Goal: Communication & Community: Answer question/provide support

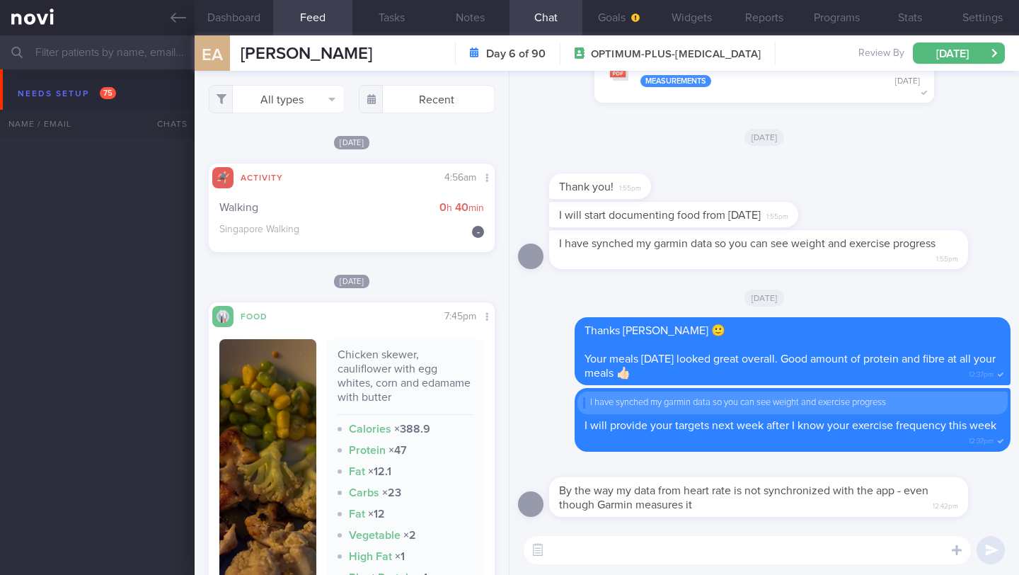
select select "7"
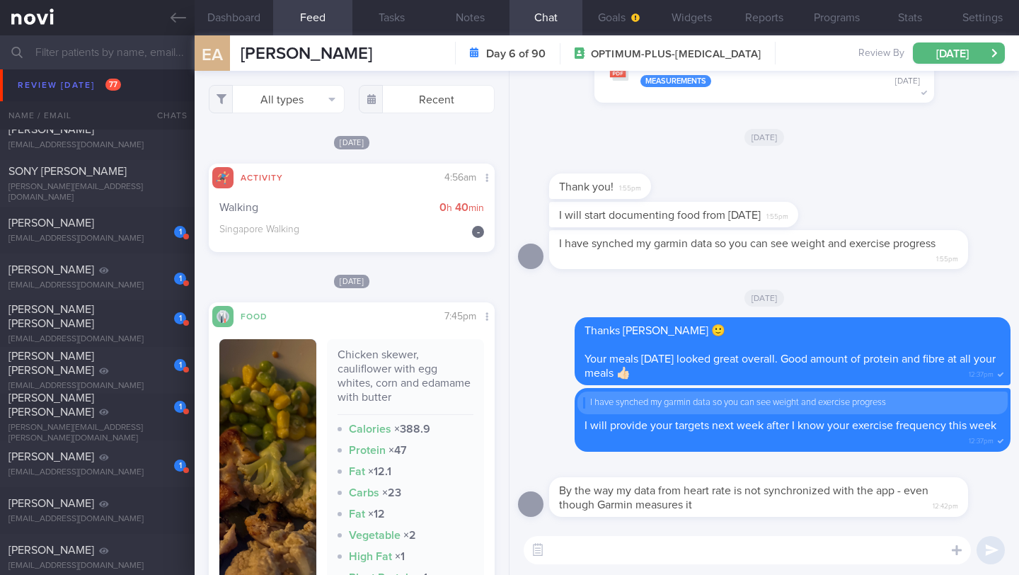
click at [745, 542] on textarea at bounding box center [747, 550] width 447 height 28
type textarea "a"
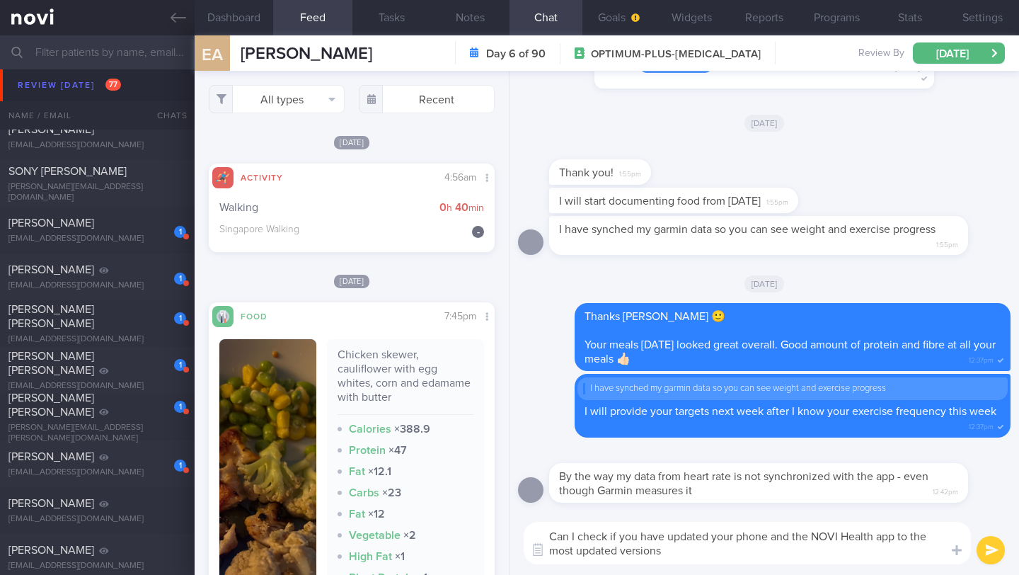
type textarea "Can I check if you have updated your phone and the NOVI Health app to the most …"
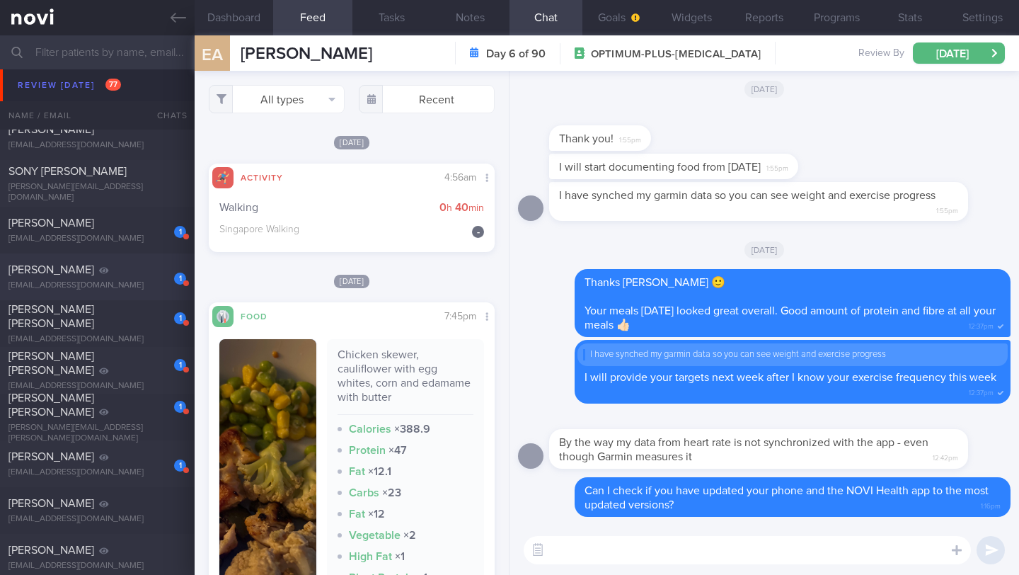
click at [134, 291] on div "1 [PERSON_NAME] [EMAIL_ADDRESS][DOMAIN_NAME] [DATE] [DATE] OPTIMUM-PLUS-[MEDICA…" at bounding box center [509, 276] width 1019 height 47
type input "Dig Supp"
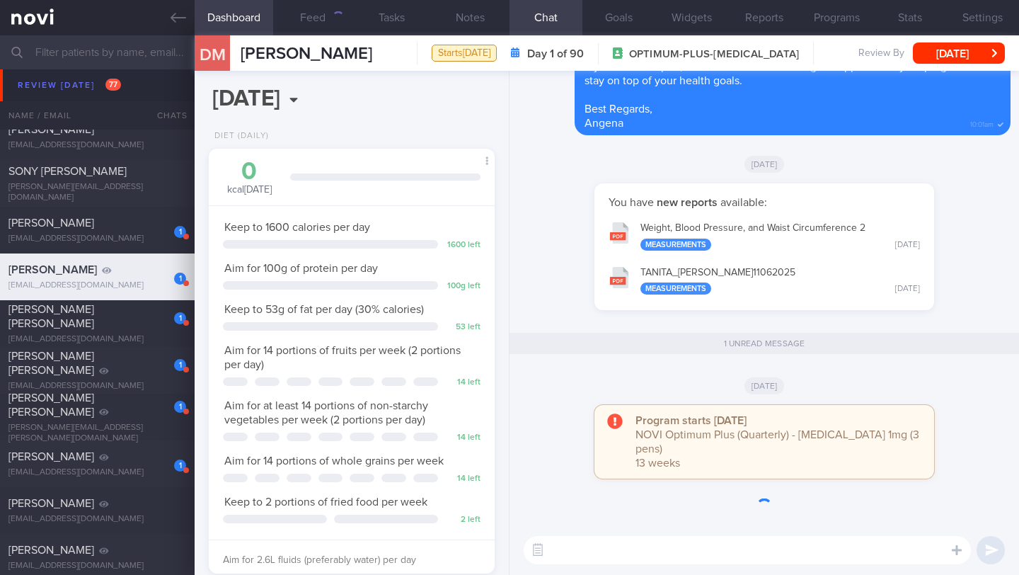
scroll to position [707752, 707647]
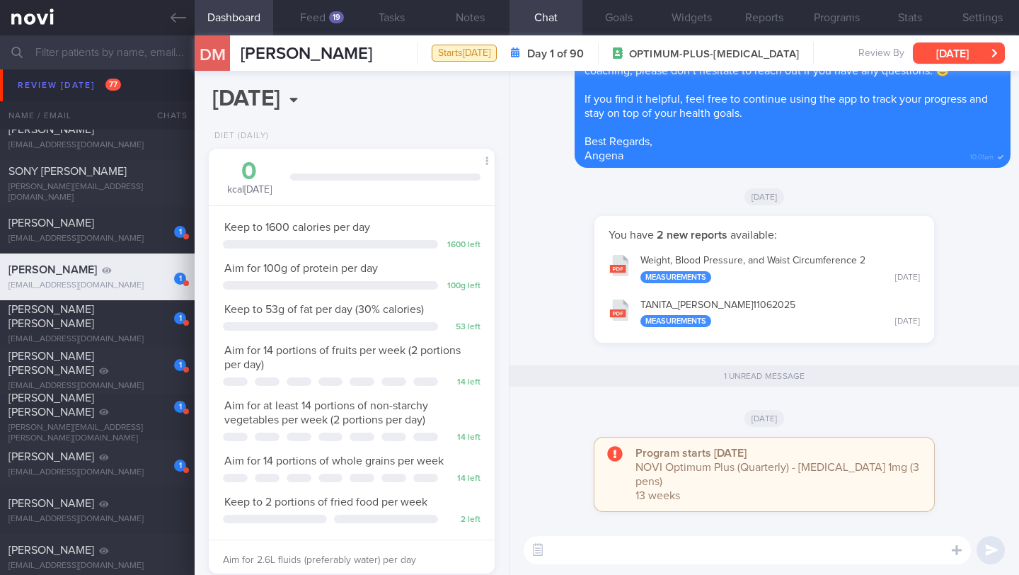
click at [953, 52] on button "[DATE]" at bounding box center [959, 52] width 92 height 21
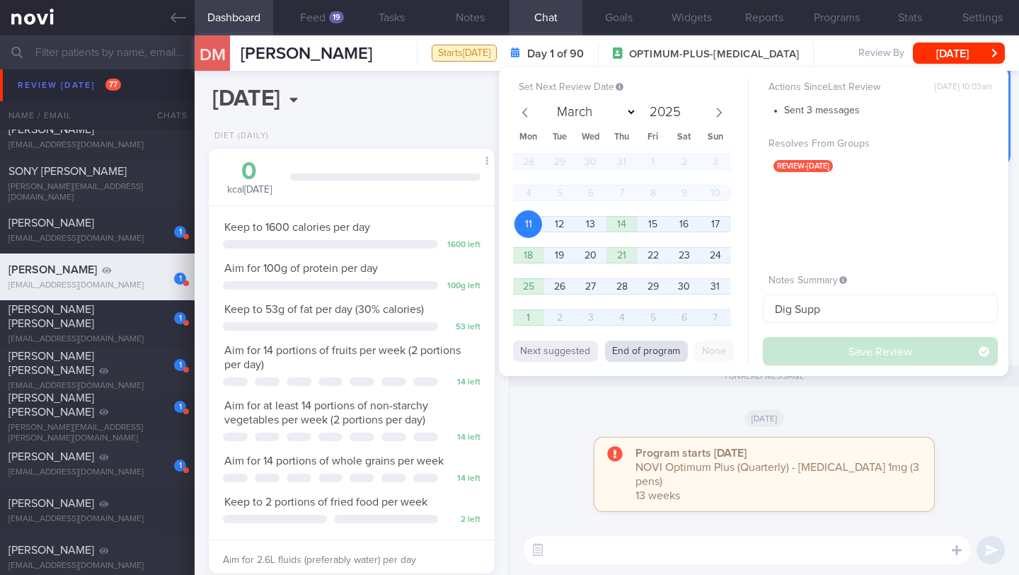
click at [665, 358] on button "End of program" at bounding box center [646, 350] width 83 height 21
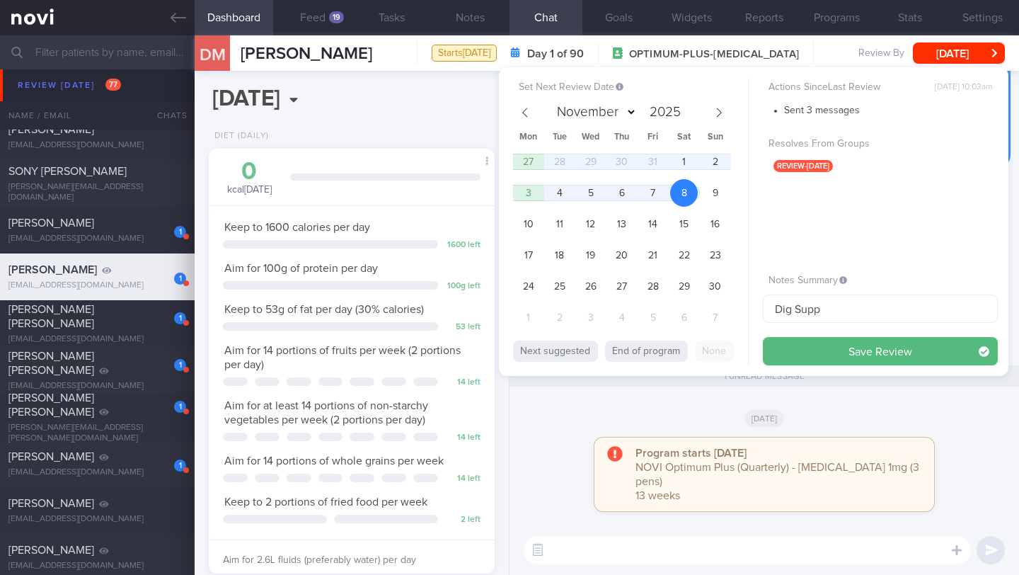
click at [803, 353] on button "Save Review" at bounding box center [880, 351] width 235 height 28
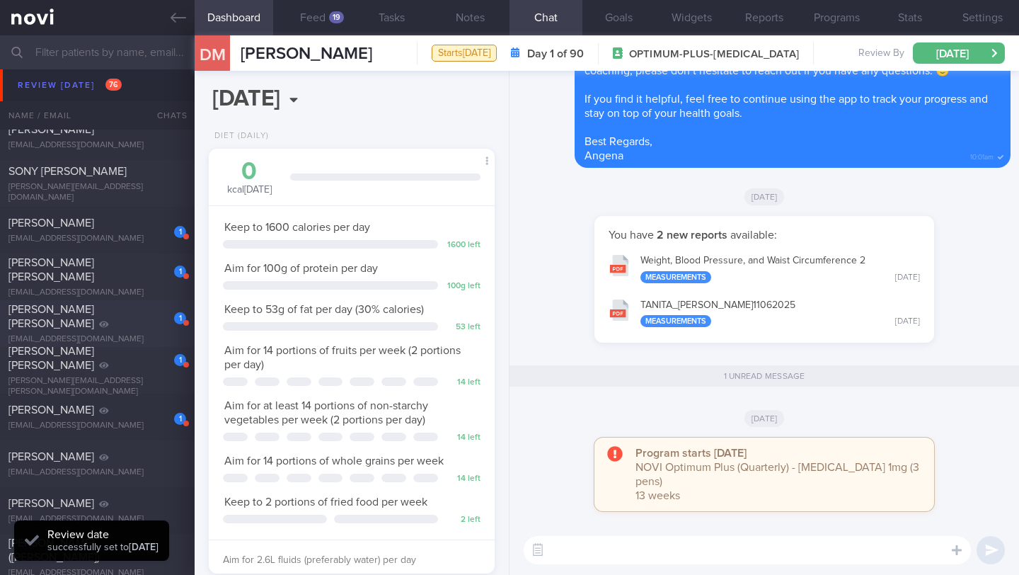
click at [152, 334] on div "[EMAIL_ADDRESS][DOMAIN_NAME]" at bounding box center [97, 339] width 178 height 11
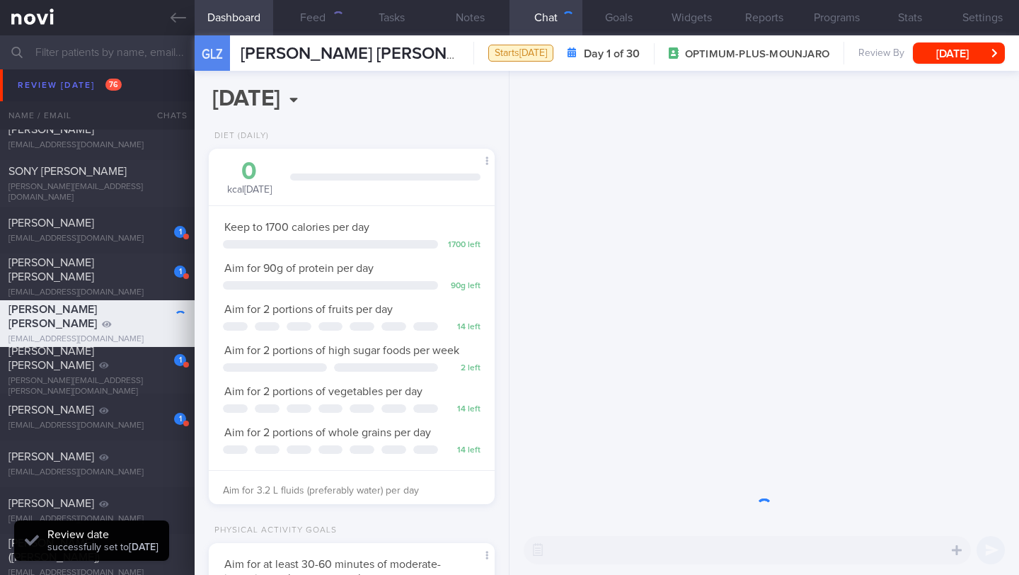
scroll to position [145, 250]
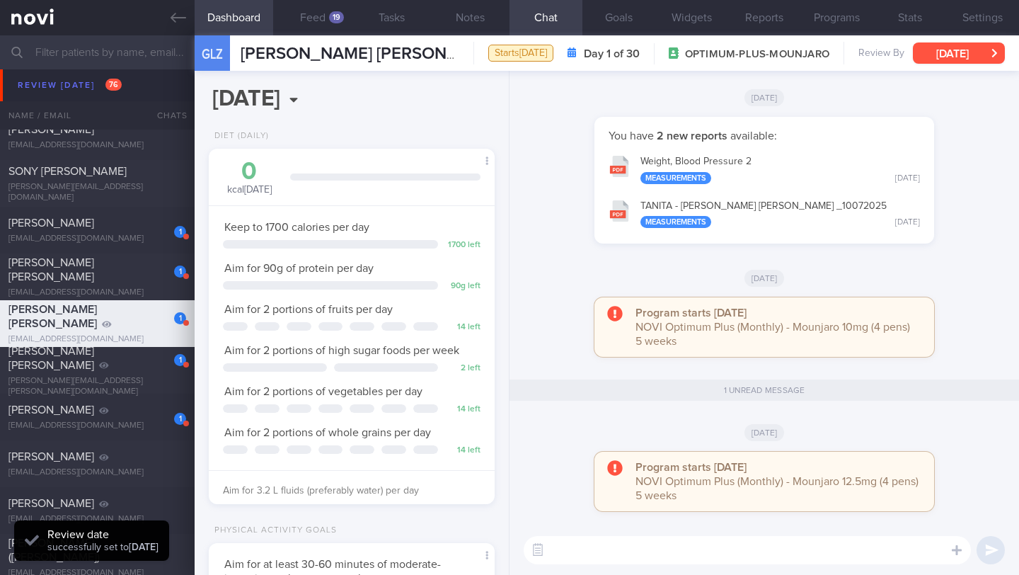
click at [936, 57] on button "[DATE]" at bounding box center [959, 52] width 92 height 21
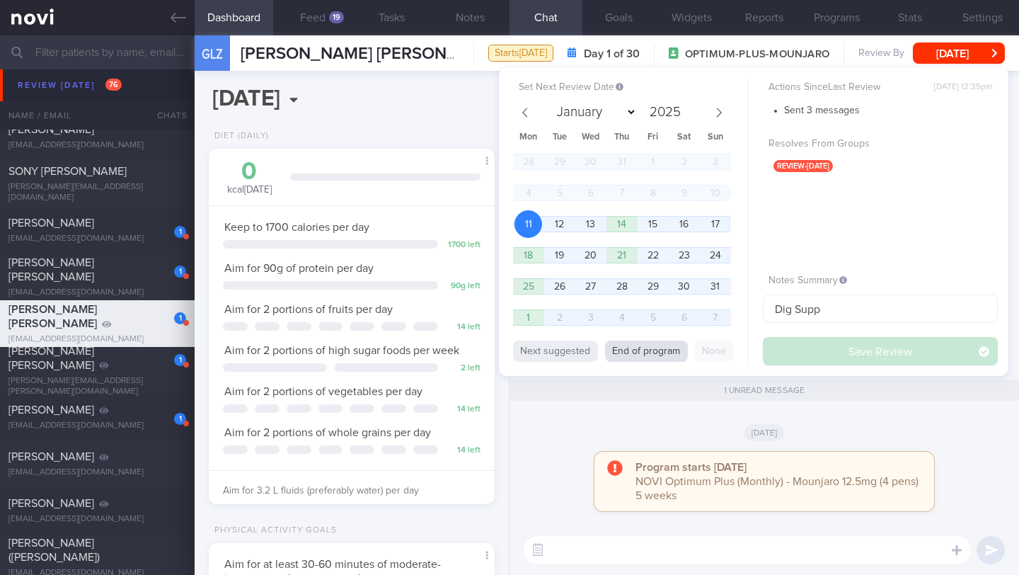
click at [647, 358] on button "End of program" at bounding box center [646, 350] width 83 height 21
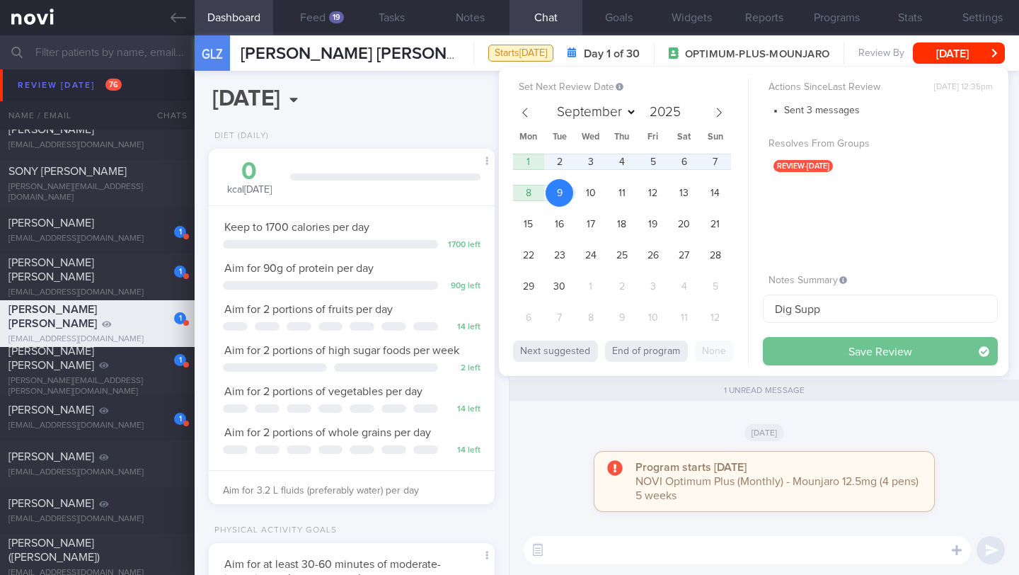
click at [823, 350] on button "Save Review" at bounding box center [880, 351] width 235 height 28
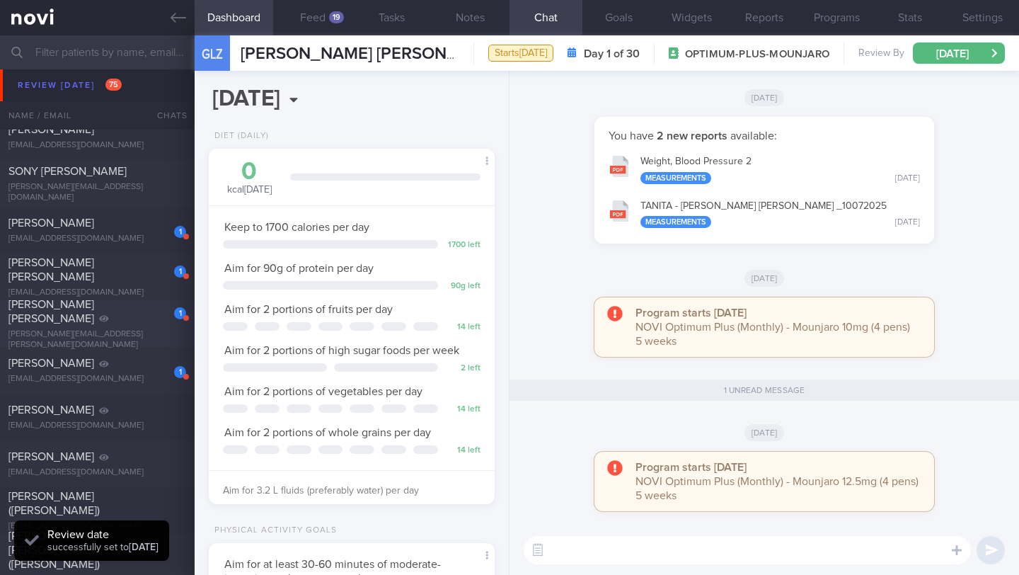
click at [138, 329] on div "[PERSON_NAME][EMAIL_ADDRESS][PERSON_NAME][DOMAIN_NAME]" at bounding box center [97, 339] width 178 height 21
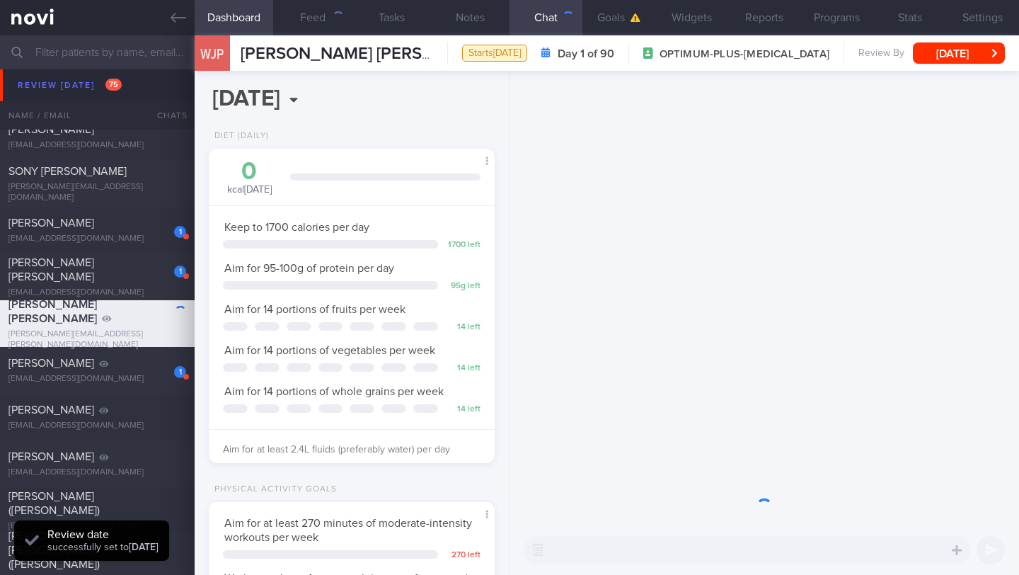
scroll to position [125, 250]
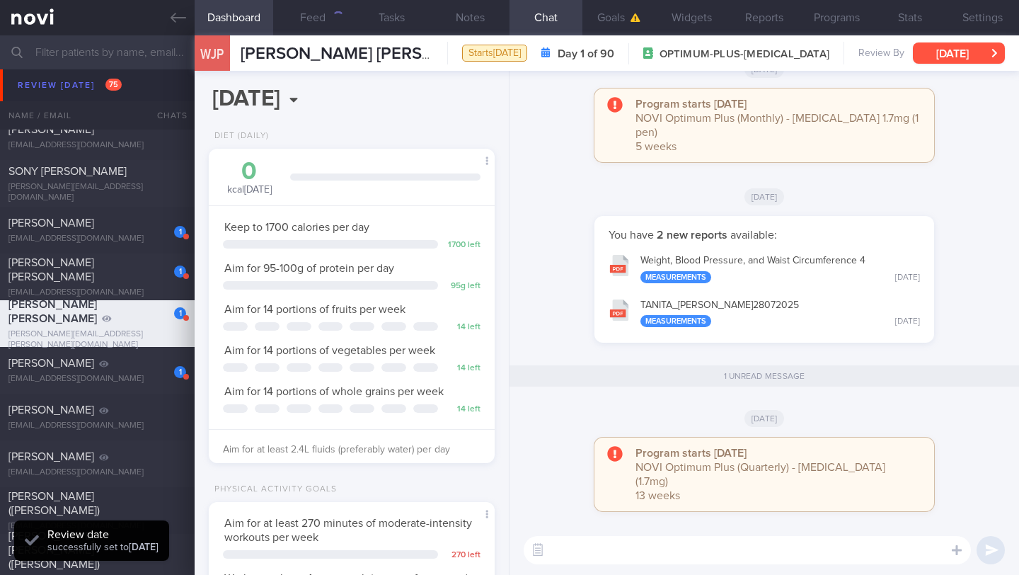
click at [938, 55] on button "[DATE]" at bounding box center [959, 52] width 92 height 21
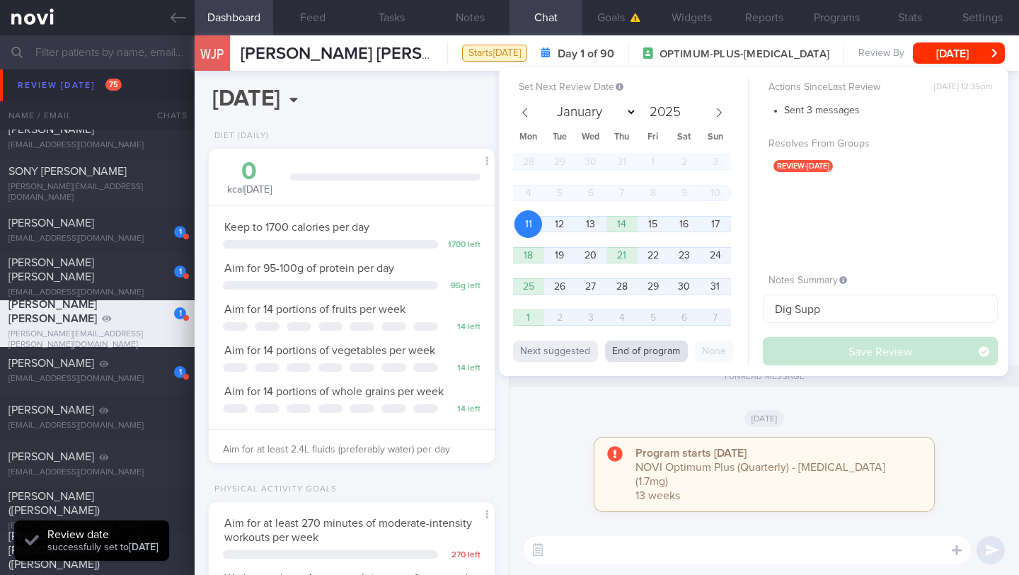
click at [641, 360] on button "End of program" at bounding box center [646, 350] width 83 height 21
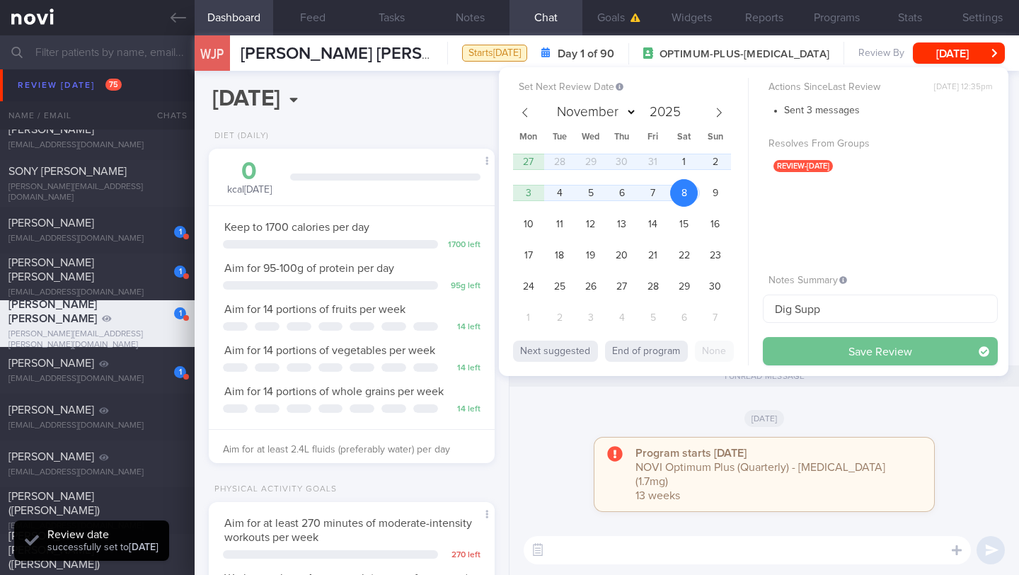
click at [804, 356] on button "Save Review" at bounding box center [880, 351] width 235 height 28
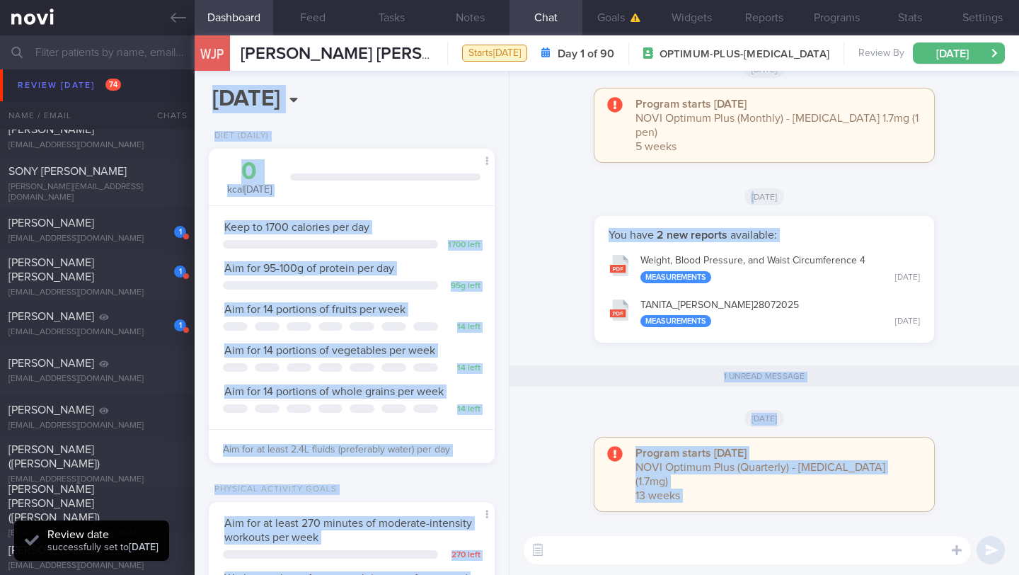
drag, startPoint x: 804, startPoint y: 356, endPoint x: 599, endPoint y: 361, distance: 205.3
click at [599, 361] on div "Dashboard Feed Tasks Notes Chat 1 Goals Widgets Reports Programs Stats Settings…" at bounding box center [607, 304] width 825 height 539
click at [48, 327] on div "[EMAIL_ADDRESS][DOMAIN_NAME]" at bounding box center [97, 332] width 178 height 11
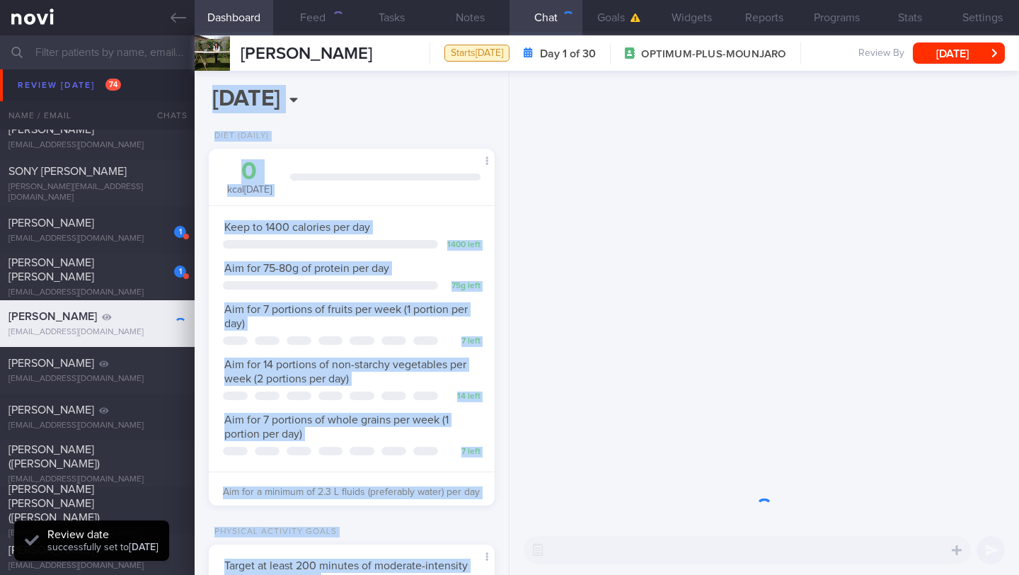
scroll to position [125, 250]
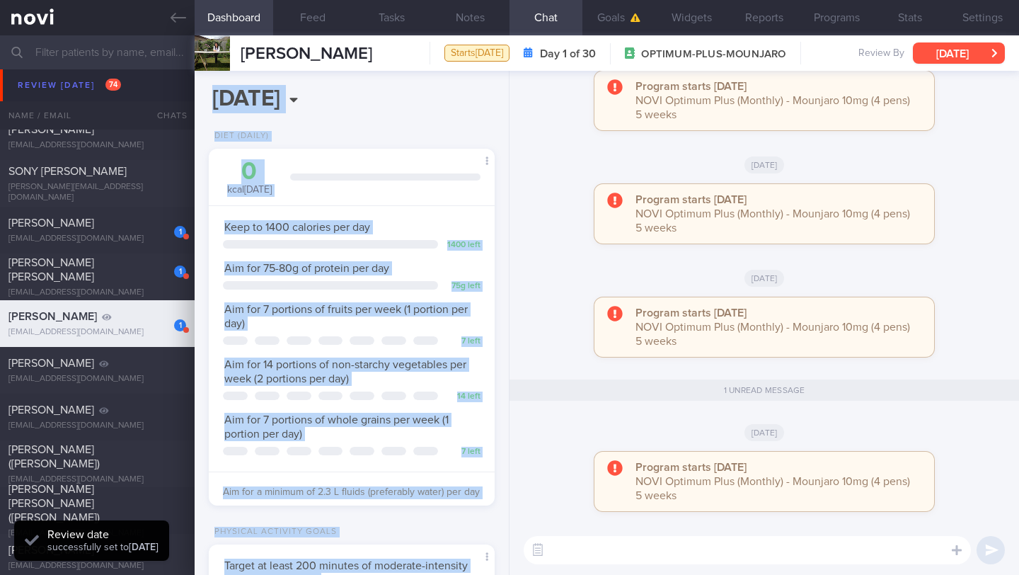
click at [942, 52] on button "[DATE]" at bounding box center [959, 52] width 92 height 21
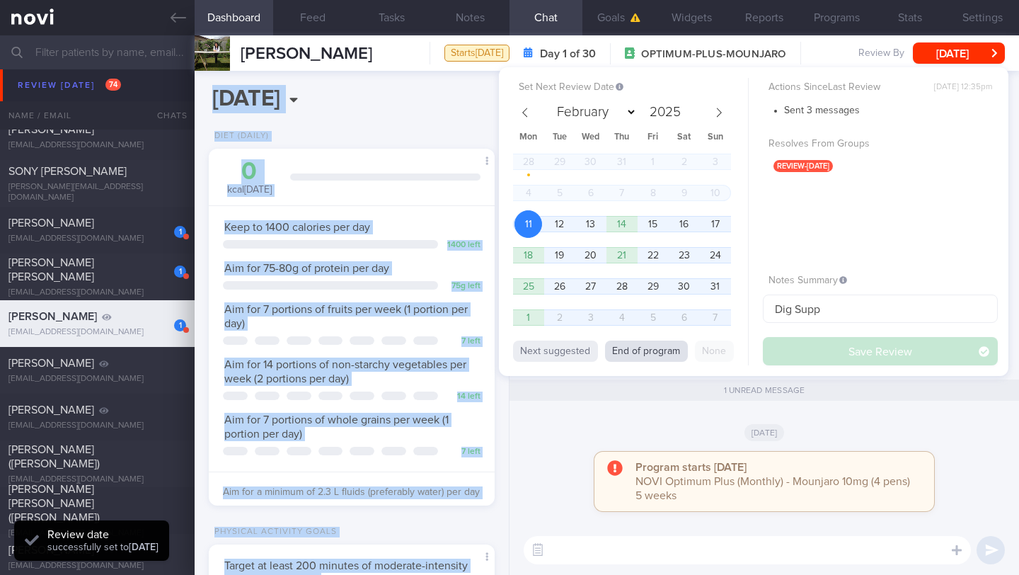
click at [645, 346] on button "End of program" at bounding box center [646, 350] width 83 height 21
select select "8"
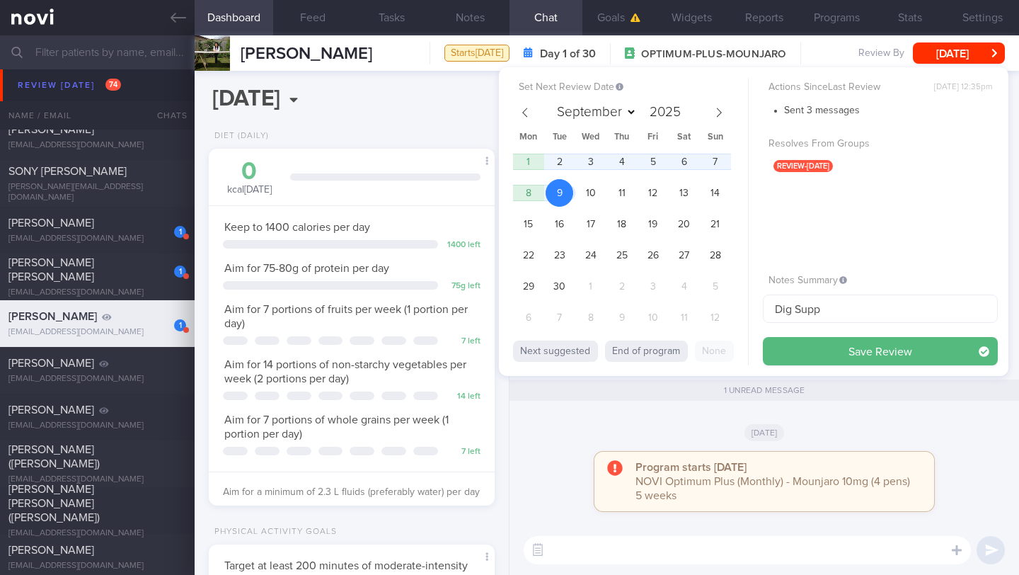
click at [601, 353] on div "Next suggested End of program None" at bounding box center [630, 349] width 235 height 32
click at [635, 355] on button "End of program" at bounding box center [646, 350] width 83 height 21
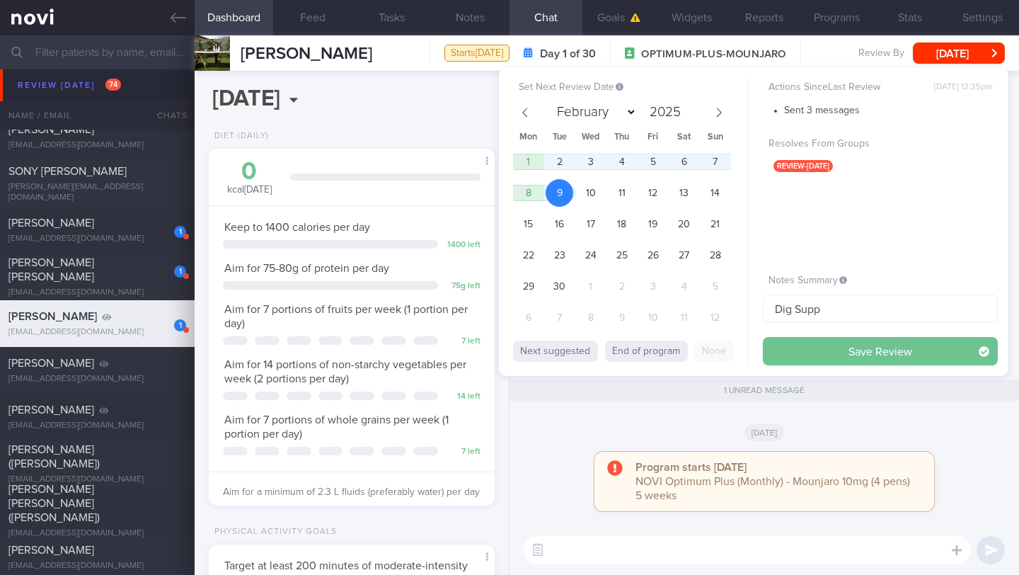
click at [812, 351] on button "Save Review" at bounding box center [880, 351] width 235 height 28
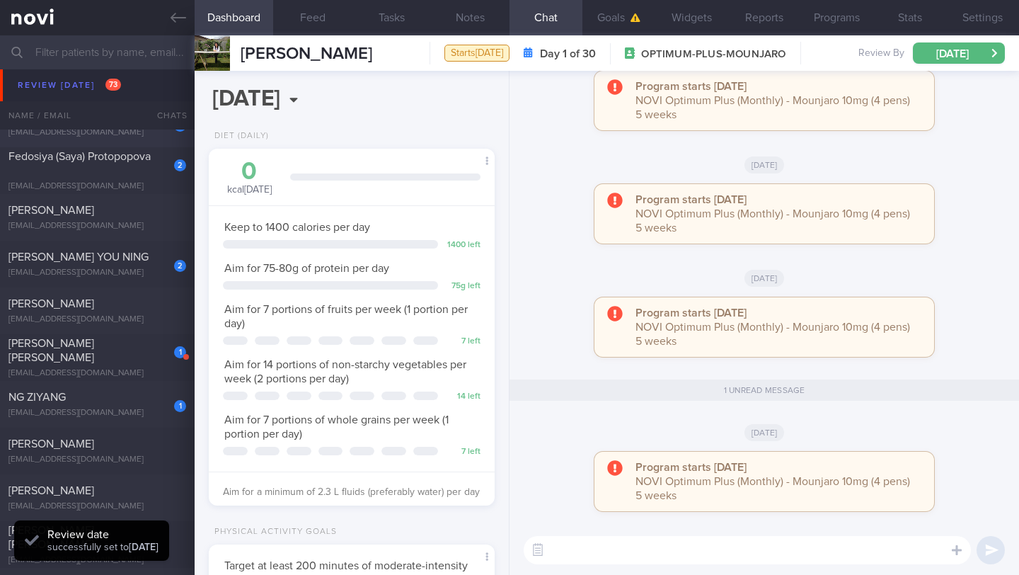
scroll to position [6625, 0]
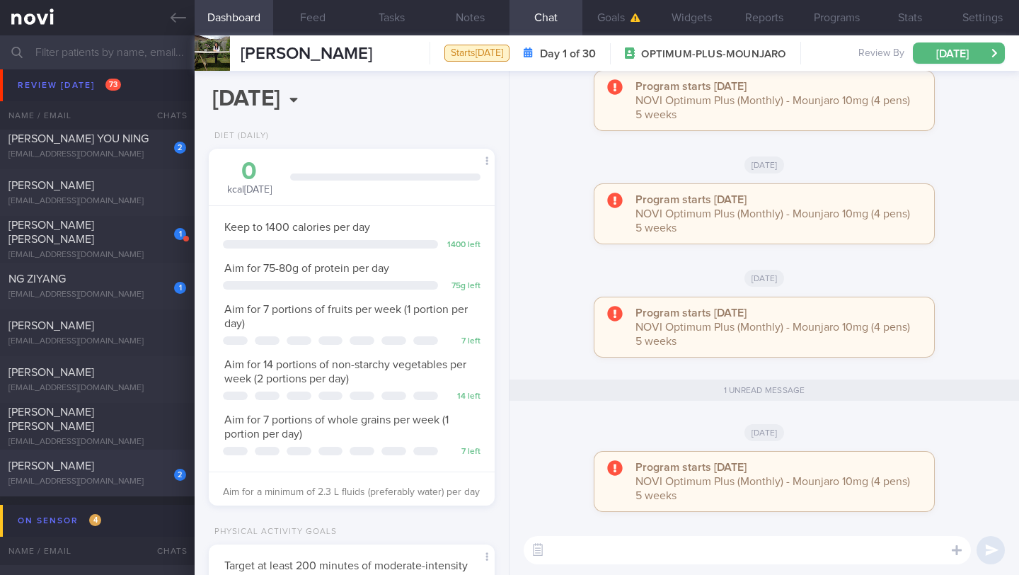
click at [79, 475] on div "2 [PERSON_NAME] [EMAIL_ADDRESS][DOMAIN_NAME]" at bounding box center [97, 473] width 195 height 28
type input "11/8 NEW MAGNUM"
select select "7"
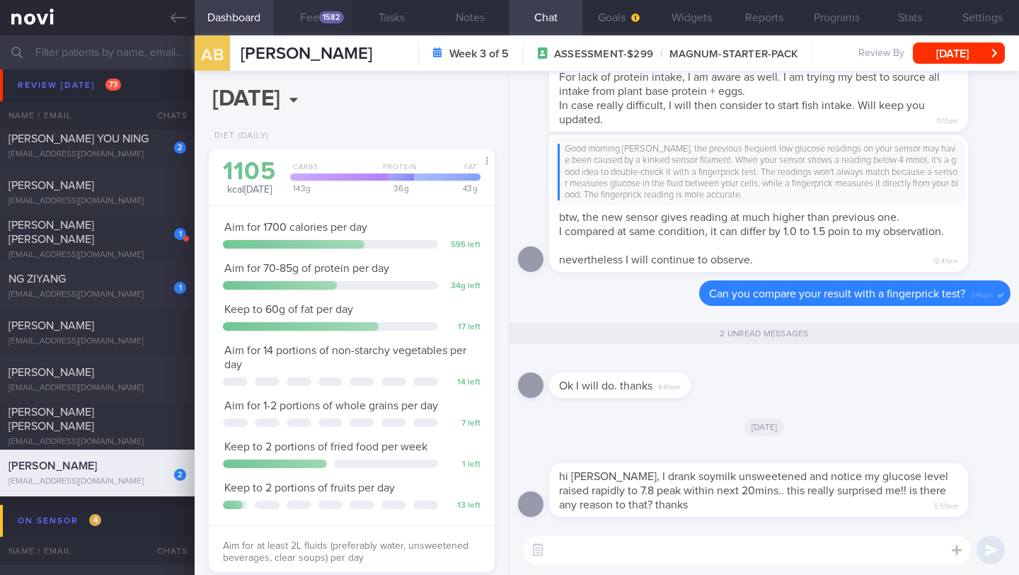
click at [309, 13] on button "Feed 1582" at bounding box center [312, 17] width 79 height 35
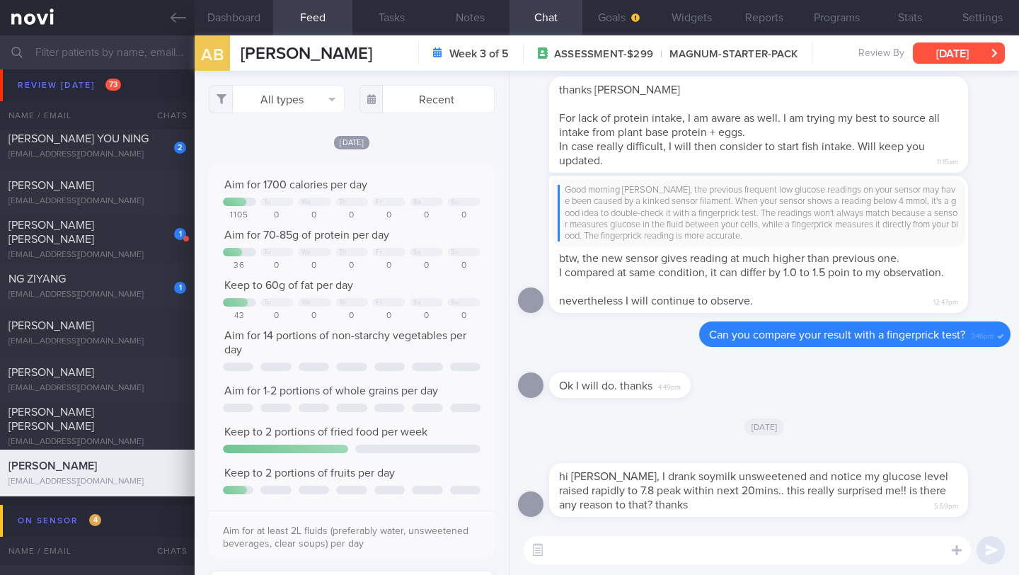
click at [984, 58] on button "[DATE]" at bounding box center [959, 52] width 92 height 21
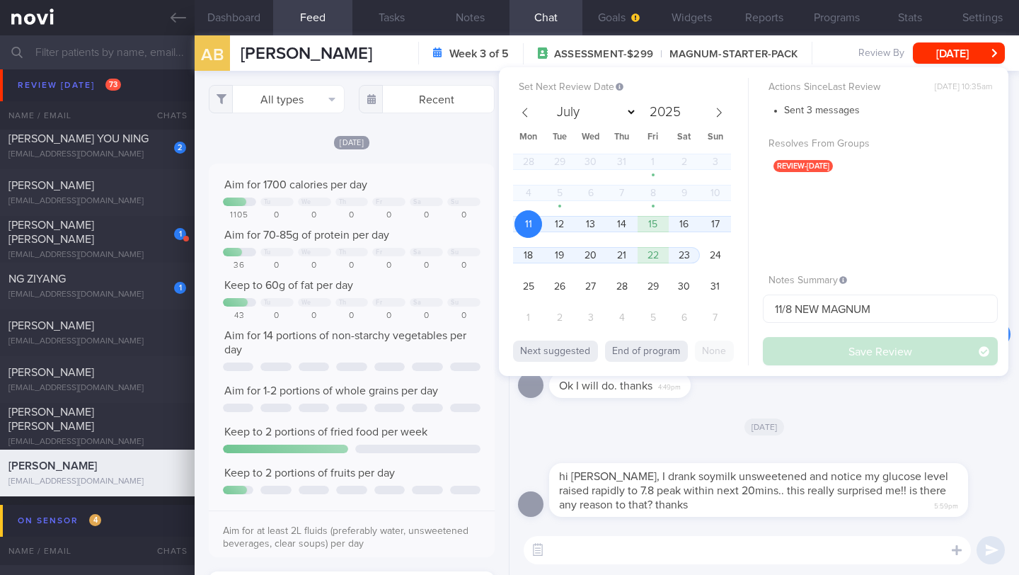
click at [640, 418] on div "[DATE]" at bounding box center [764, 426] width 493 height 40
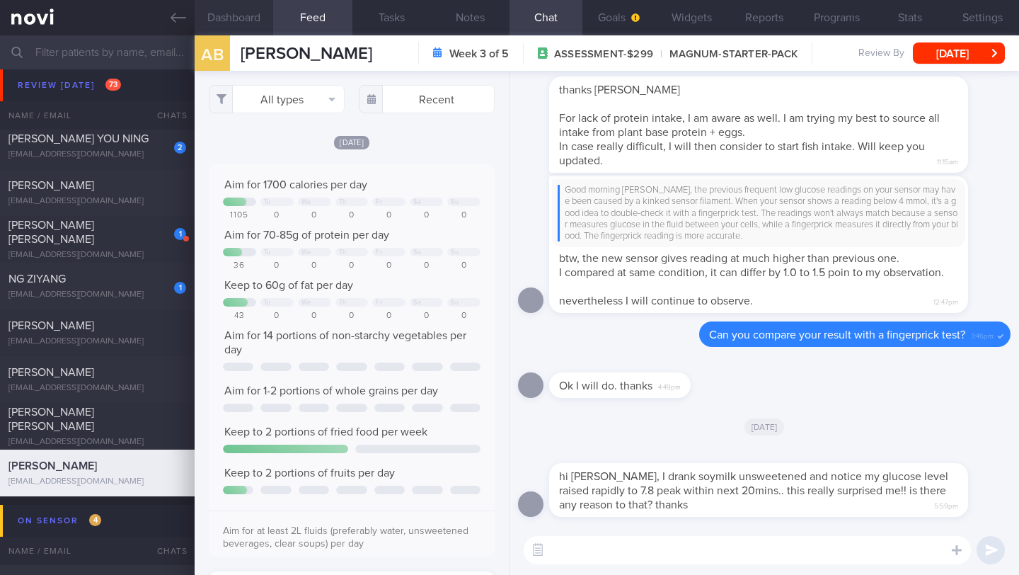
click at [253, 27] on button "Dashboard" at bounding box center [234, 17] width 79 height 35
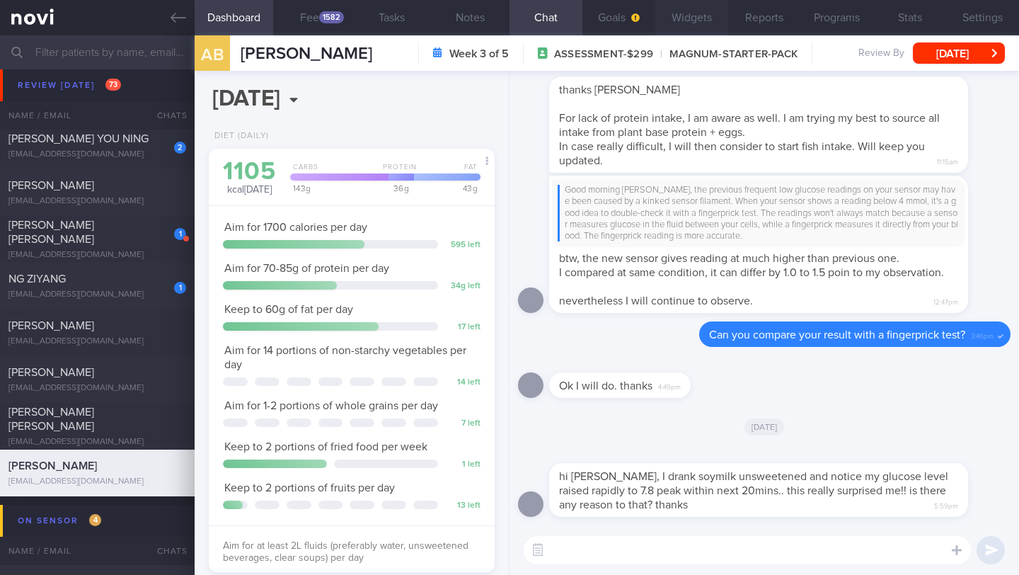
click at [689, 16] on button "Widgets" at bounding box center [692, 17] width 73 height 35
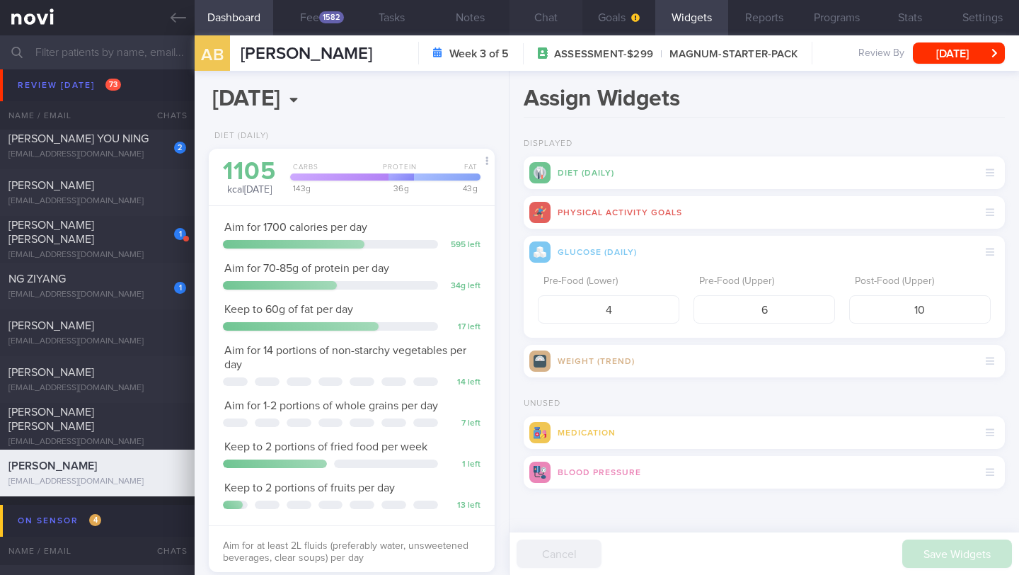
click at [549, 19] on button "Chat" at bounding box center [546, 17] width 73 height 35
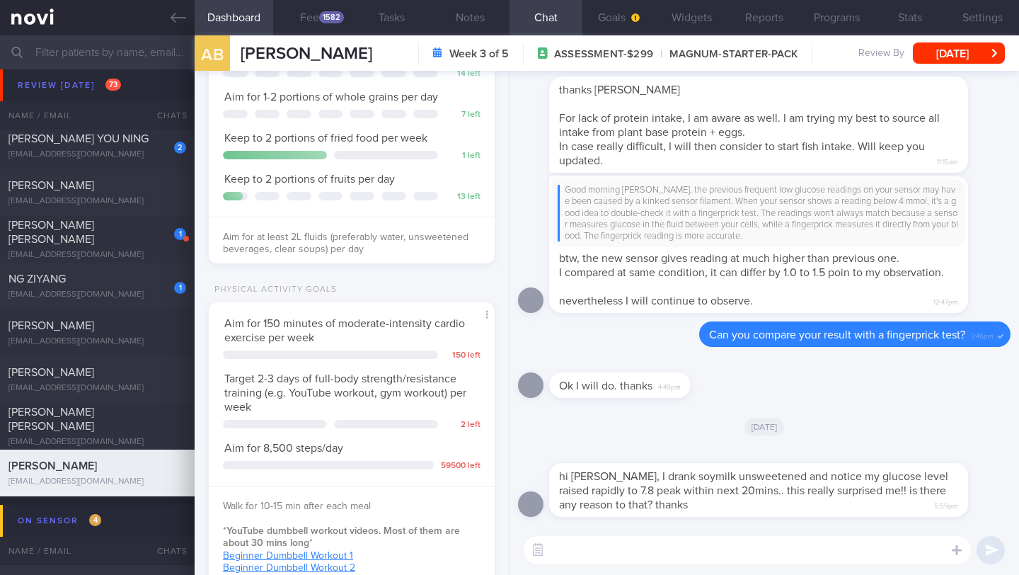
scroll to position [338, 0]
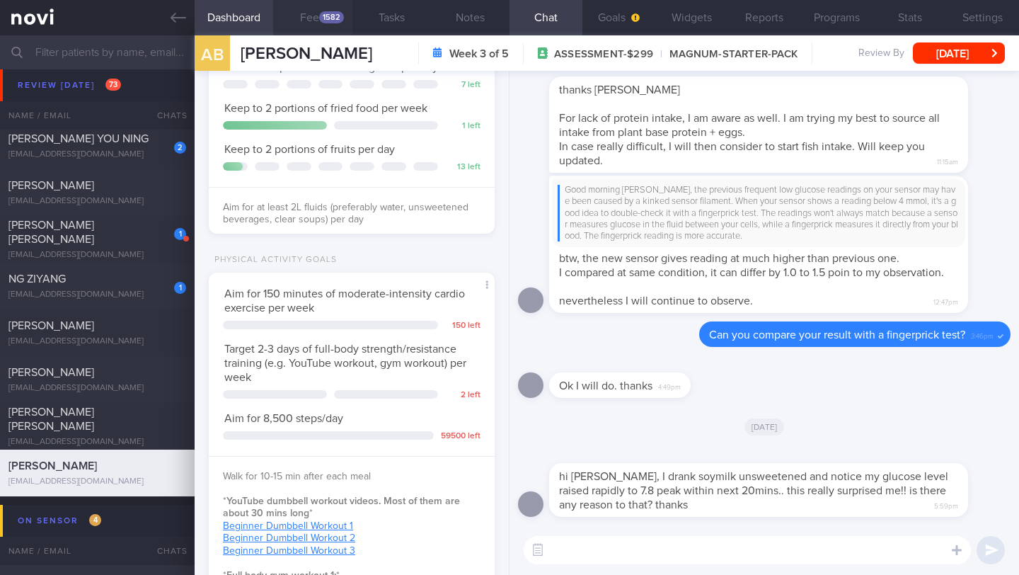
click at [330, 26] on button "Feed 1582" at bounding box center [312, 17] width 79 height 35
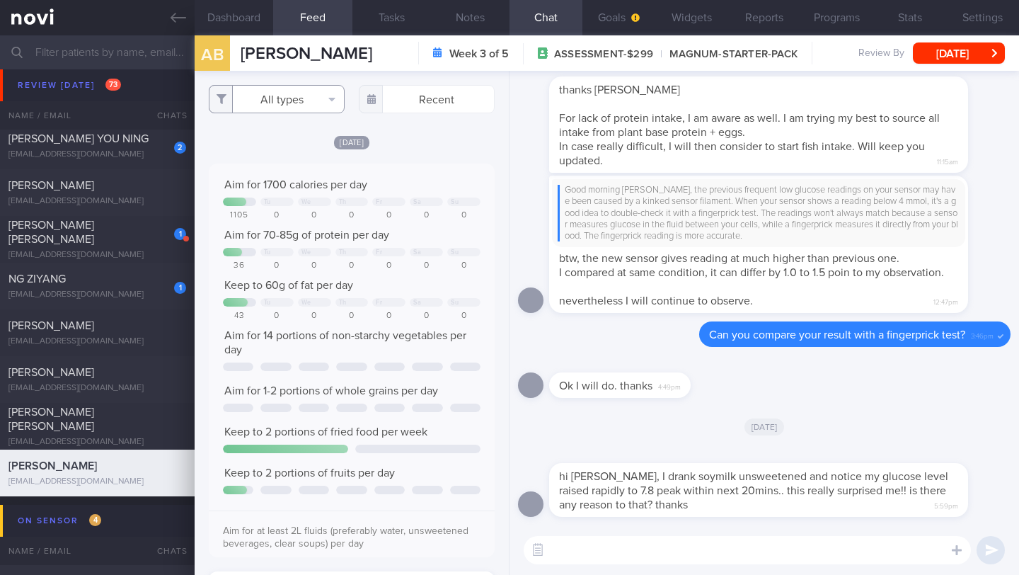
click at [321, 100] on button "All types" at bounding box center [277, 99] width 136 height 28
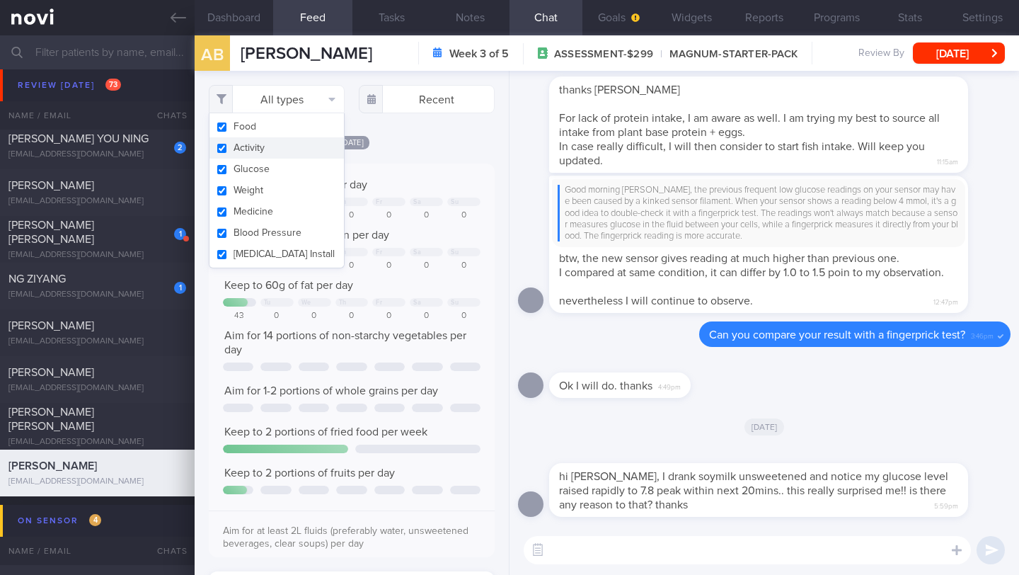
click at [291, 149] on button "Activity" at bounding box center [277, 147] width 135 height 21
checkbox input "false"
click at [398, 133] on div "Filtering type... Food Activity Glucose Weight Medicine Blood Pressure [MEDICAL…" at bounding box center [352, 323] width 314 height 504
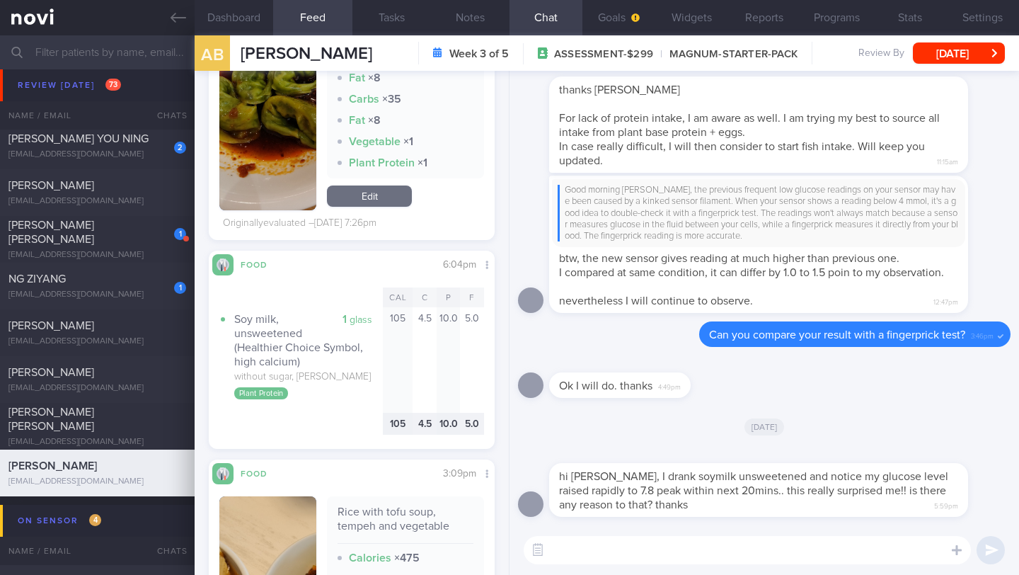
scroll to position [3168, 0]
click at [659, 552] on textarea at bounding box center [747, 550] width 447 height 28
type textarea "t"
click at [460, 28] on button "Notes" at bounding box center [470, 17] width 79 height 35
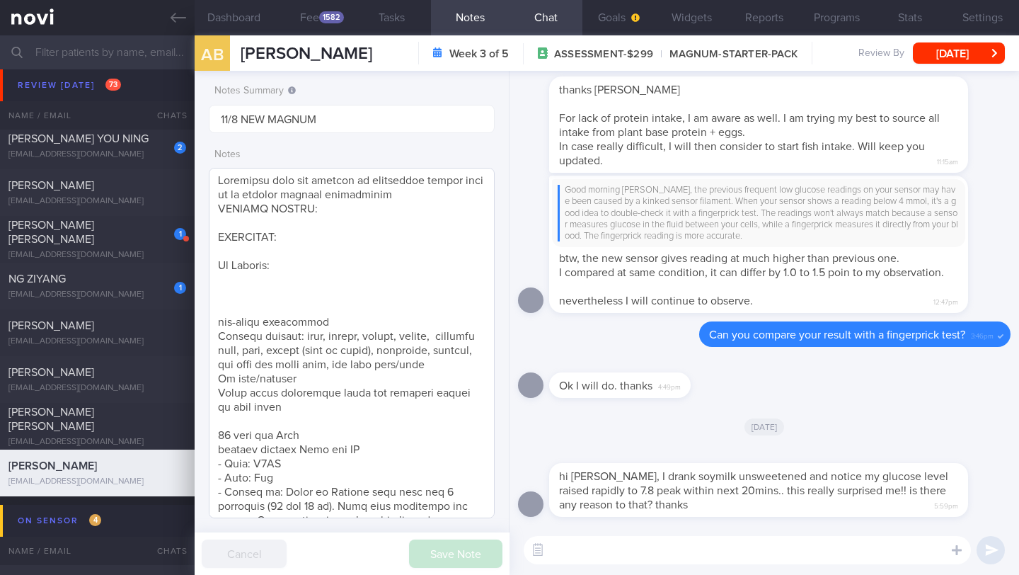
scroll to position [3, 0]
click at [399, 292] on textarea at bounding box center [352, 343] width 286 height 350
click at [395, 302] on textarea at bounding box center [352, 343] width 286 height 350
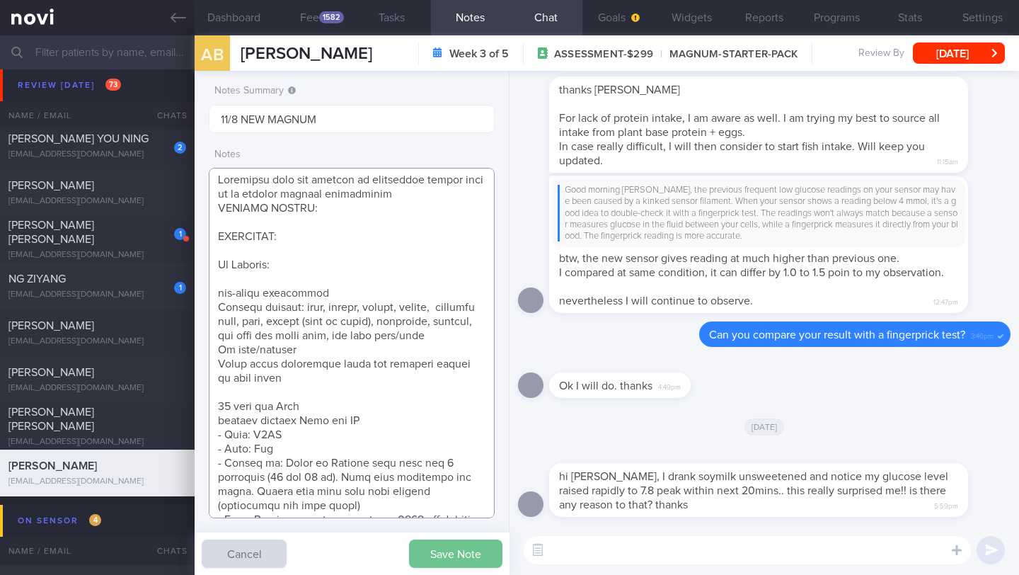
type textarea "Explained that the purpose of increasing muscle mass is to improve [MEDICAL_DAT…"
click at [483, 549] on button "Save Note" at bounding box center [455, 553] width 93 height 28
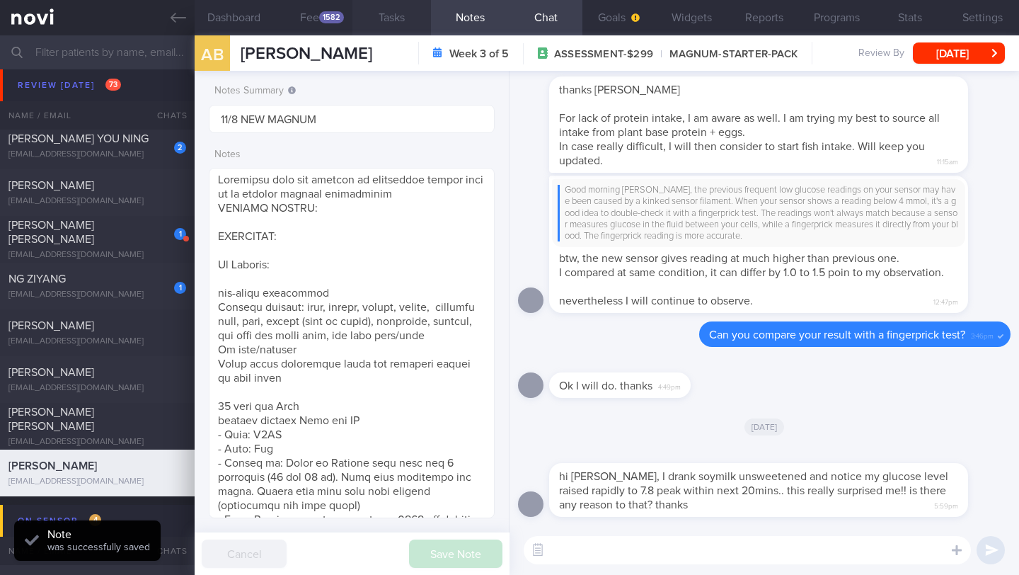
click at [391, 18] on button "Tasks" at bounding box center [392, 17] width 79 height 35
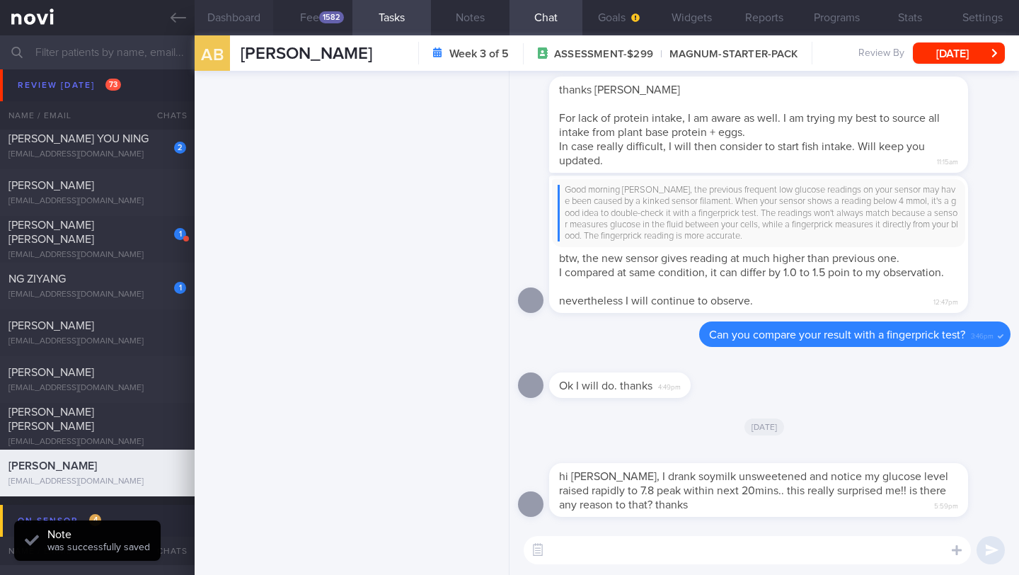
click at [248, 23] on button "Dashboard" at bounding box center [234, 17] width 79 height 35
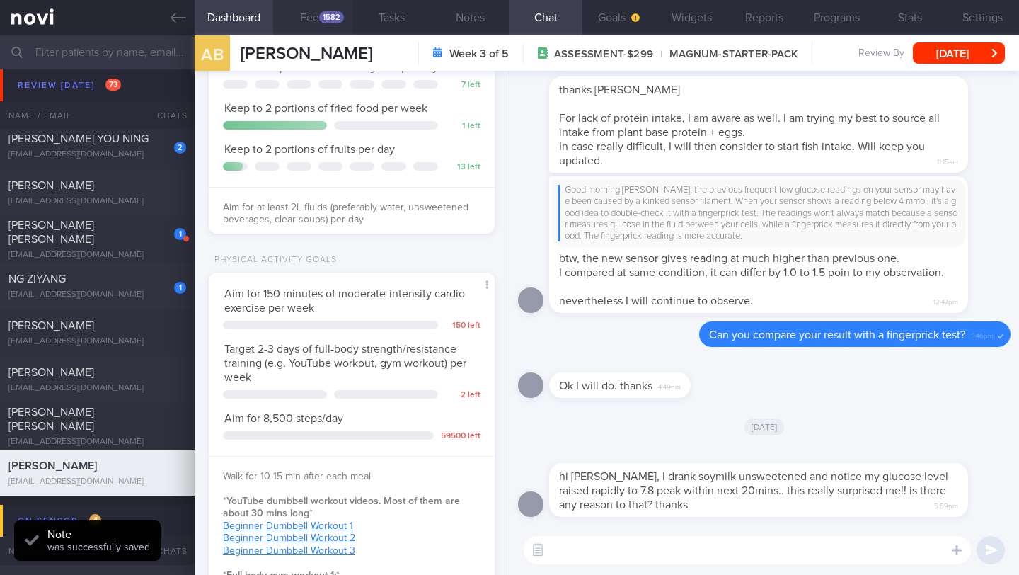
click at [324, 20] on div "1582" at bounding box center [331, 17] width 25 height 12
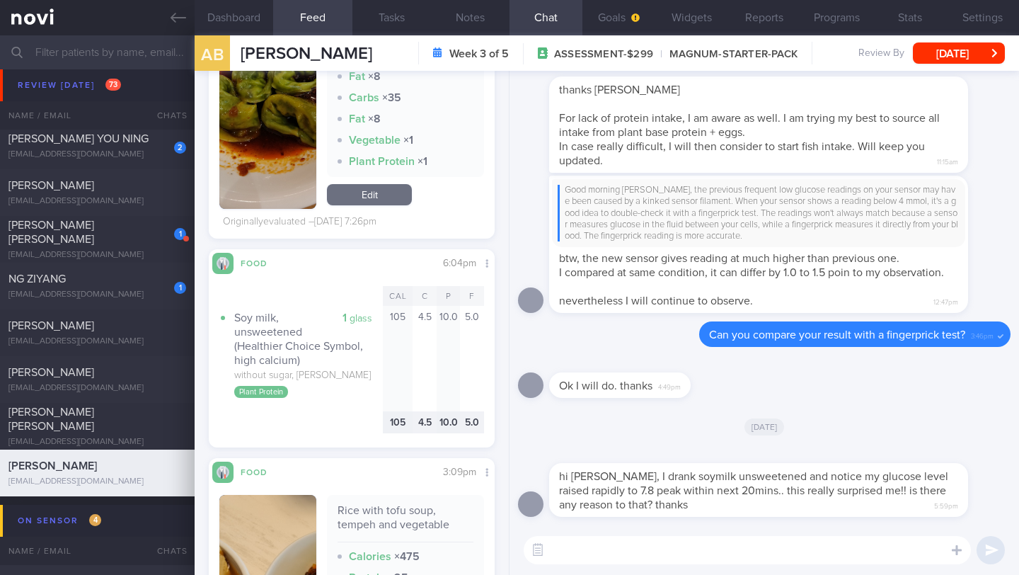
click at [578, 551] on textarea at bounding box center [747, 550] width 447 height 28
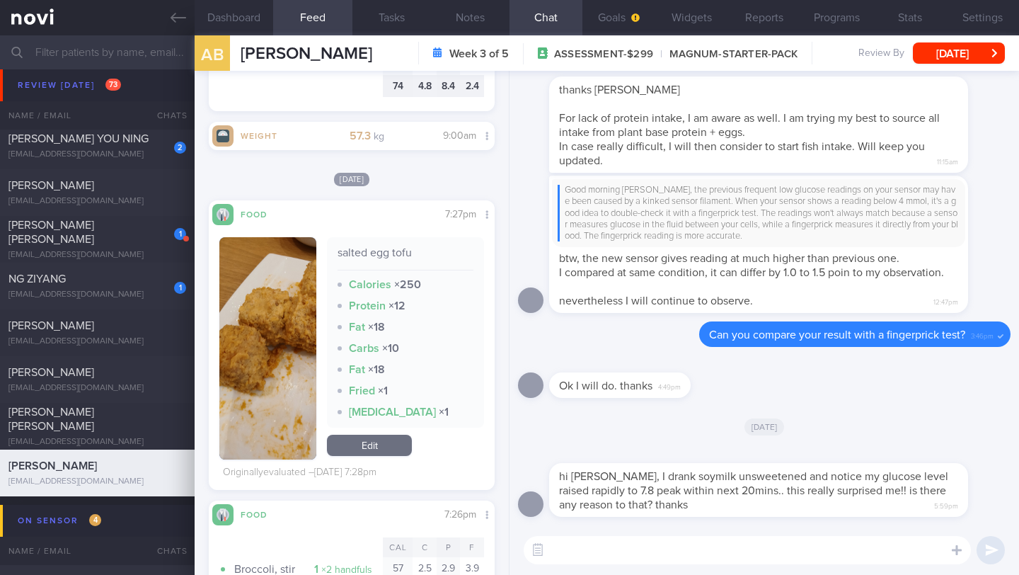
scroll to position [2442, 0]
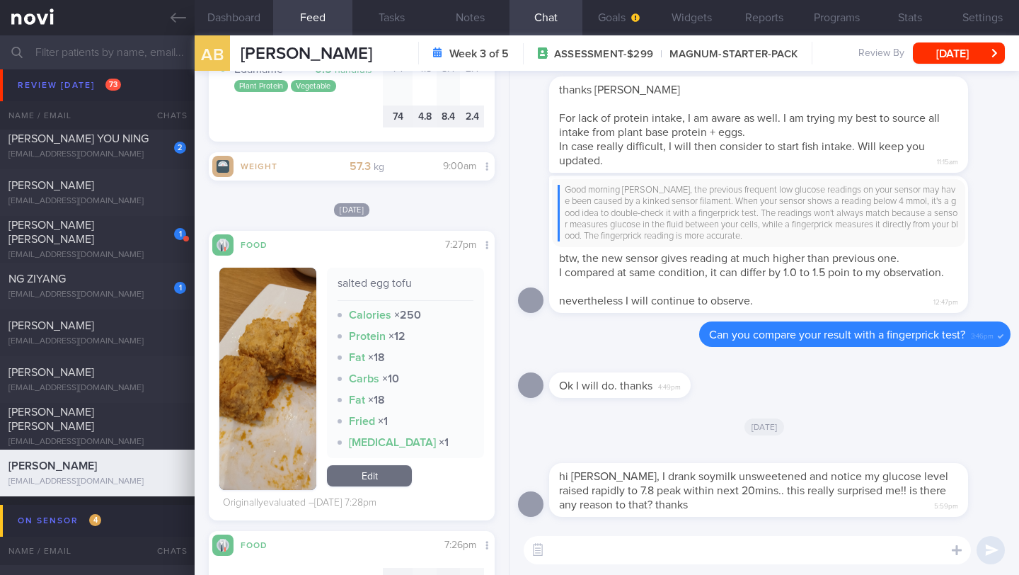
click at [583, 549] on textarea at bounding box center [747, 550] width 447 height 28
click at [476, 25] on button "Notes" at bounding box center [470, 17] width 79 height 35
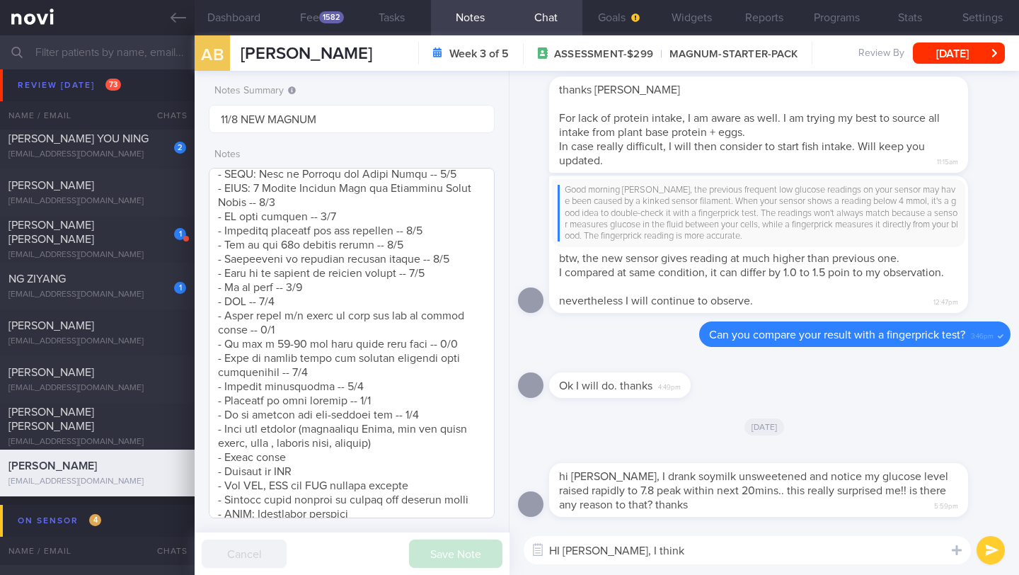
scroll to position [727, 0]
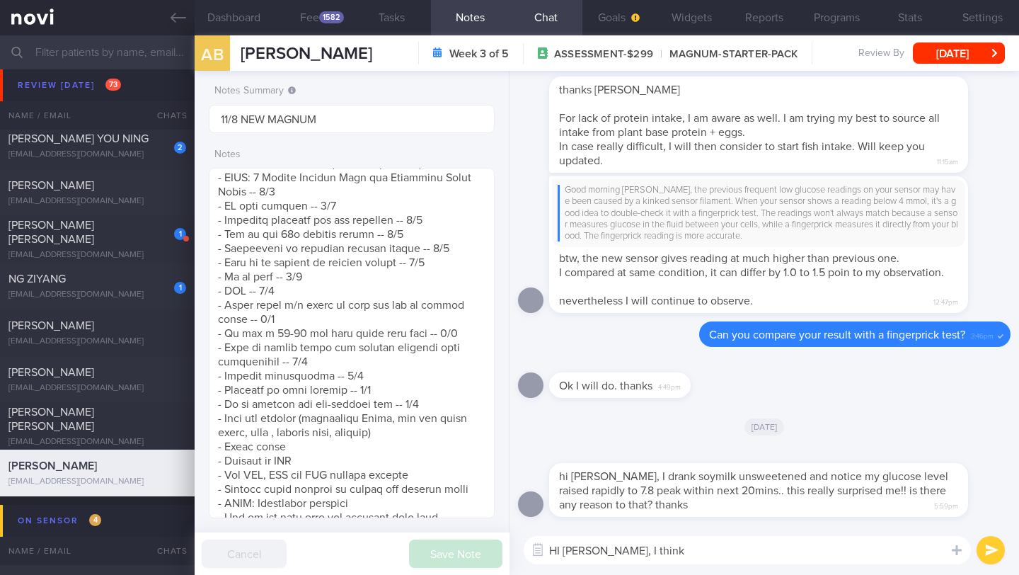
drag, startPoint x: 623, startPoint y: 546, endPoint x: 592, endPoint y: 554, distance: 32.3
click at [586, 555] on textarea "HI [PERSON_NAME], I think" at bounding box center [747, 550] width 447 height 28
click at [634, 548] on textarea "HI [PERSON_NAME], I think" at bounding box center [747, 550] width 447 height 28
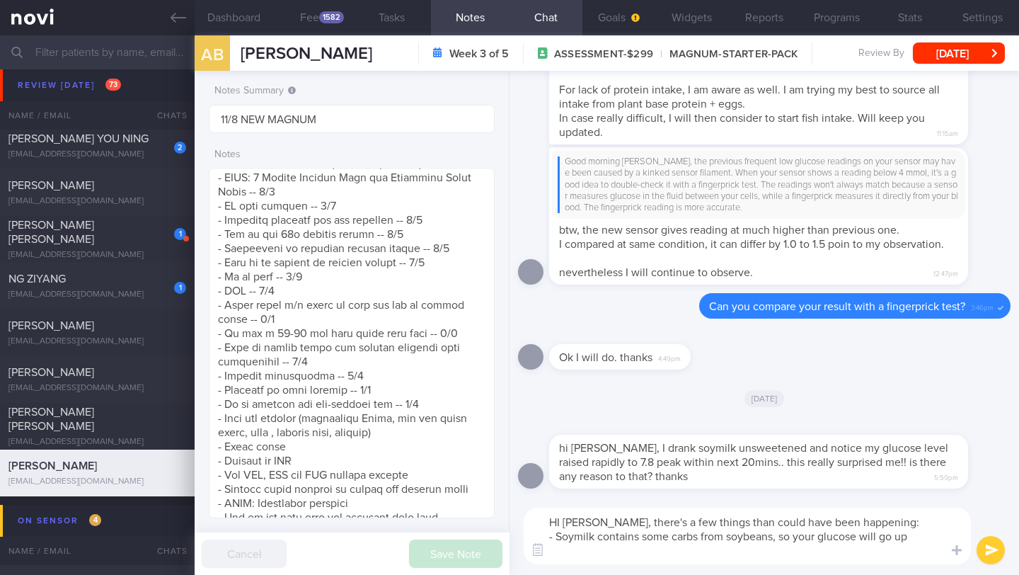
scroll to position [0, 0]
click at [559, 537] on textarea "HI [PERSON_NAME], there's a few things than could have been happening: - Soymil…" at bounding box center [747, 536] width 447 height 57
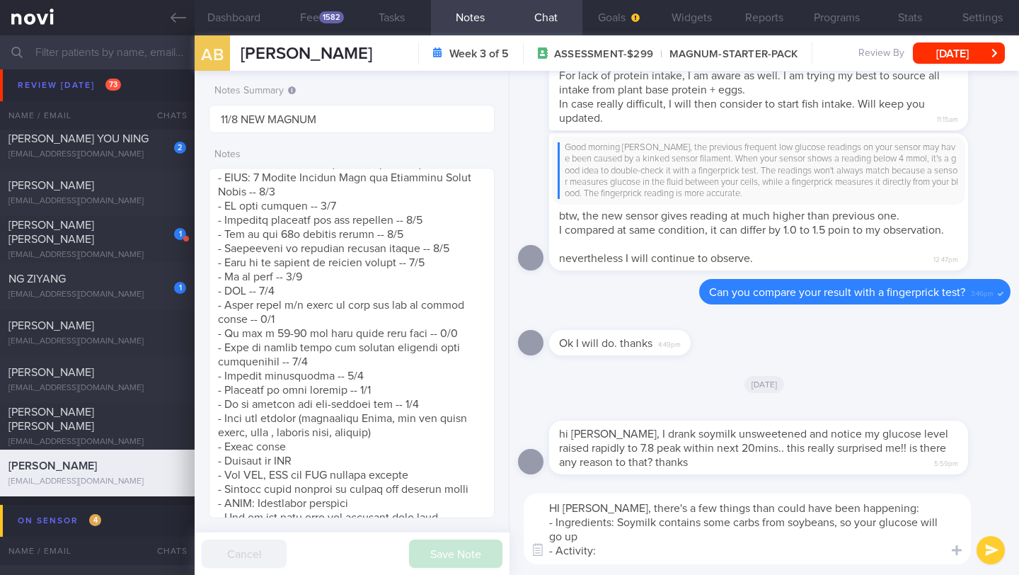
click at [637, 559] on textarea "HI [PERSON_NAME], there's a few things than could have been happening: - Ingred…" at bounding box center [747, 528] width 447 height 71
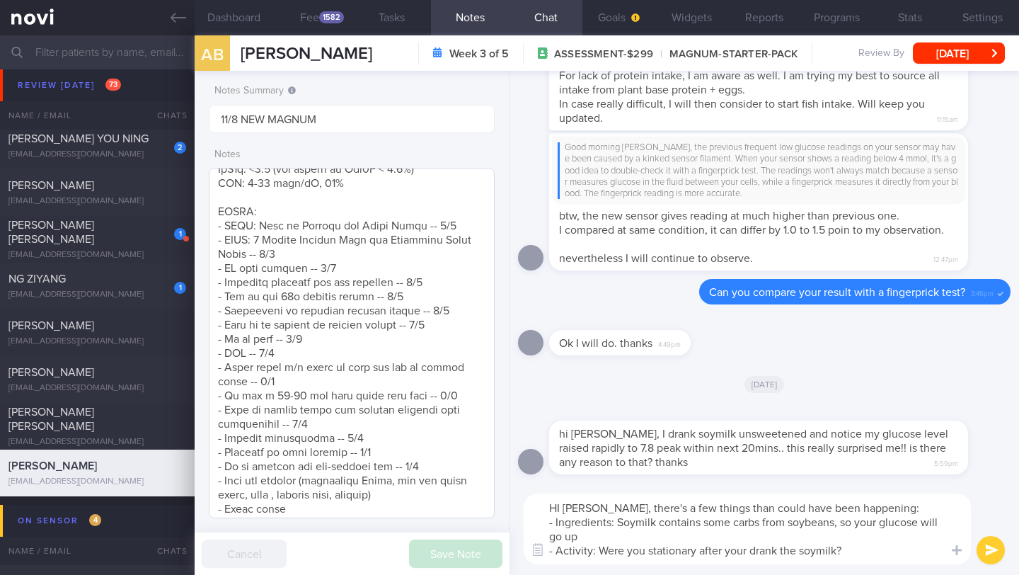
scroll to position [648, 0]
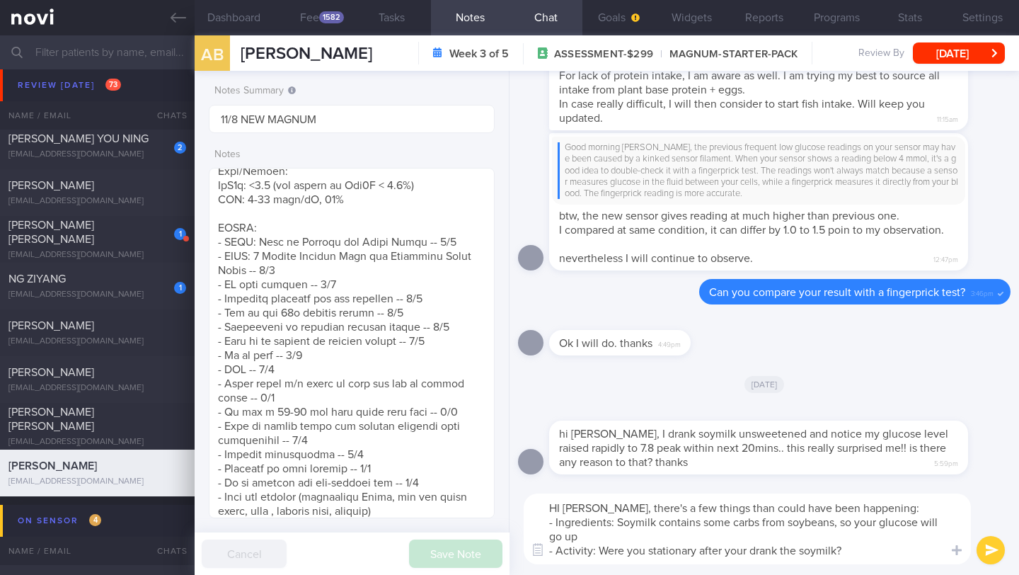
click at [583, 510] on textarea "HI [PERSON_NAME], there's a few things than could have been happening: - Ingred…" at bounding box center [747, 528] width 447 height 71
click at [876, 549] on textarea "HI [PERSON_NAME], there's a few things than could have been happening: - Ingred…" at bounding box center [747, 528] width 447 height 71
paste textarea "Carbohydrates start turning into glucose as soon as you begin eating, which cau…"
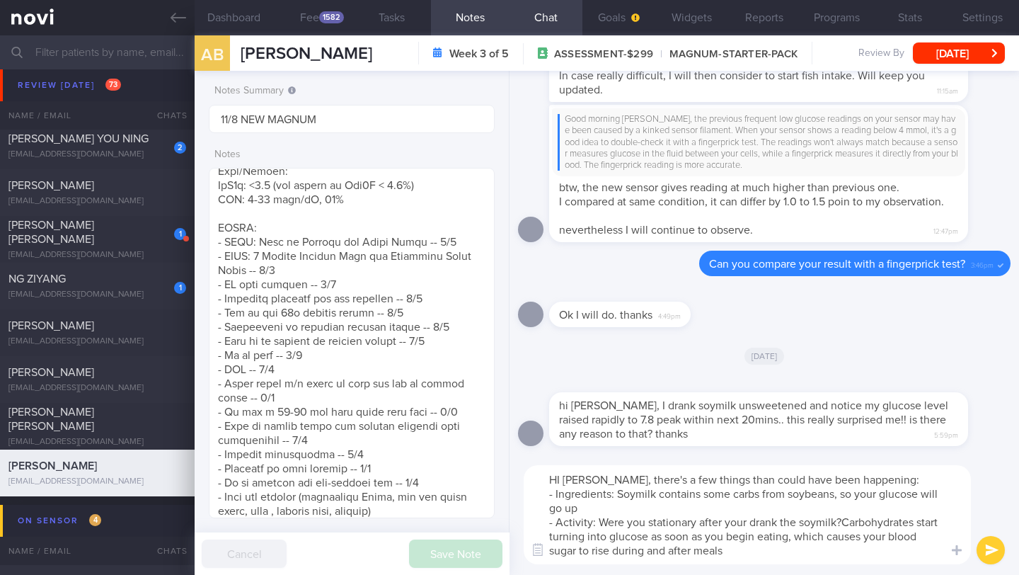
scroll to position [0, 0]
click at [848, 520] on textarea "HI [PERSON_NAME], there's a few things than could have been happening: - Ingred…" at bounding box center [747, 514] width 447 height 99
click at [846, 525] on textarea "HI [PERSON_NAME], there's a few things than could have been happening: - Ingred…" at bounding box center [747, 514] width 447 height 99
drag, startPoint x: 916, startPoint y: 523, endPoint x: 871, endPoint y: 525, distance: 44.6
click at [871, 525] on textarea "HI [PERSON_NAME], there's a few things than could have been happening: - Ingred…" at bounding box center [747, 514] width 447 height 99
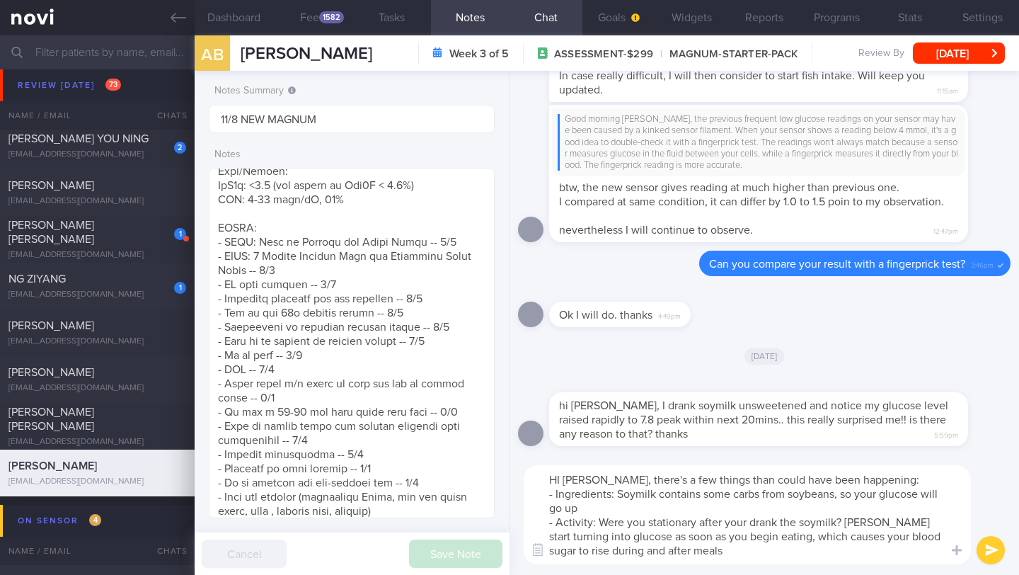
drag, startPoint x: 668, startPoint y: 551, endPoint x: 634, endPoint y: 551, distance: 34.0
click at [634, 551] on textarea "HI [PERSON_NAME], there's a few things than could have been happening: - Ingred…" at bounding box center [747, 514] width 447 height 99
click at [683, 553] on textarea "HI [PERSON_NAME], there's a few things than could have been happening: - Ingred…" at bounding box center [747, 514] width 447 height 99
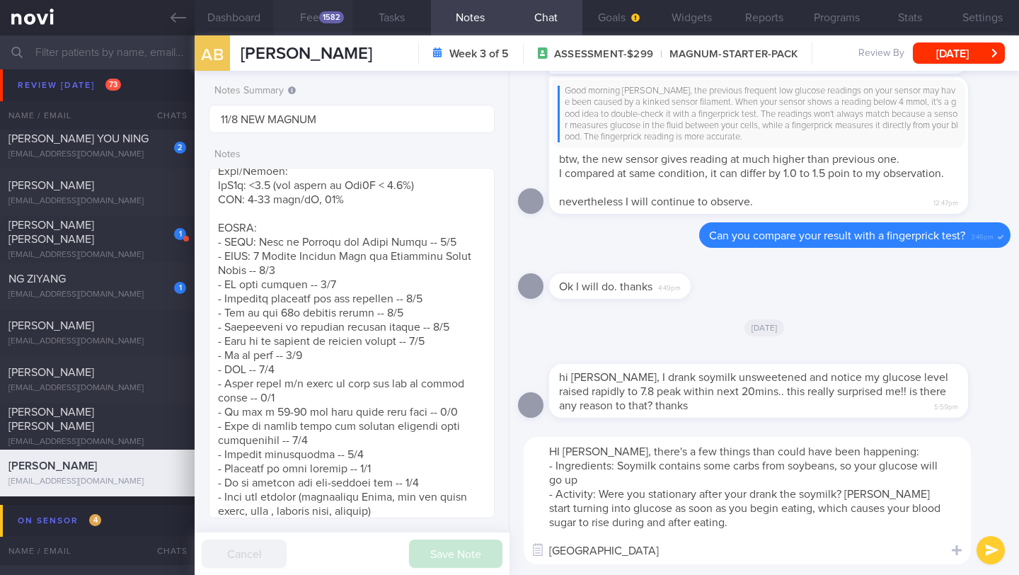
click at [319, 20] on button "Feed 1582" at bounding box center [312, 17] width 79 height 35
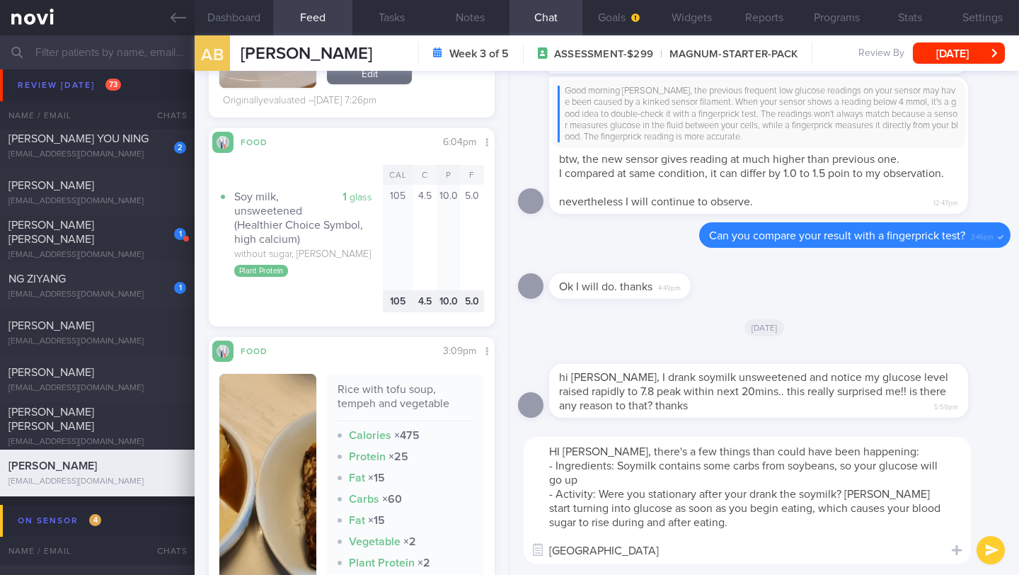
scroll to position [3275, 0]
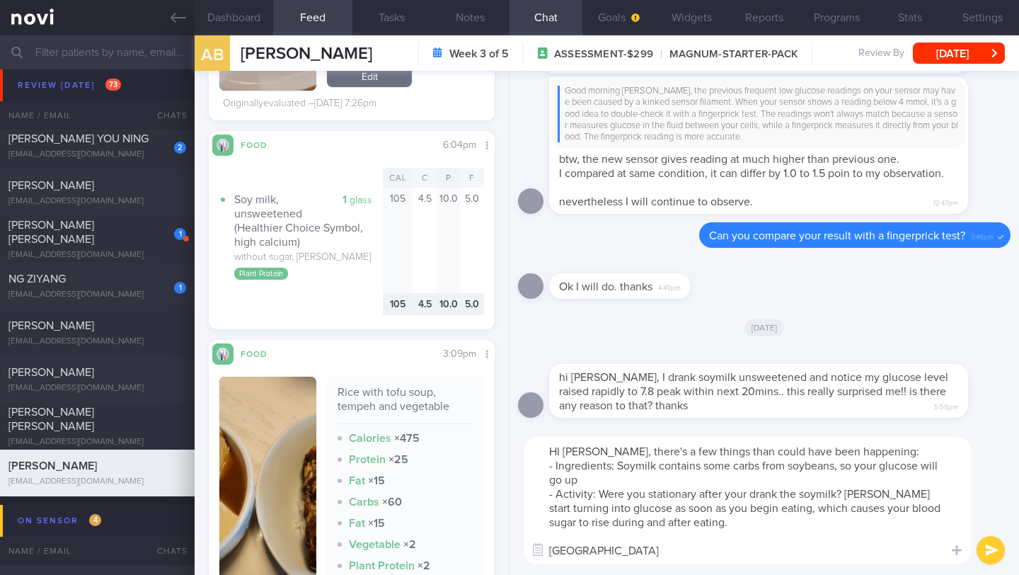
click at [607, 554] on textarea "HI [PERSON_NAME], there's a few things than could have been happening: - Ingred…" at bounding box center [747, 500] width 447 height 127
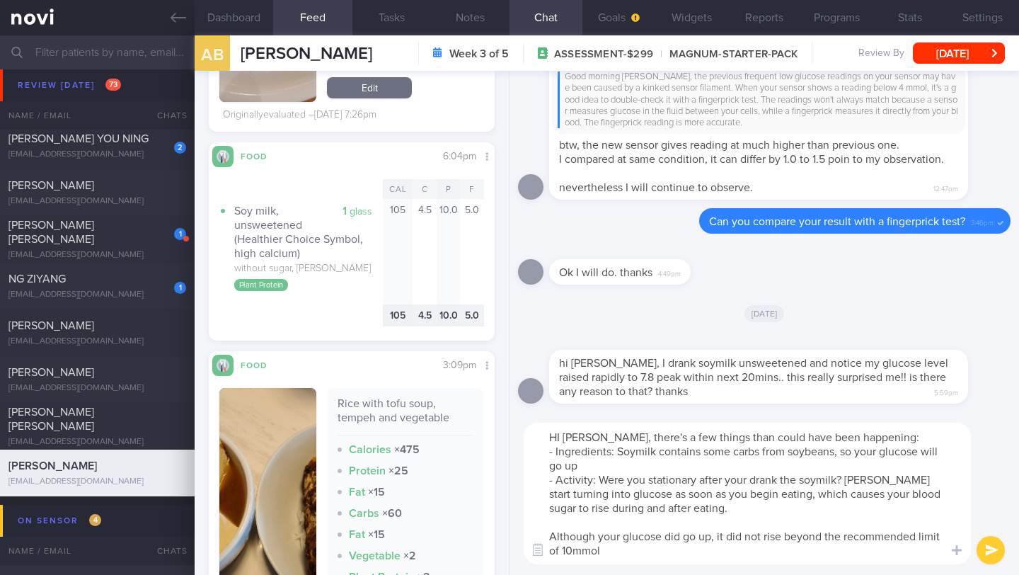
scroll to position [3263, 0]
click at [660, 551] on textarea "HI [PERSON_NAME], there's a few things than could have been happening: - Ingred…" at bounding box center [747, 494] width 447 height 142
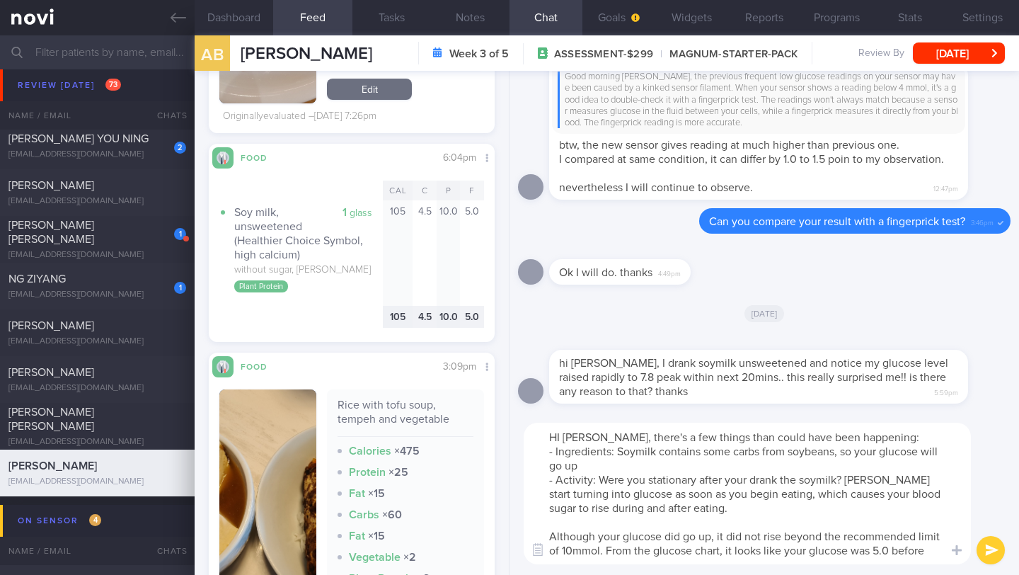
scroll to position [0, 0]
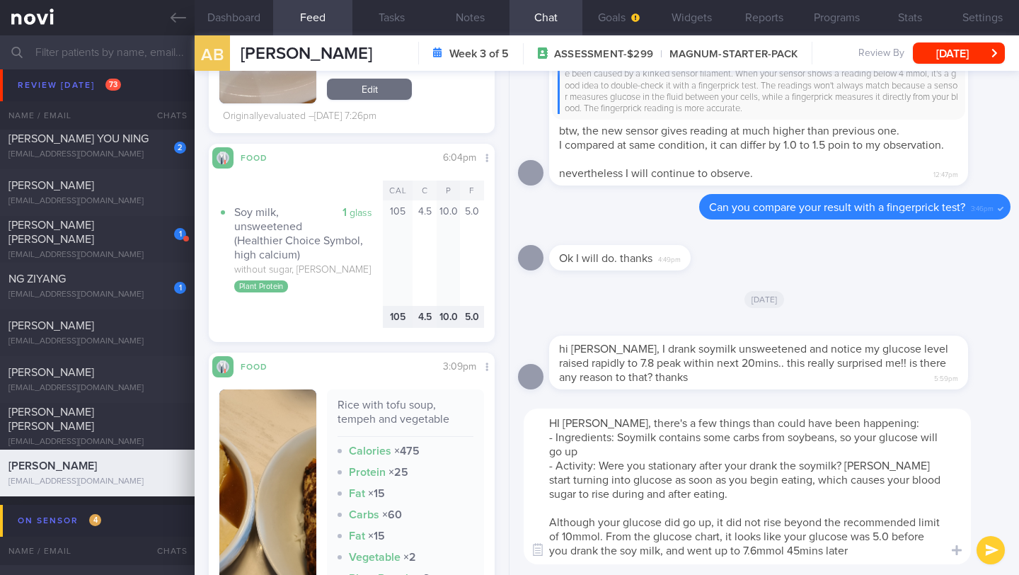
click at [886, 534] on textarea "HI [PERSON_NAME], there's a few things than could have been happening: - Ingred…" at bounding box center [747, 486] width 447 height 156
click at [815, 552] on textarea "HI [PERSON_NAME], there's a few things than could have been happening: - Ingred…" at bounding box center [747, 486] width 447 height 156
click at [889, 538] on textarea "HI [PERSON_NAME], there's a few things than could have been happening: - Ingred…" at bounding box center [747, 486] width 447 height 156
click at [573, 533] on textarea "HI [PERSON_NAME], there's a few things than could have been happening: - Ingred…" at bounding box center [747, 486] width 447 height 156
drag, startPoint x: 596, startPoint y: 533, endPoint x: 528, endPoint y: 522, distance: 68.8
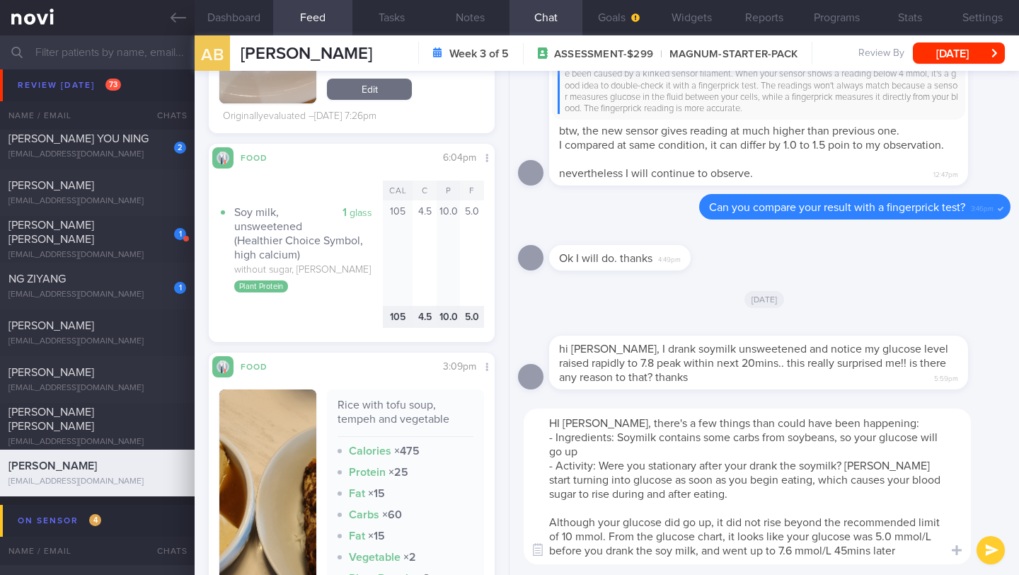
click at [528, 522] on textarea "HI [PERSON_NAME], there's a few things than could have been happening: - Ingred…" at bounding box center [747, 486] width 447 height 156
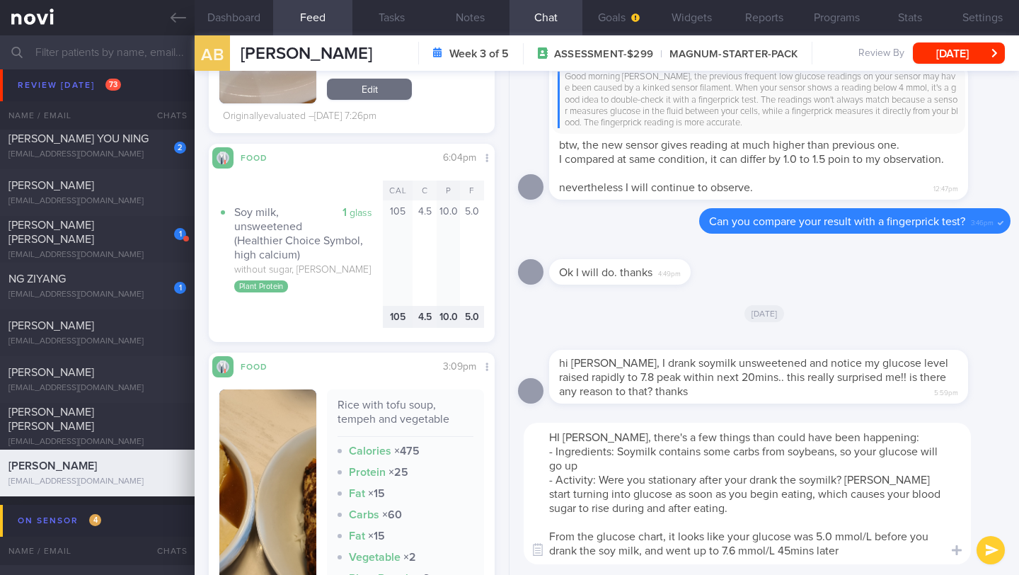
click at [847, 549] on textarea "HI [PERSON_NAME], there's a few things than could have been happening: - Ingred…" at bounding box center [747, 494] width 447 height 142
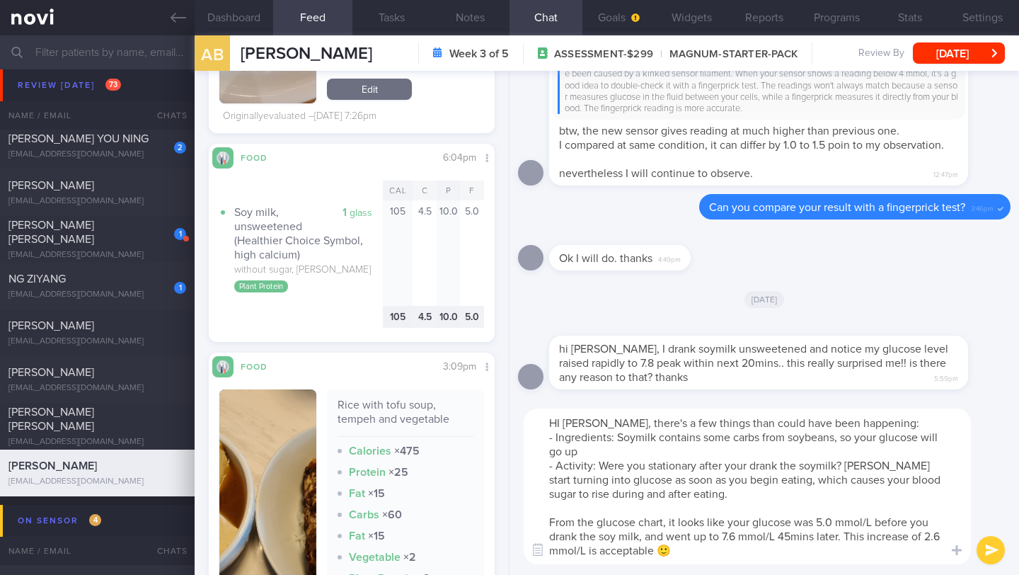
drag, startPoint x: 688, startPoint y: 425, endPoint x: 751, endPoint y: 423, distance: 63.0
click at [751, 423] on textarea "HI [PERSON_NAME], there's a few things than could have been happening: - Ingred…" at bounding box center [747, 486] width 447 height 156
drag, startPoint x: 682, startPoint y: 496, endPoint x: 585, endPoint y: 428, distance: 119.4
click at [585, 428] on textarea "HI [PERSON_NAME], there's a few things than could have been happening: - Ingred…" at bounding box center [747, 486] width 447 height 156
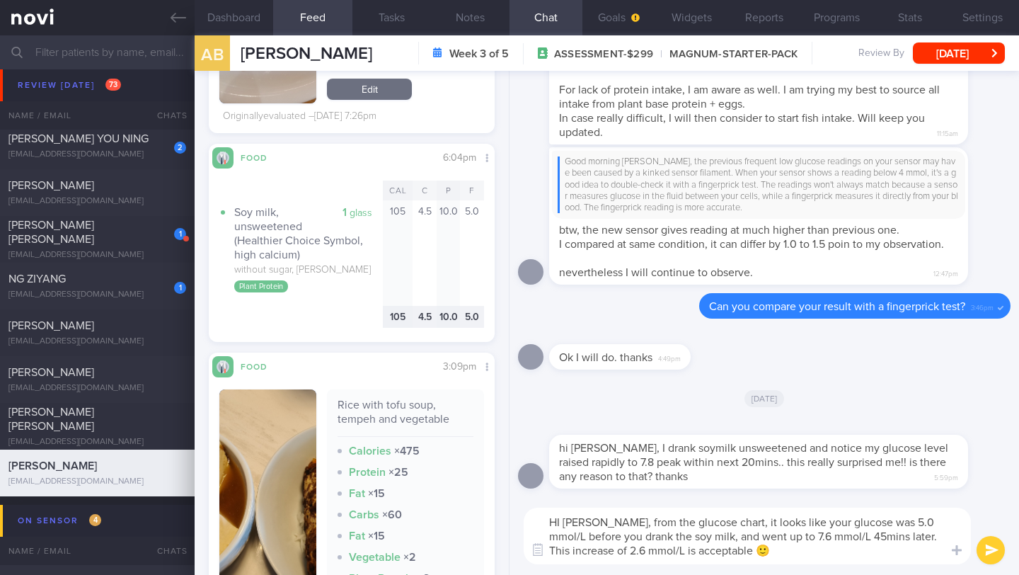
type textarea "HI [PERSON_NAME], from the glucose chart, it looks like your glucose was 5.0 mm…"
click at [991, 550] on button "submit" at bounding box center [991, 550] width 28 height 28
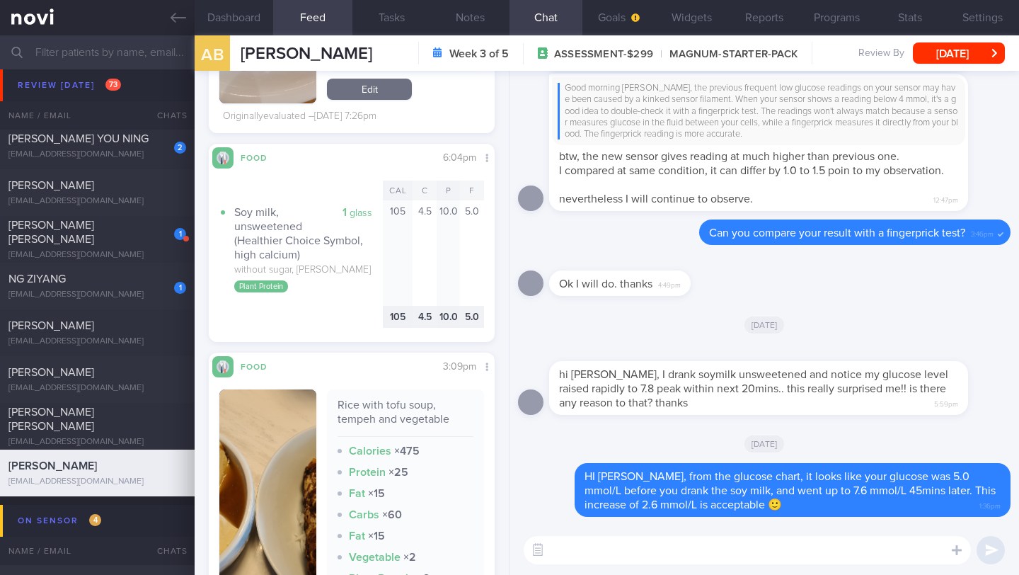
paste textarea "there's a few things than could have been happening: - Ingredients: Soymilk con…"
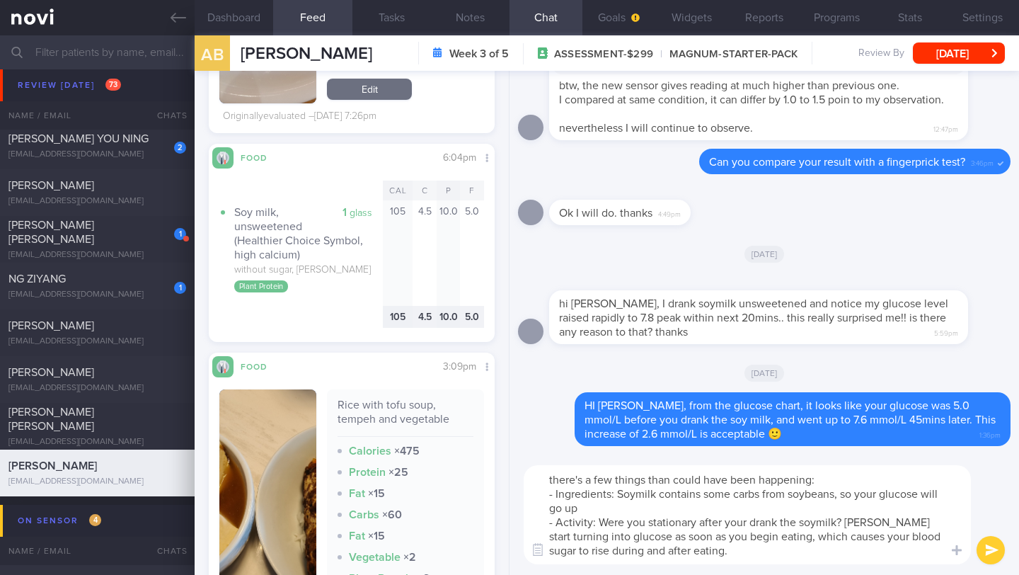
drag, startPoint x: 583, startPoint y: 478, endPoint x: 497, endPoint y: 475, distance: 85.7
click at [498, 475] on div "Dashboard Feed 1582 Tasks Notes Chat Goals Widgets Reports Programs Stats Setti…" at bounding box center [607, 304] width 825 height 539
drag, startPoint x: 650, startPoint y: 479, endPoint x: 849, endPoint y: 481, distance: 199.6
click at [849, 480] on textarea "Here's a few things than could have been happening: - Ingredients: Soymilk cont…" at bounding box center [747, 514] width 447 height 99
click at [757, 505] on textarea "Here's a few things to take note - Ingredients: Soymilk contains some carbs fro…" at bounding box center [747, 514] width 447 height 99
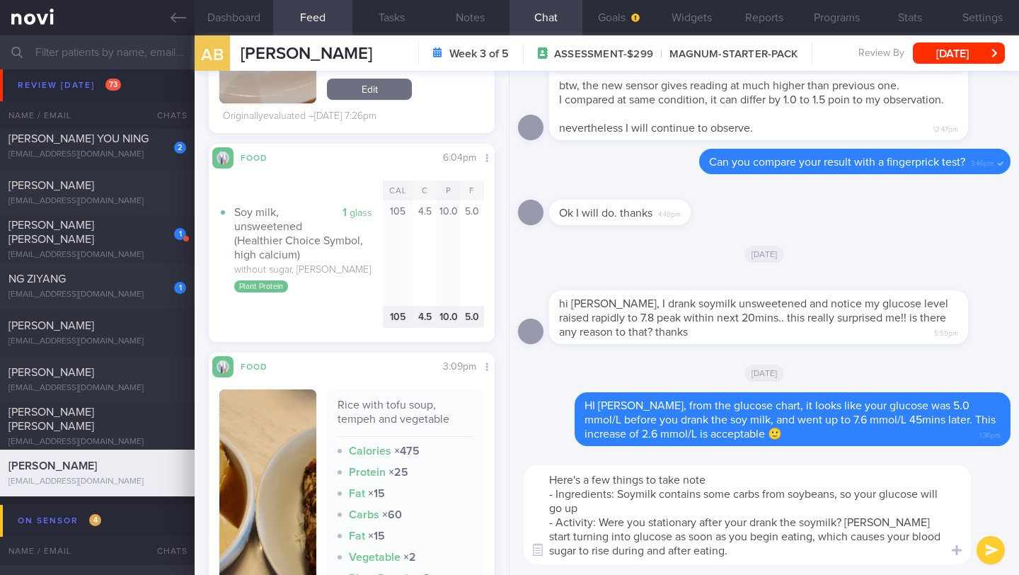
click at [634, 494] on textarea "Here's a few things to take note - Ingredients: Soymilk contains some carbs fro…" at bounding box center [747, 514] width 447 height 99
click at [662, 492] on textarea "Here's a few things to take note - Ingredients: Soy milk contains some carbs fr…" at bounding box center [747, 514] width 447 height 99
type textarea "Here's a few things to take note - Ingredients: Soy milk contains some carbs fr…"
click at [999, 554] on button "submit" at bounding box center [991, 550] width 28 height 28
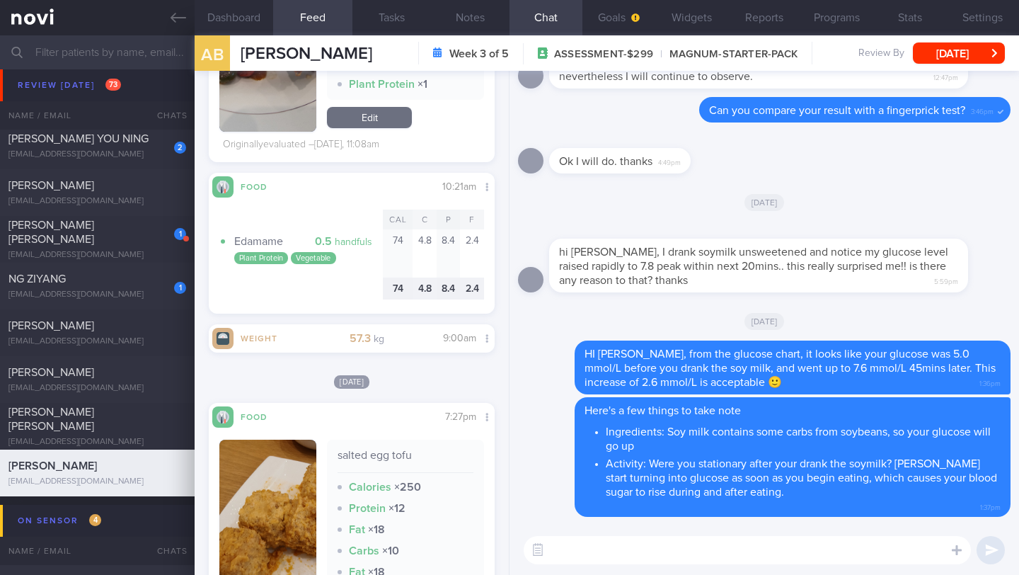
scroll to position [2080, 0]
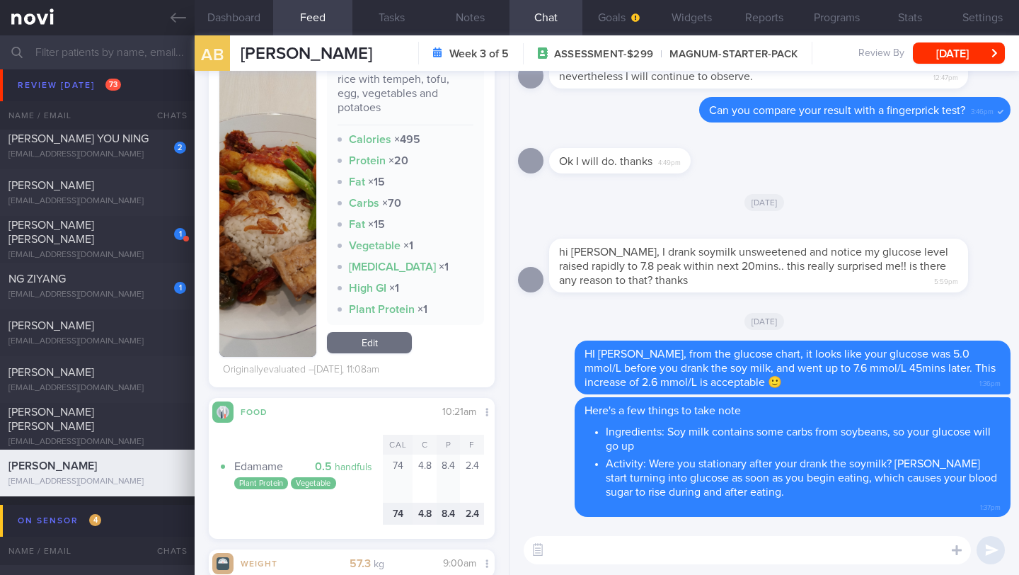
click at [302, 294] on img "button" at bounding box center [267, 210] width 97 height 293
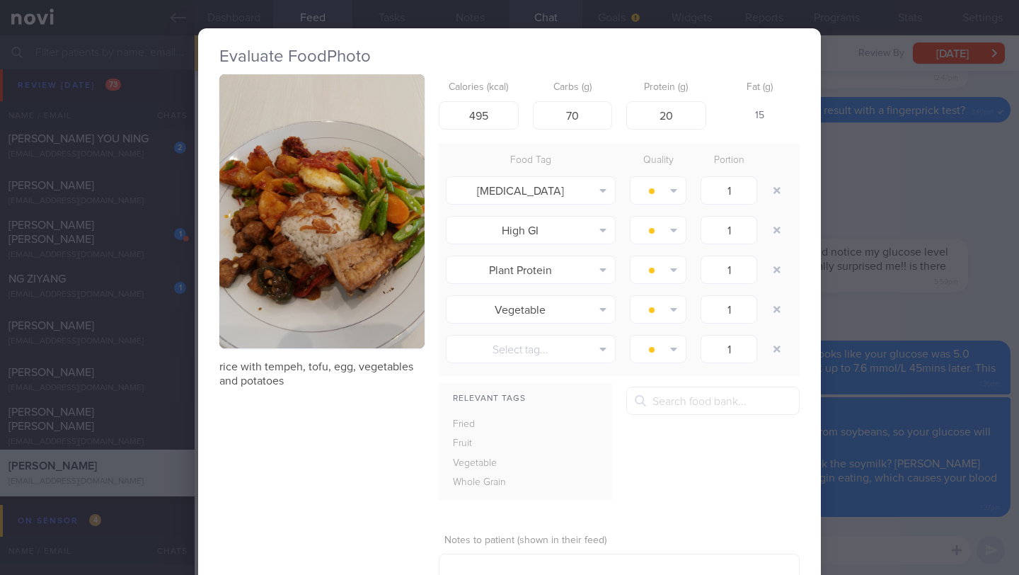
click at [920, 176] on div "Evaluate Food Photo rice with tempeh, tofu, egg, vegetables and potatoes Calori…" at bounding box center [509, 287] width 1019 height 575
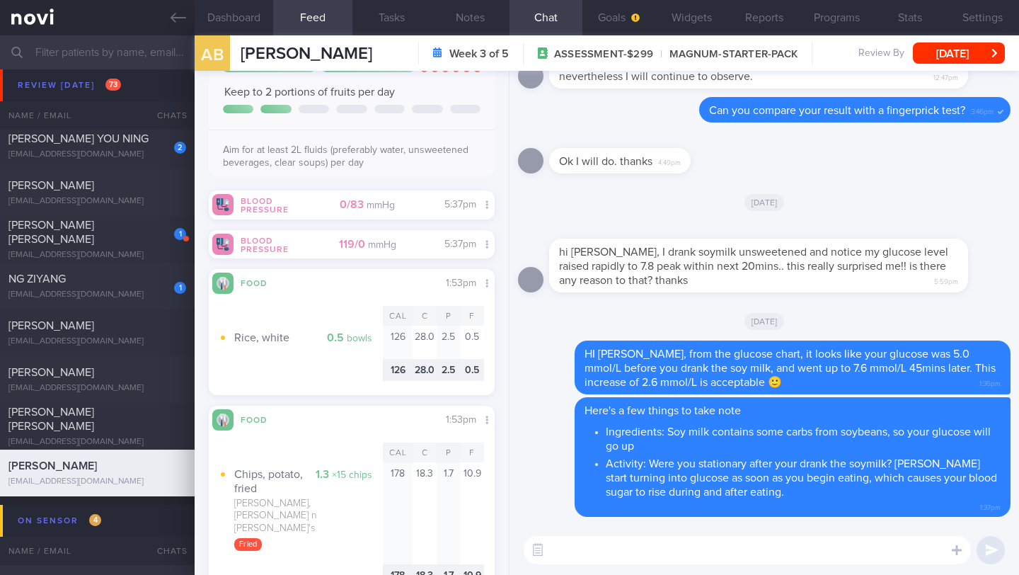
scroll to position [1216, 0]
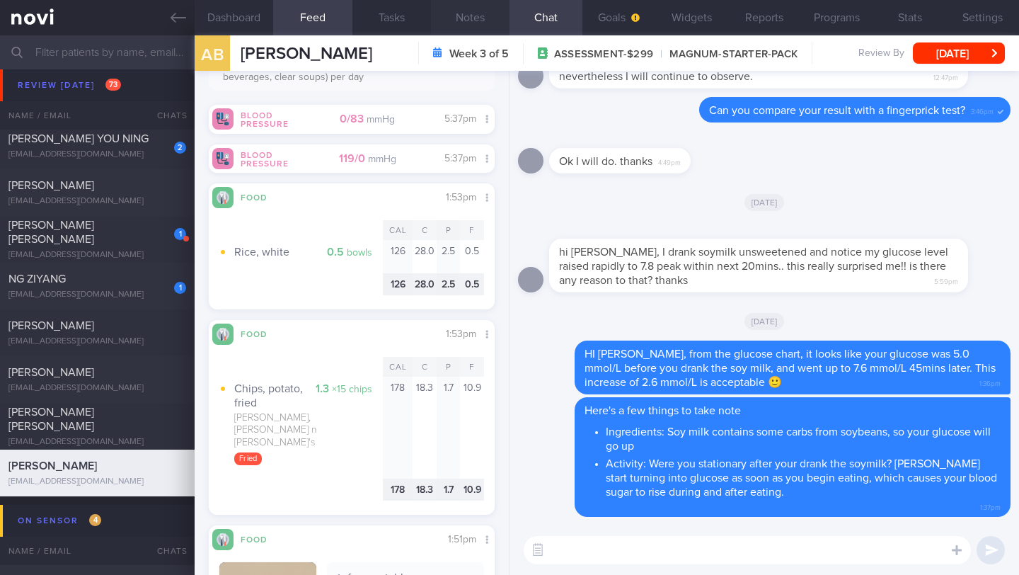
click at [462, 22] on button "Notes" at bounding box center [470, 17] width 79 height 35
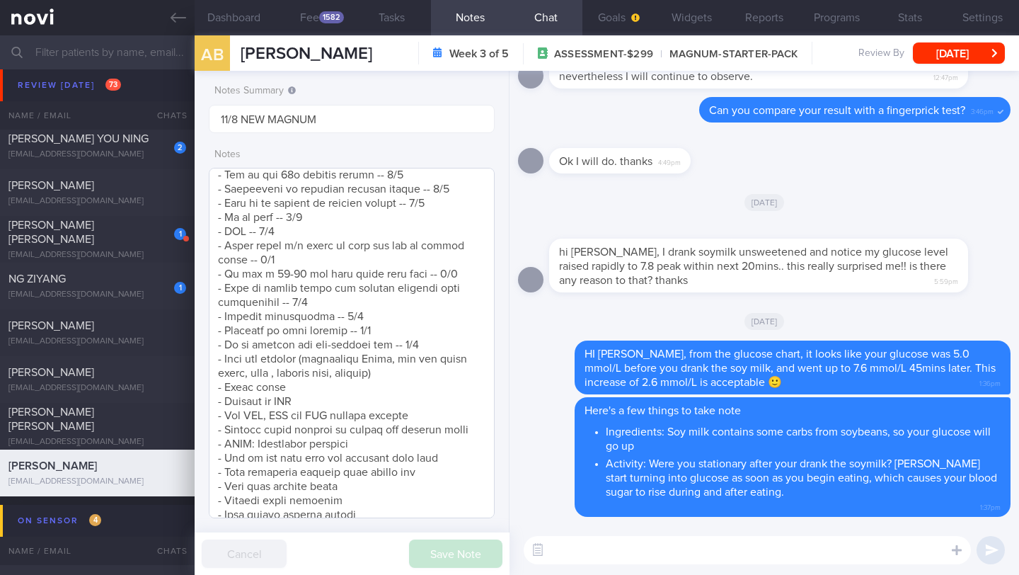
scroll to position [867, 0]
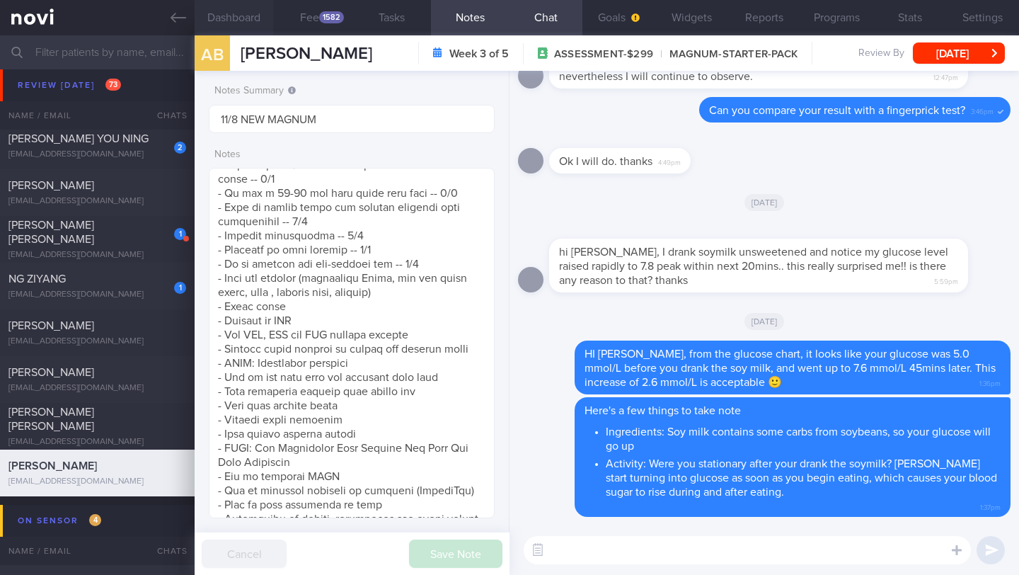
click at [230, 18] on button "Dashboard" at bounding box center [234, 17] width 79 height 35
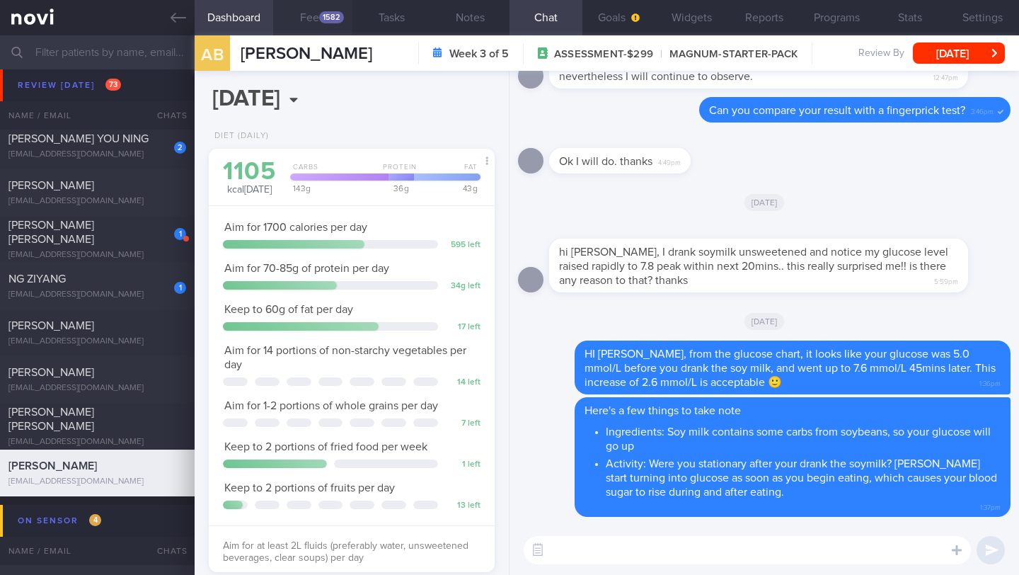
click at [309, 18] on button "Feed 1582" at bounding box center [312, 17] width 79 height 35
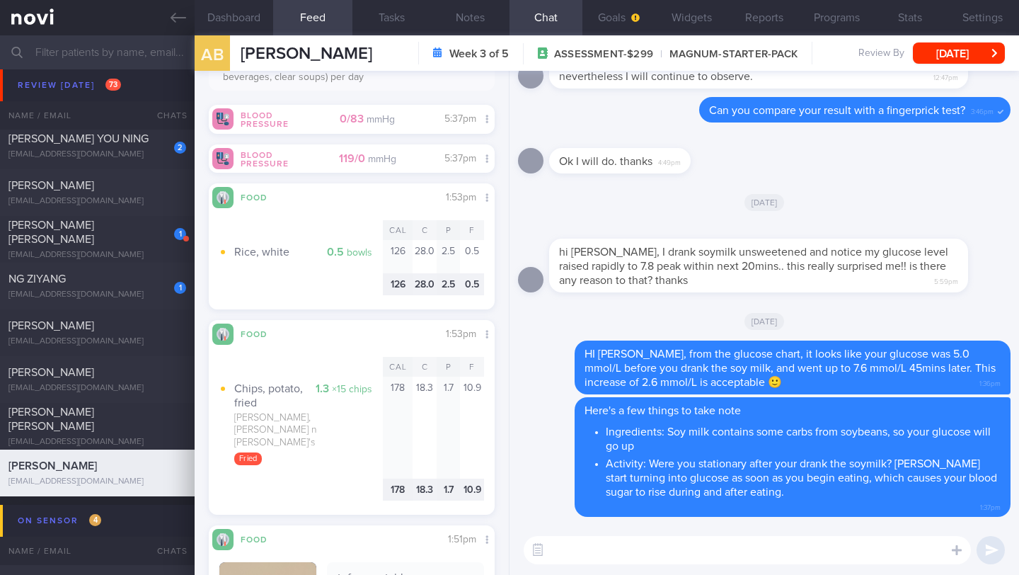
click at [605, 537] on textarea at bounding box center [747, 550] width 447 height 28
type textarea "T"
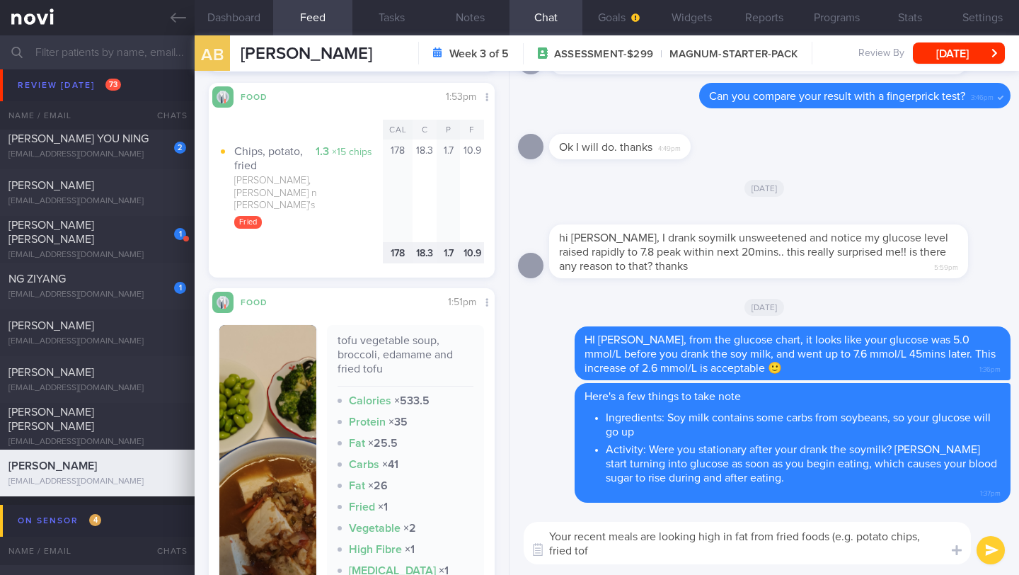
click at [253, 435] on button "button" at bounding box center [267, 482] width 97 height 314
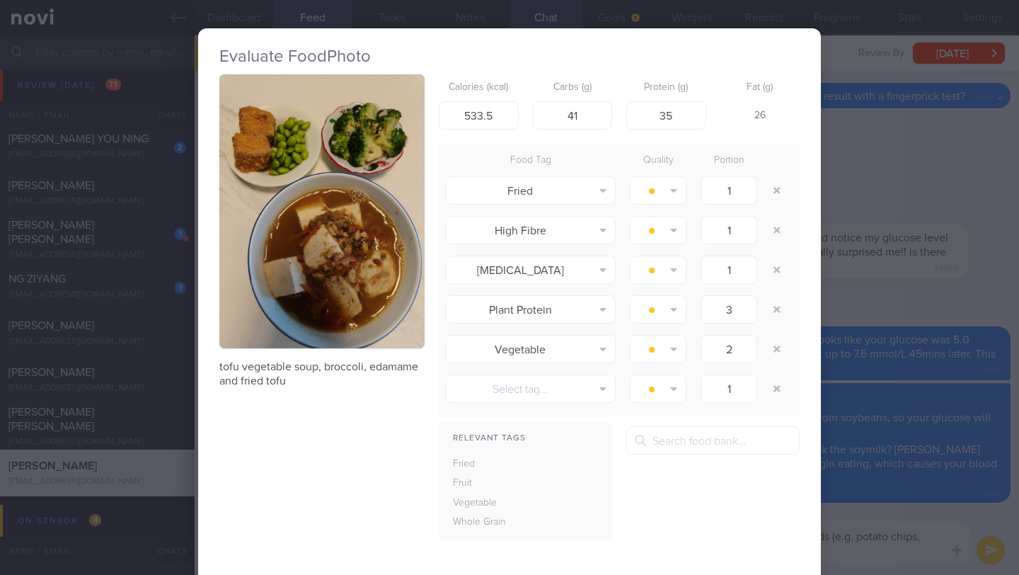
click at [903, 447] on div "Evaluate Food Photo tofu vegetable soup, broccoli, edamame and fried tofu Calor…" at bounding box center [509, 287] width 1019 height 575
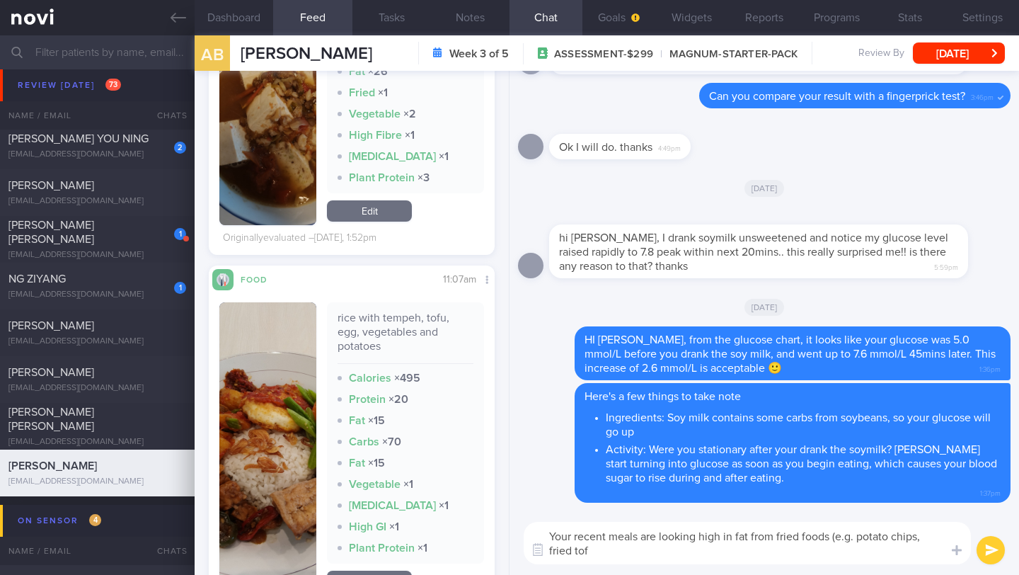
scroll to position [1853, 0]
click at [290, 433] on button "button" at bounding box center [267, 448] width 97 height 293
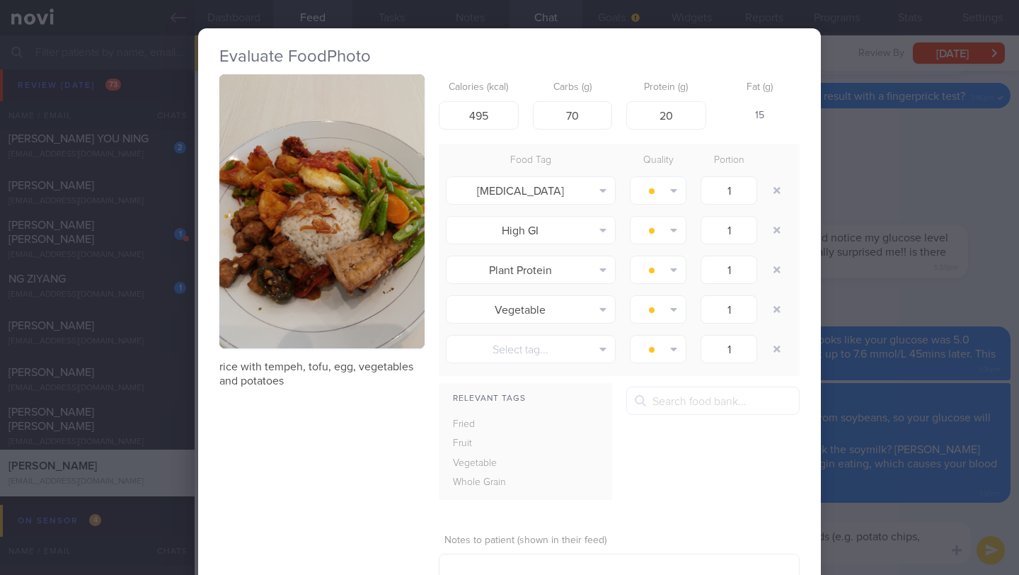
click at [355, 295] on button "button" at bounding box center [321, 211] width 205 height 274
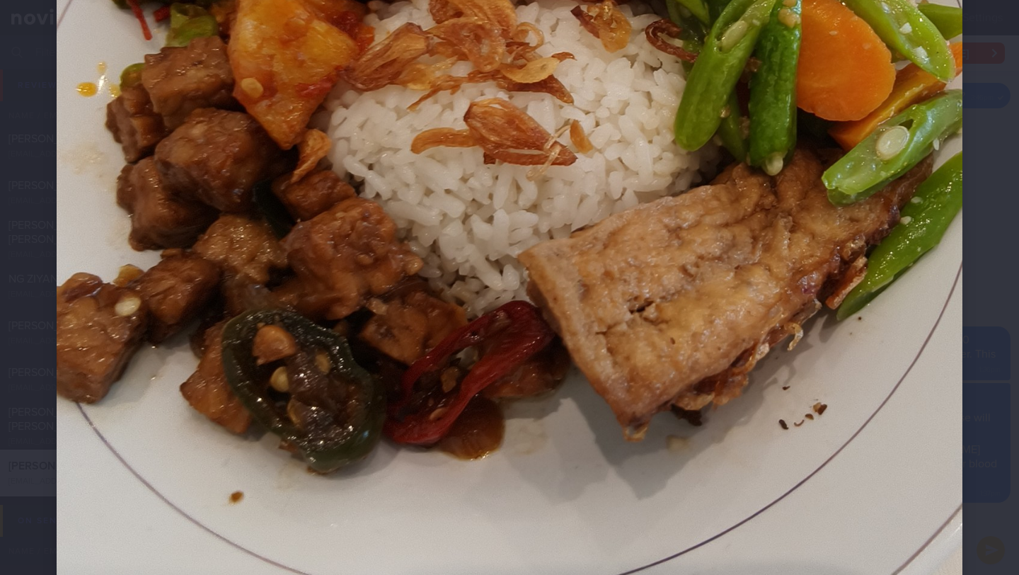
scroll to position [595, 0]
click at [982, 302] on div at bounding box center [509, 66] width 1019 height 1322
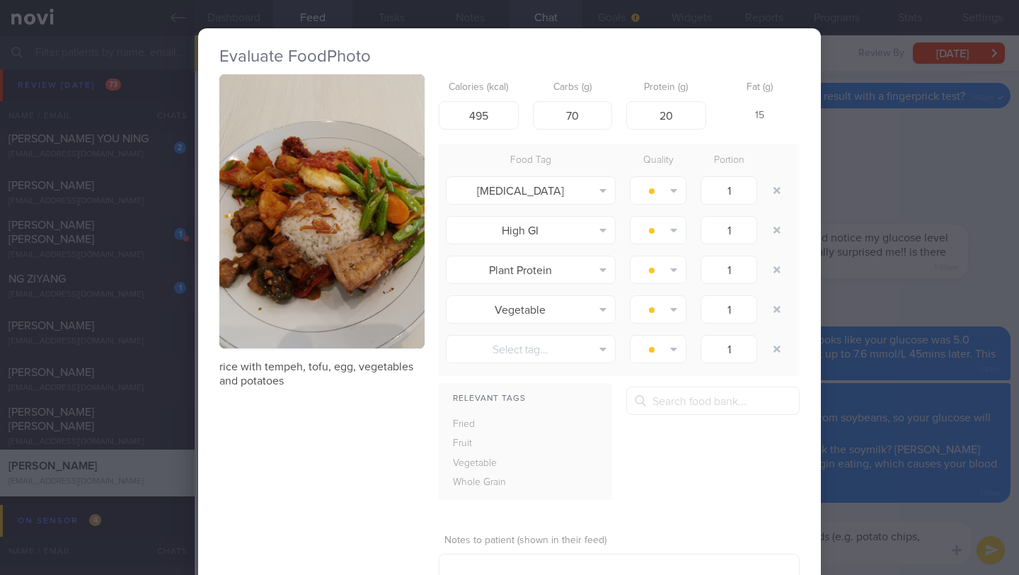
click at [929, 513] on div "Evaluate Food Photo rice with tempeh, tofu, egg, vegetables and potatoes Calori…" at bounding box center [509, 287] width 1019 height 575
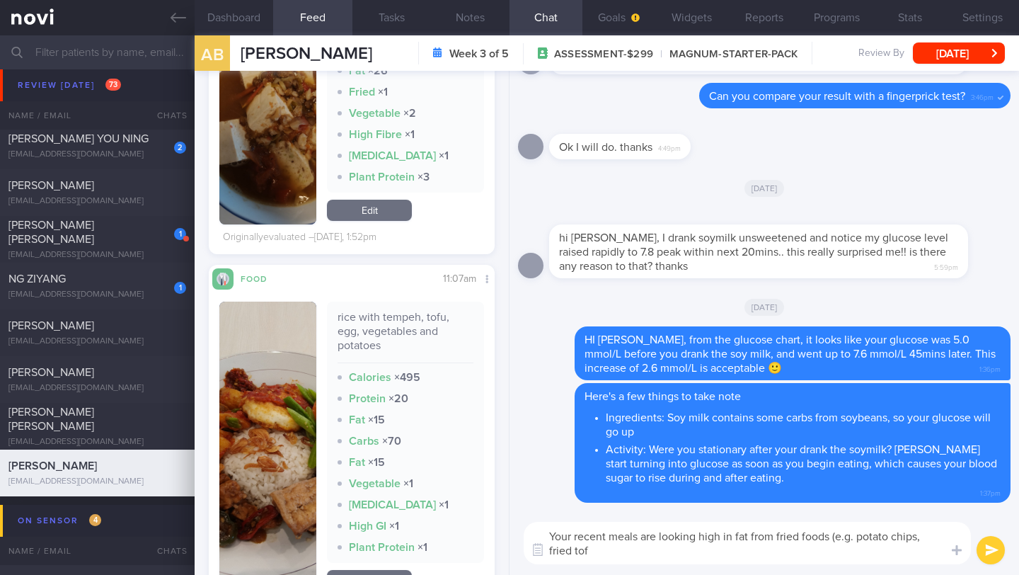
click at [702, 551] on textarea "Your recent meals are looking high in fat from fried foods (e.g. potato chips, …" at bounding box center [747, 543] width 447 height 42
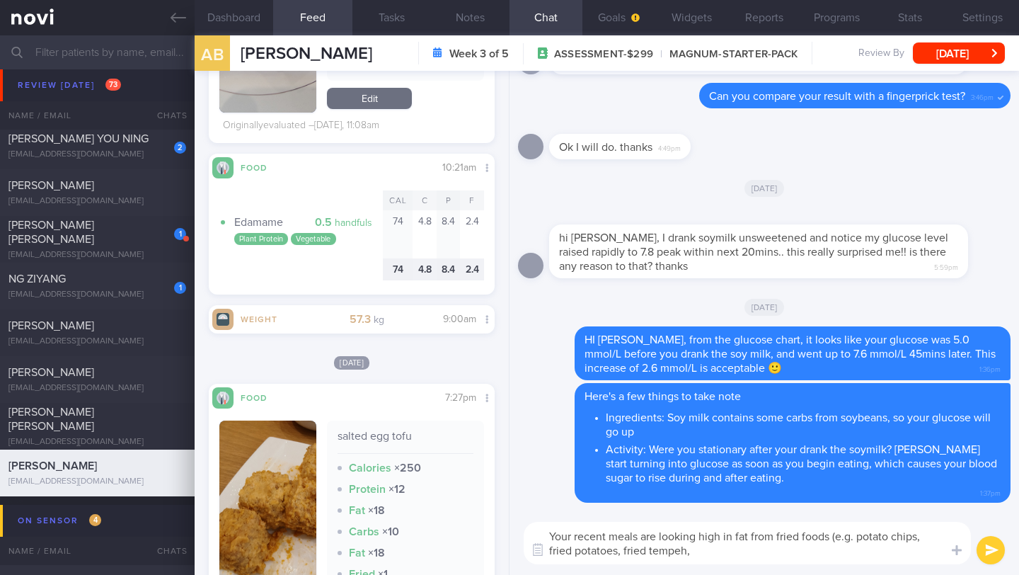
scroll to position [2327, 0]
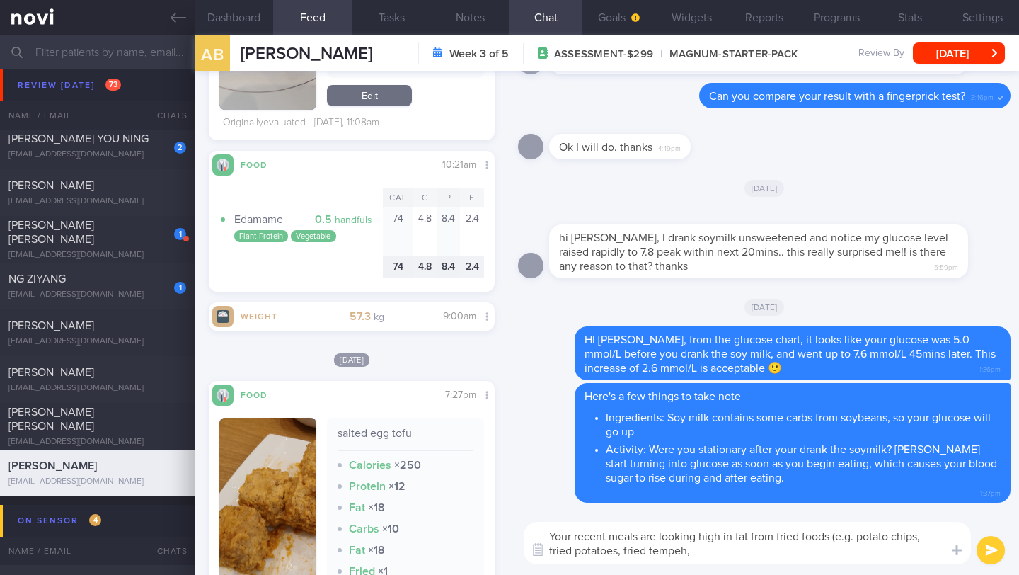
click at [258, 466] on button "button" at bounding box center [267, 529] width 97 height 222
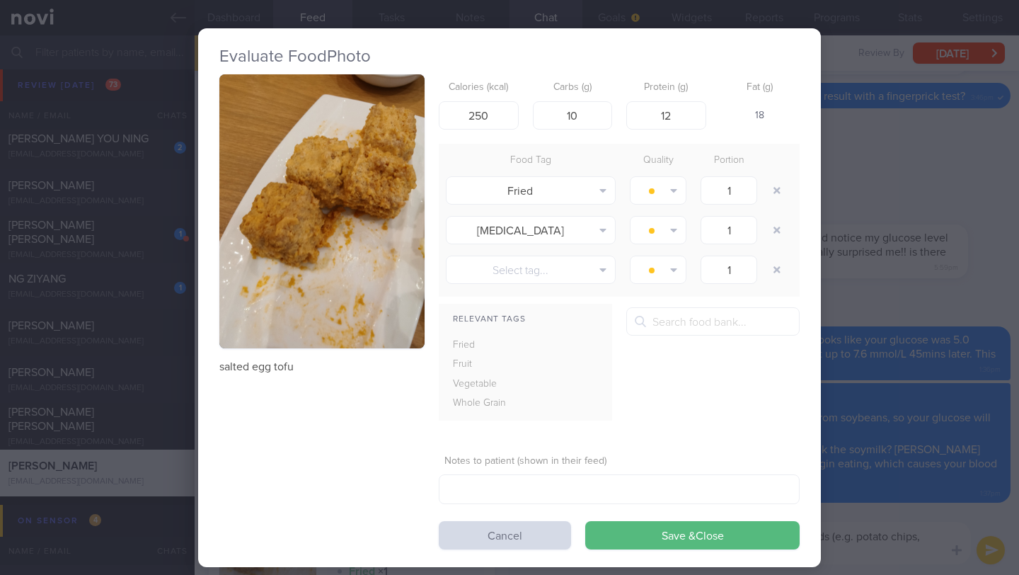
click at [952, 302] on div "Evaluate Food Photo salted egg tofu Calories (kcal) 250 Carbs (g) 10 Protein (g…" at bounding box center [509, 287] width 1019 height 575
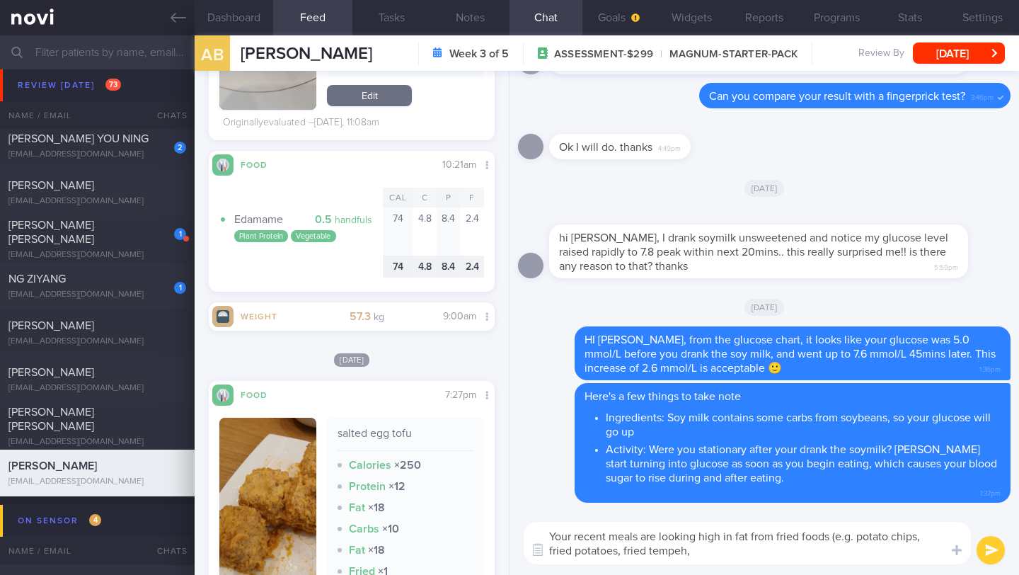
click at [751, 542] on textarea "Your recent meals are looking high in fat from fried foods (e.g. potato chips, …" at bounding box center [747, 543] width 447 height 42
click at [745, 544] on textarea "Your recent meals are looking high in fat from fried foods (e.g. potato chips, …" at bounding box center [747, 543] width 447 height 42
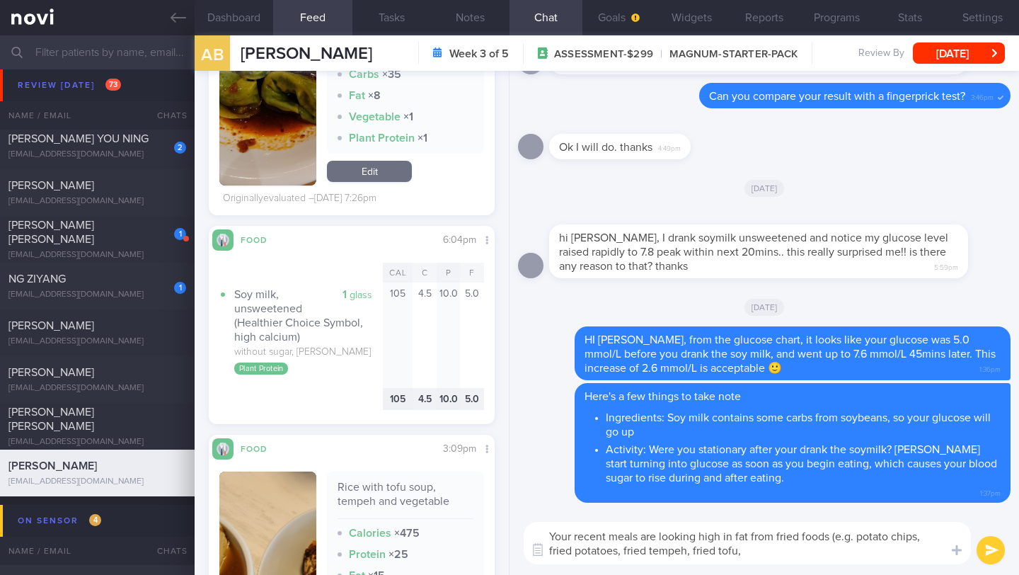
scroll to position [3327, 0]
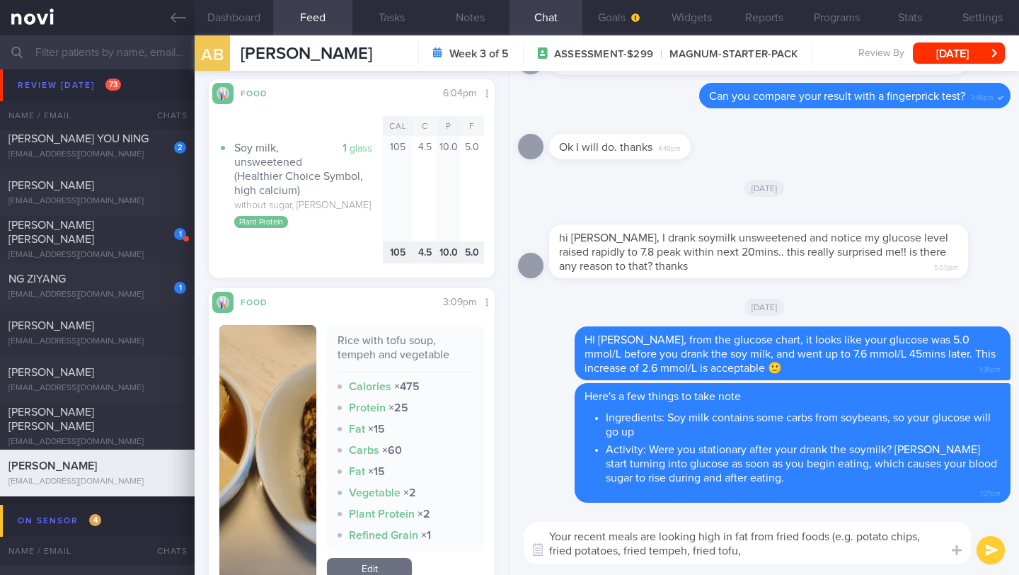
click at [291, 425] on button "button" at bounding box center [267, 454] width 97 height 258
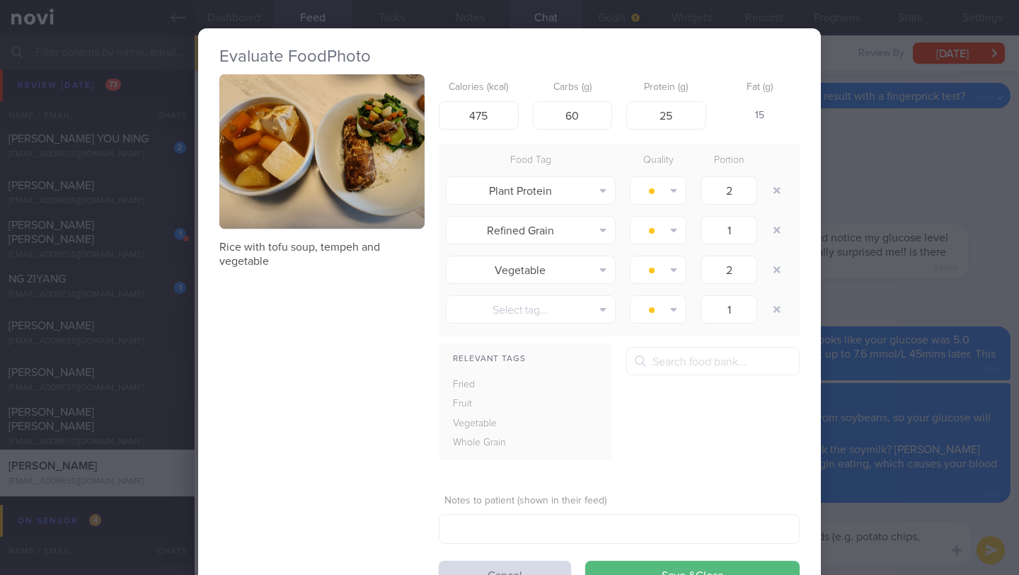
click at [944, 255] on div "Evaluate Food Photo Rice with tofu soup, tempeh and vegetable Calories (kcal) 4…" at bounding box center [509, 287] width 1019 height 575
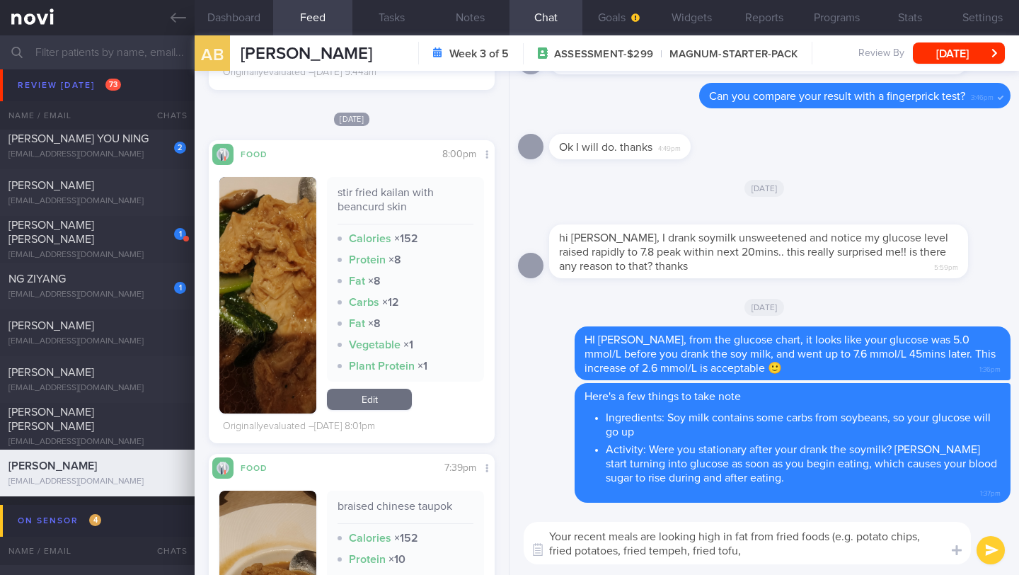
scroll to position [6193, 0]
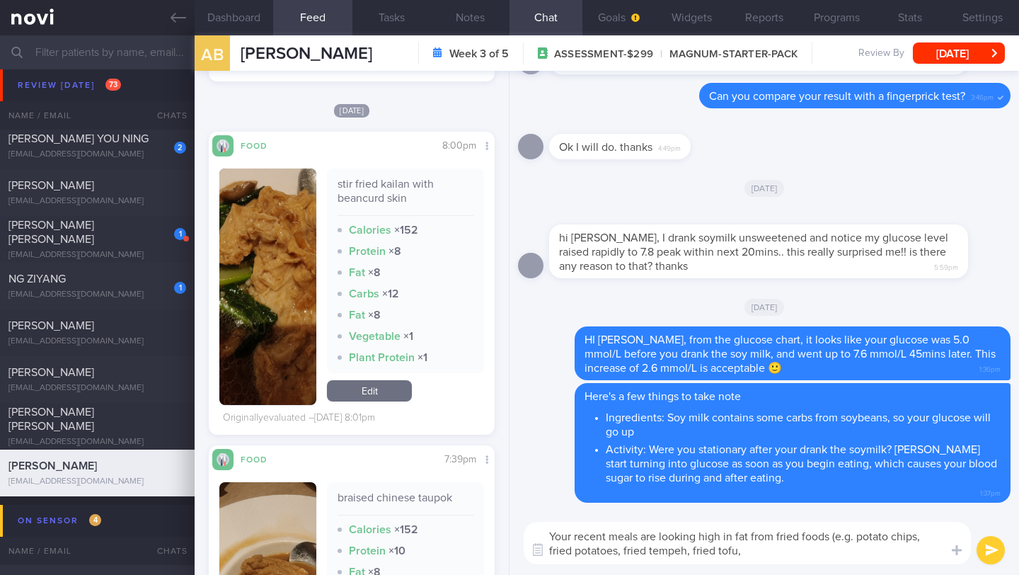
click at [767, 549] on textarea "Your recent meals are looking high in fat from fried foods (e.g. potato chips, …" at bounding box center [747, 543] width 447 height 42
click at [468, 11] on button "Notes" at bounding box center [470, 17] width 79 height 35
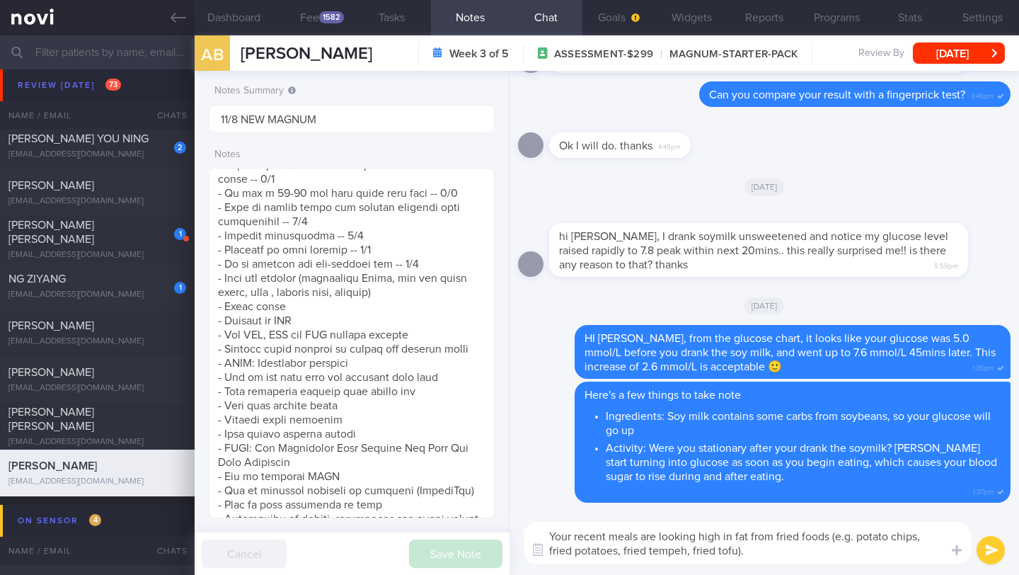
click at [769, 556] on textarea "Your recent meals are looking high in fat from fried foods (e.g. potato chips, …" at bounding box center [747, 543] width 447 height 42
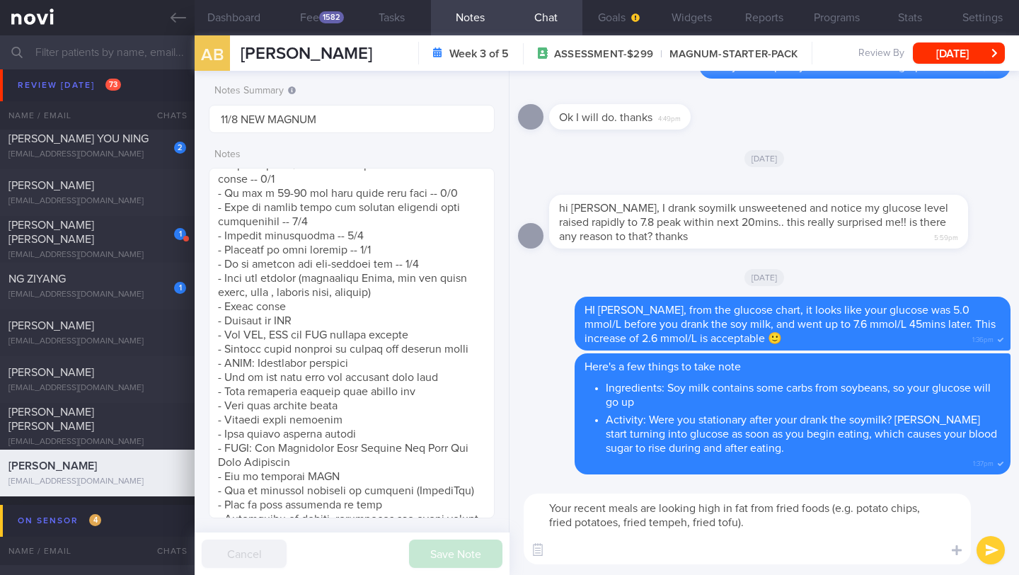
paste textarea "Eating too much fat can keep your glucose levels high. This happens because fat…"
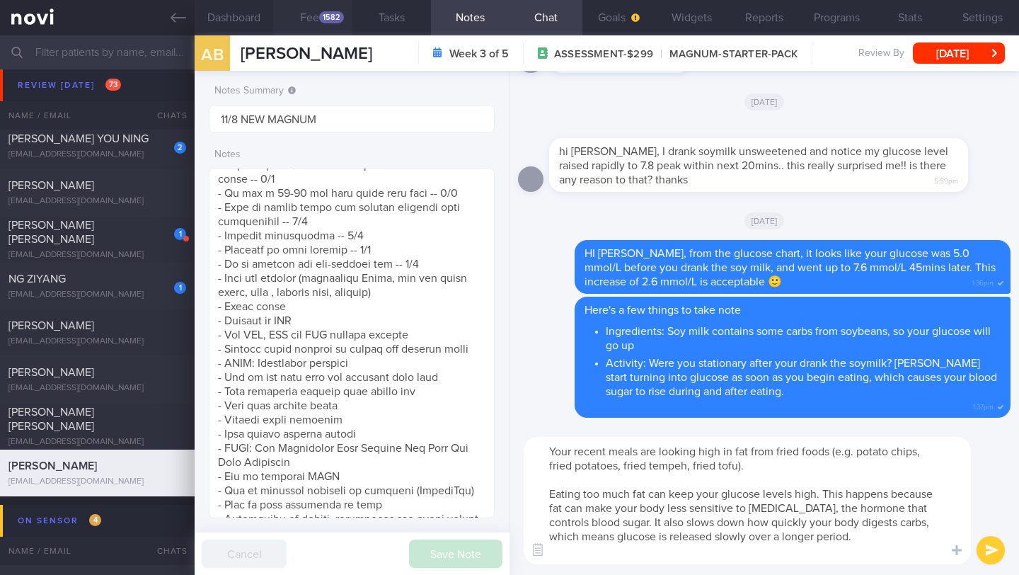
click at [321, 16] on div "1582" at bounding box center [331, 17] width 25 height 12
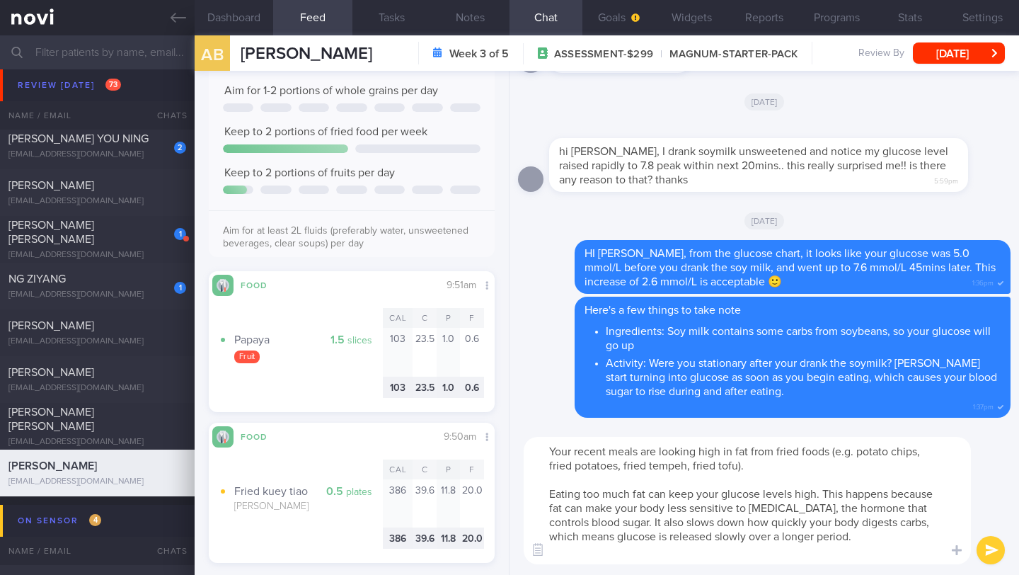
scroll to position [304, 0]
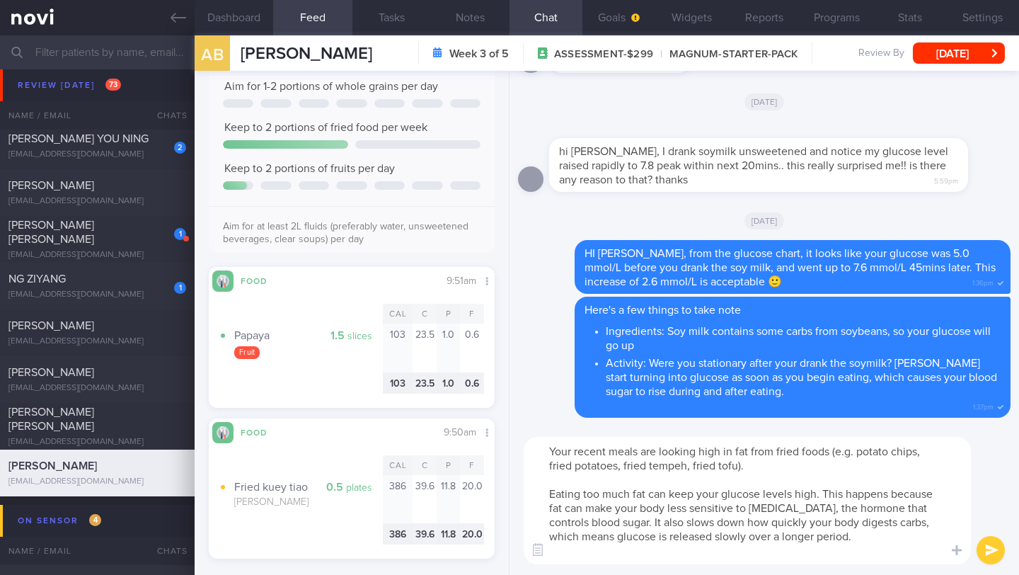
click at [735, 464] on textarea "Your recent meals are looking high in fat from fried foods (e.g. potato chips, …" at bounding box center [747, 500] width 447 height 127
click at [852, 532] on textarea "Your recent meals are looking high in fat from fried foods (e.g. potato chips, …" at bounding box center [747, 500] width 447 height 127
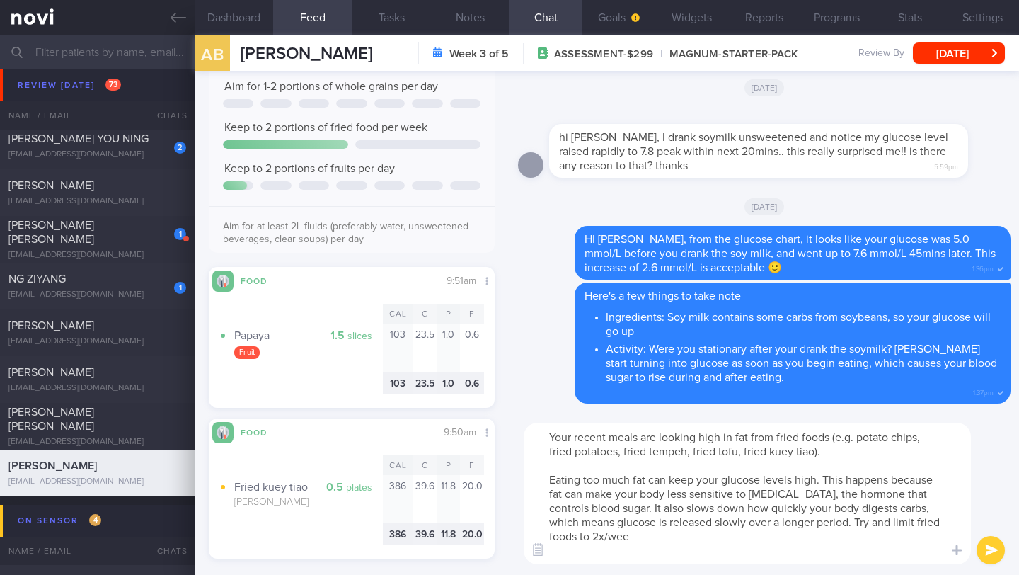
type textarea "Your recent meals are looking high in fat from fried foods (e.g. potato chips, …"
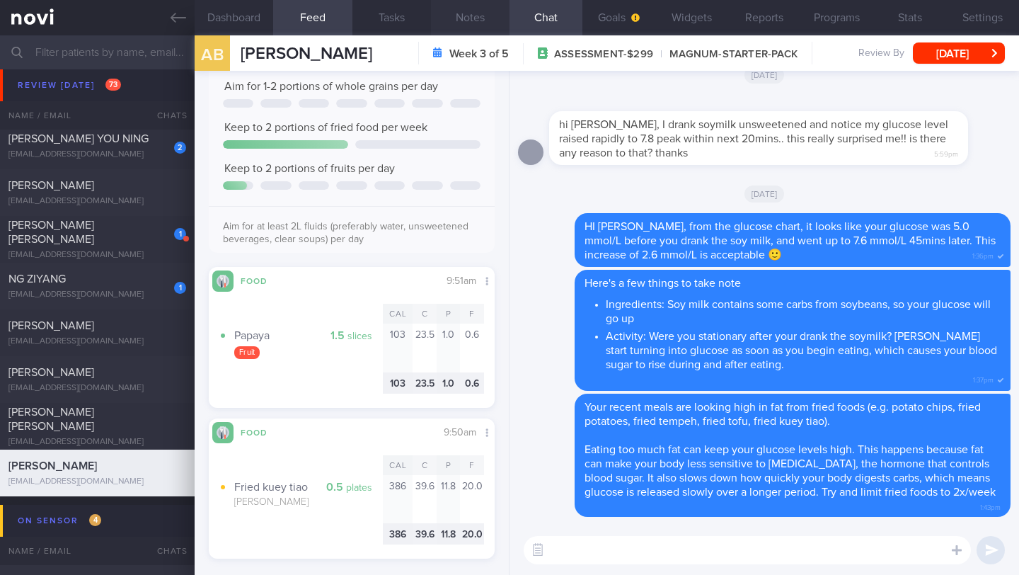
click at [467, 23] on button "Notes" at bounding box center [470, 17] width 79 height 35
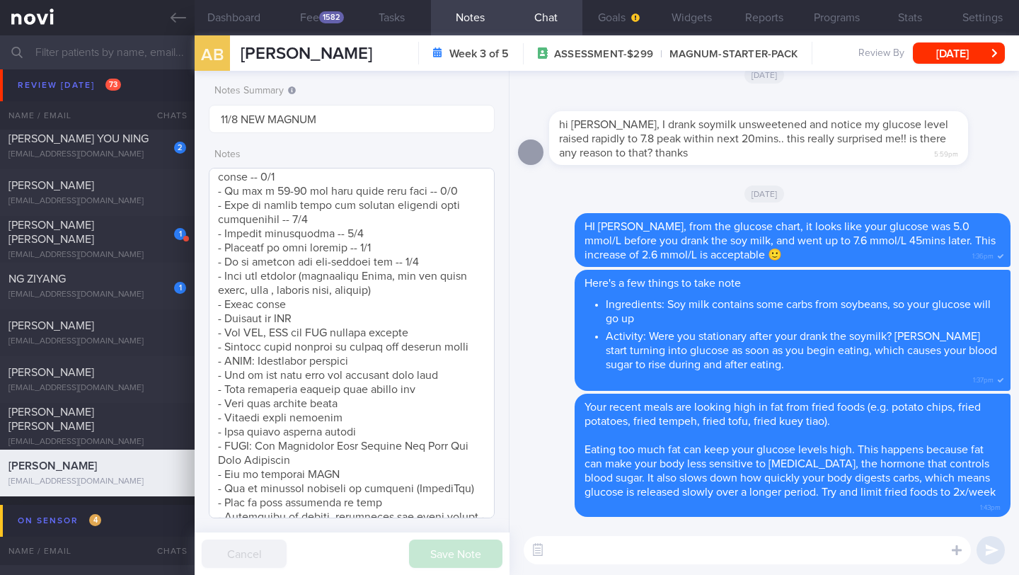
scroll to position [870, 0]
click at [430, 277] on textarea at bounding box center [352, 343] width 286 height 350
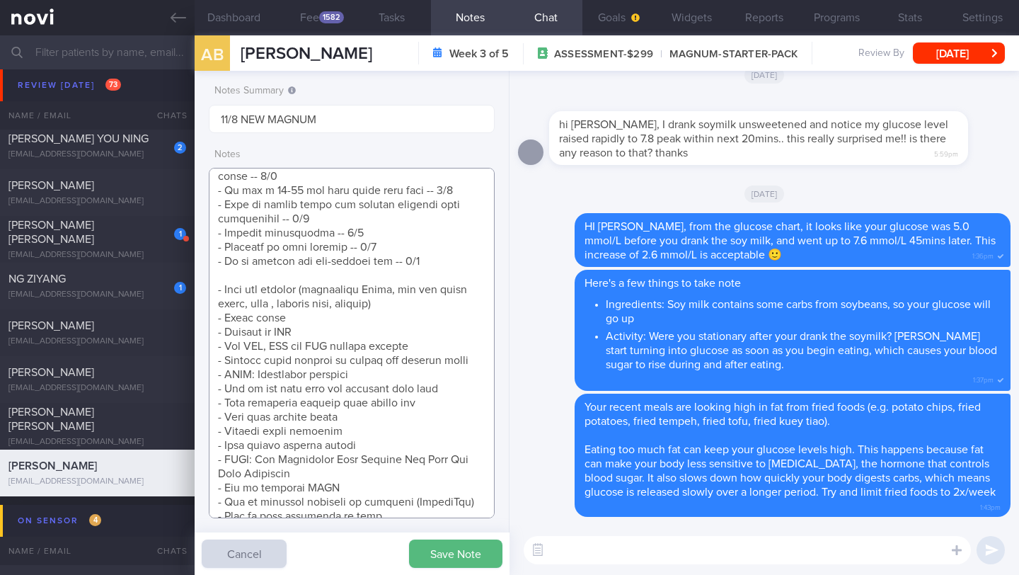
scroll to position [985, 0]
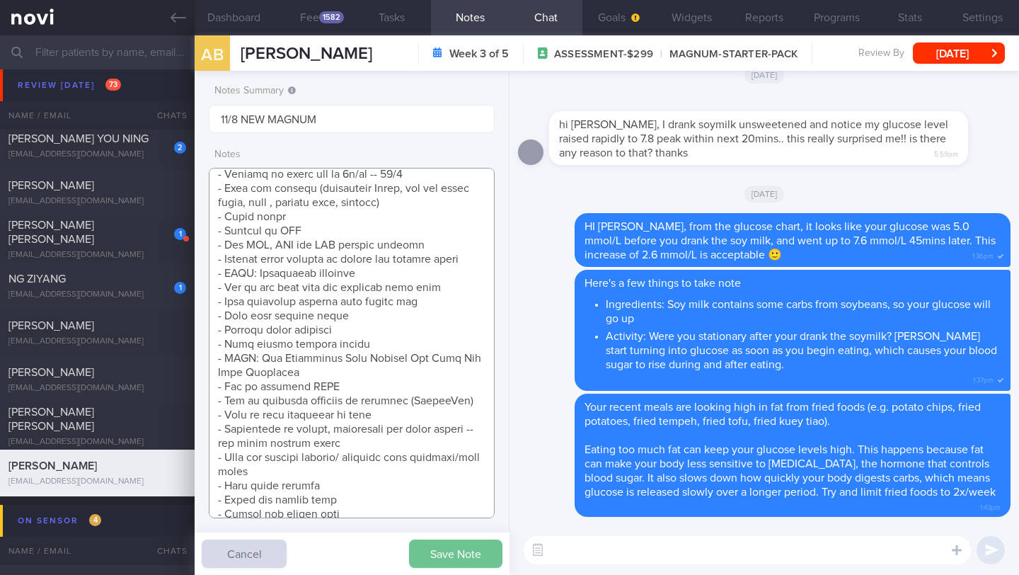
type textarea "Explained that the purpose of increasing muscle mass is to improve [MEDICAL_DAT…"
click at [445, 563] on button "Save Note" at bounding box center [455, 553] width 93 height 28
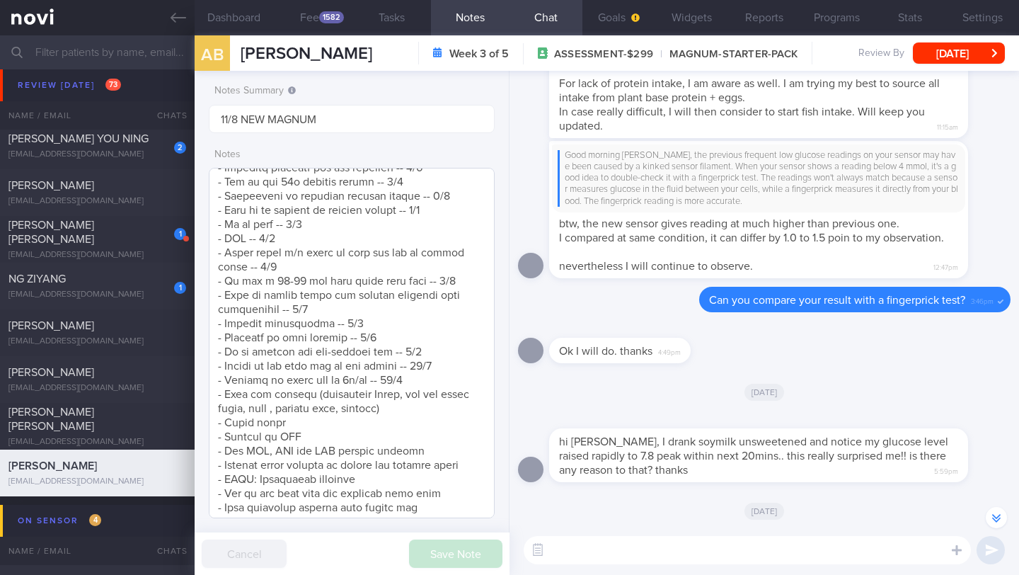
scroll to position [861, 0]
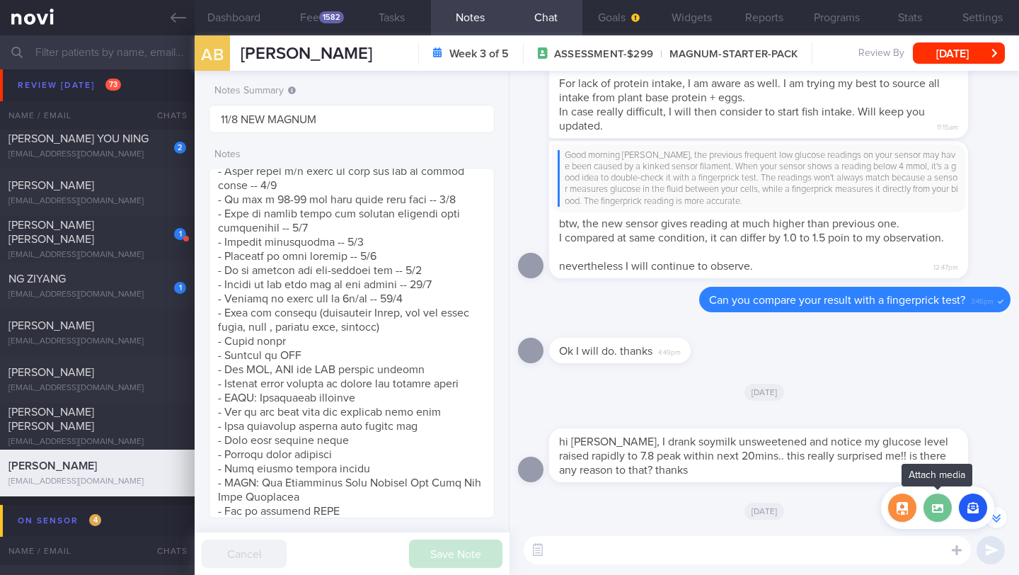
click at [941, 514] on label at bounding box center [938, 507] width 28 height 28
click at [0, 0] on input "file" at bounding box center [0, 0] width 0 height 0
click at [609, 556] on textarea at bounding box center [747, 550] width 447 height 28
paste textarea "Most carbohydrate foods take 1-2 hours to be digested. Some carbs are digested …"
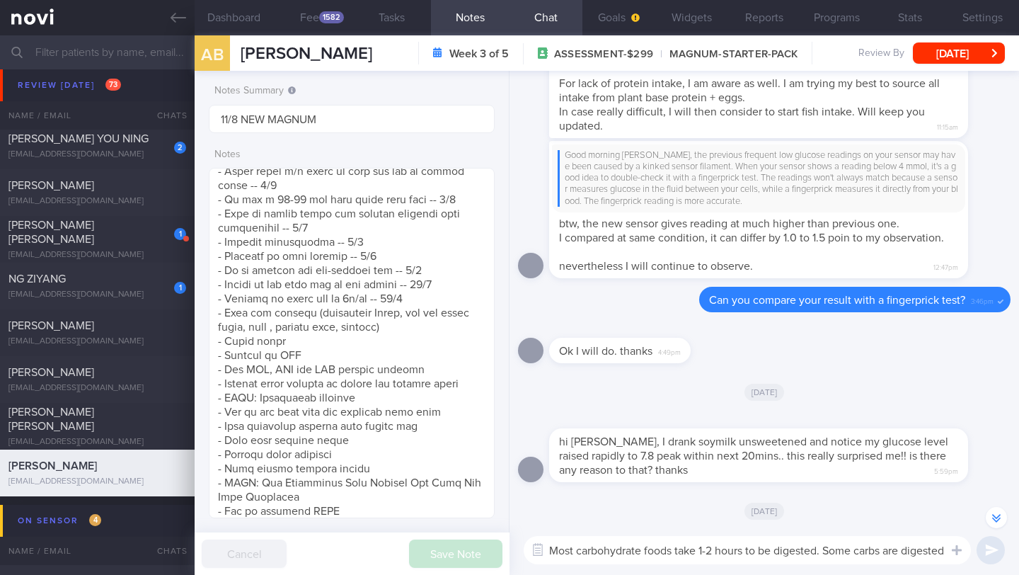
scroll to position [-416, 0]
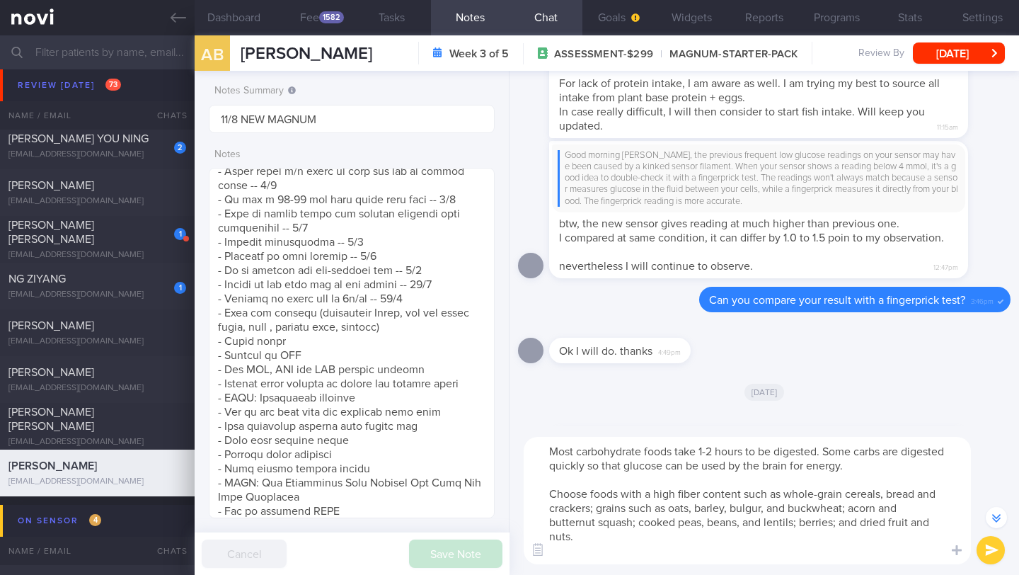
drag, startPoint x: 864, startPoint y: 525, endPoint x: 910, endPoint y: 525, distance: 46.7
click at [910, 525] on textarea "Most carbohydrate foods take 1-2 hours to be digested. Some carbs are digested …" at bounding box center [747, 500] width 447 height 127
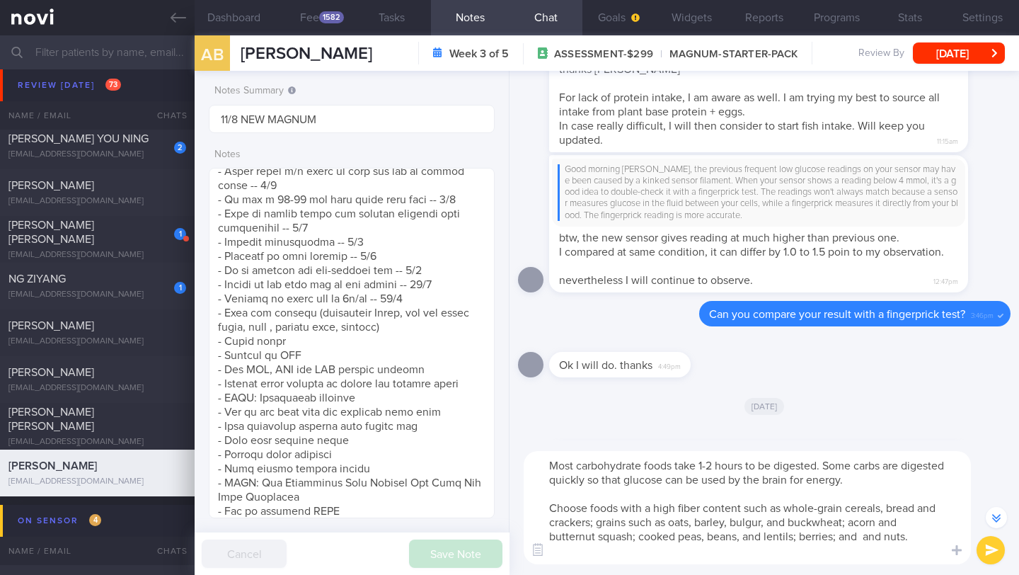
scroll to position [-401, 0]
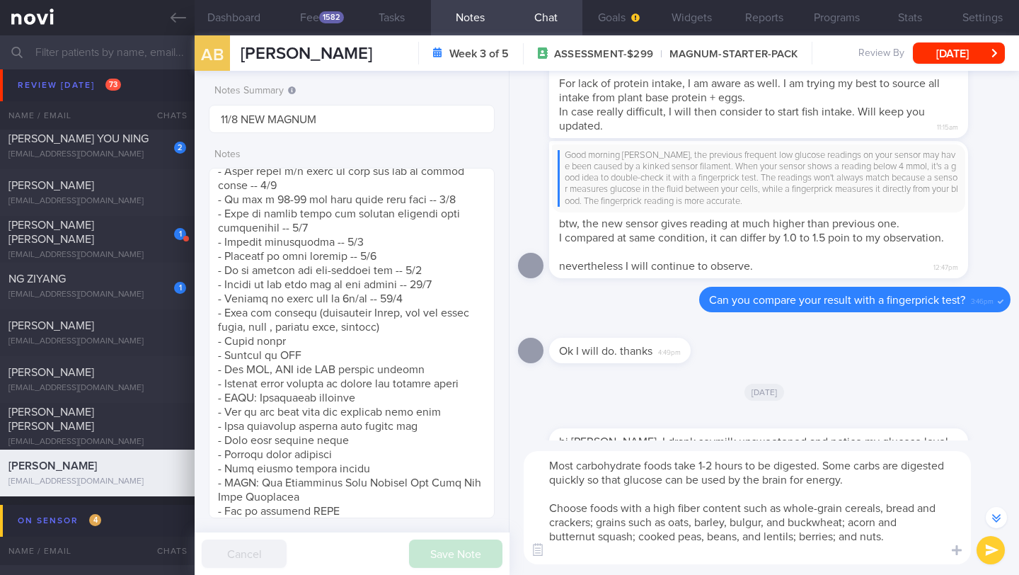
click at [571, 496] on textarea "Most carbohydrate foods take 1-2 hours to be digested. Some carbs are digested …" at bounding box center [747, 507] width 447 height 113
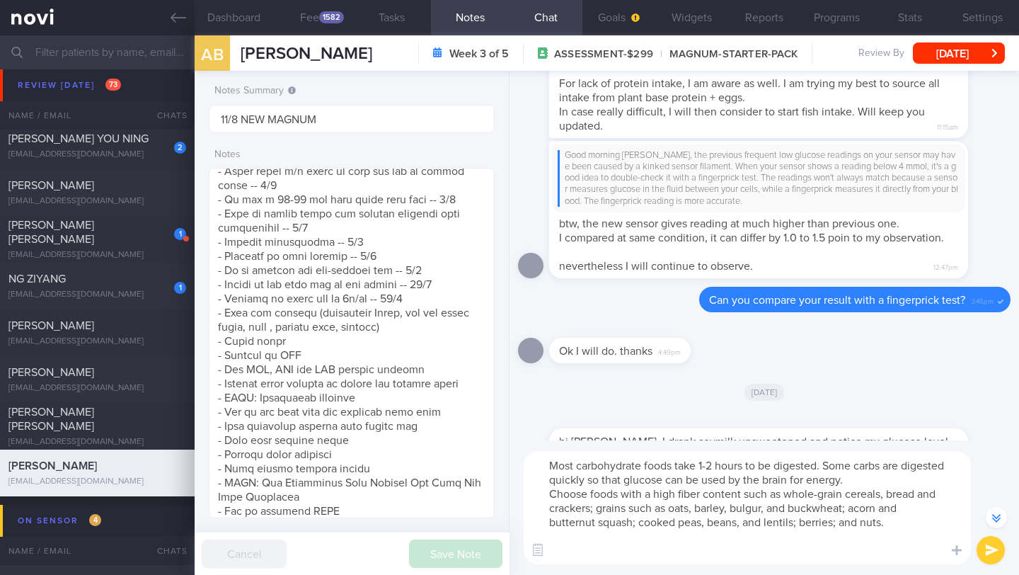
scroll to position [-387, 0]
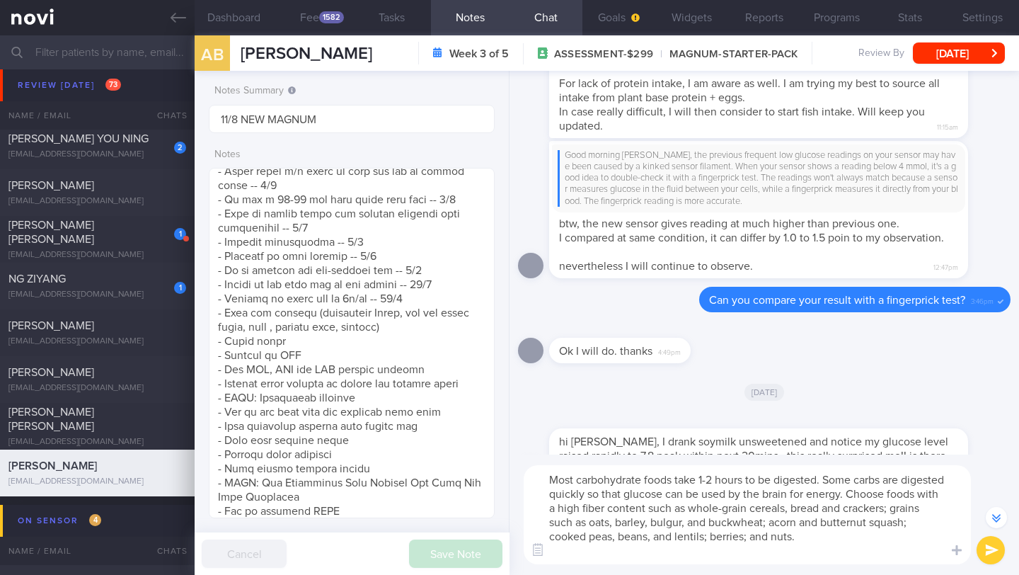
click at [805, 544] on textarea "Most carbohydrate foods take 1-2 hours to be digested. Some carbs are digested …" at bounding box center [747, 514] width 447 height 99
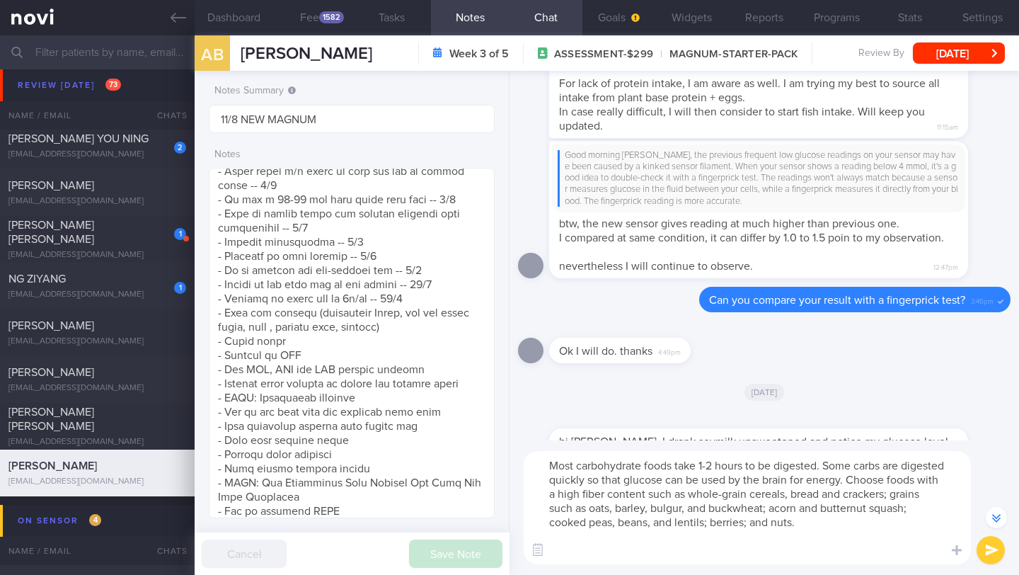
paste textarea "Proteins do not generally provide glucose when digested, so they have minimal i…"
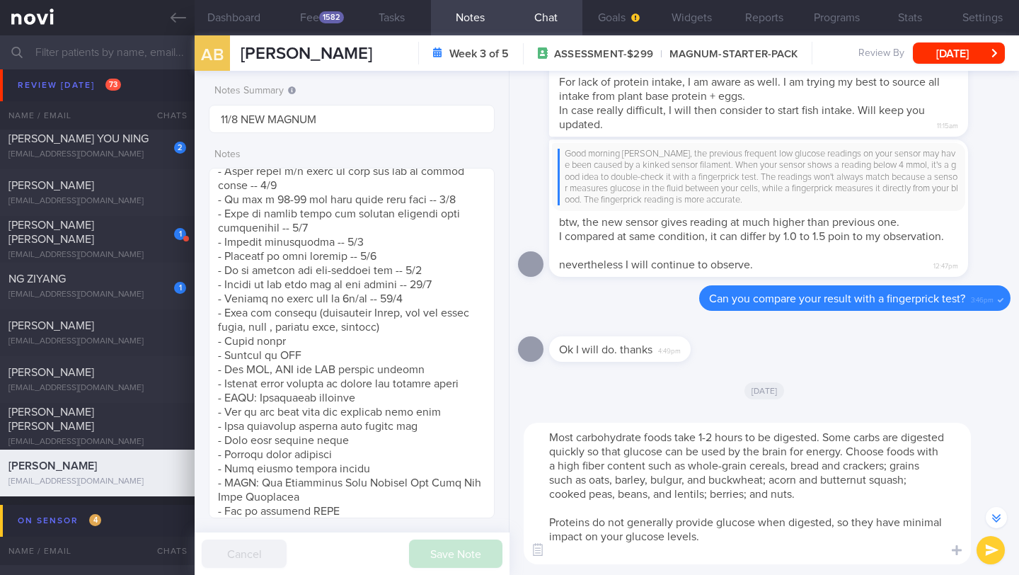
click at [755, 547] on textarea "Most carbohydrate foods take 1-2 hours to be digested. Some carbs are digested …" at bounding box center [747, 494] width 447 height 142
click at [755, 541] on textarea "Most carbohydrate foods take 1-2 hours to be digested. Some carbs are digested …" at bounding box center [747, 494] width 447 height 142
paste textarea "Protein foods can take anywhere from 3-4 hours to be digested- much slower than…"
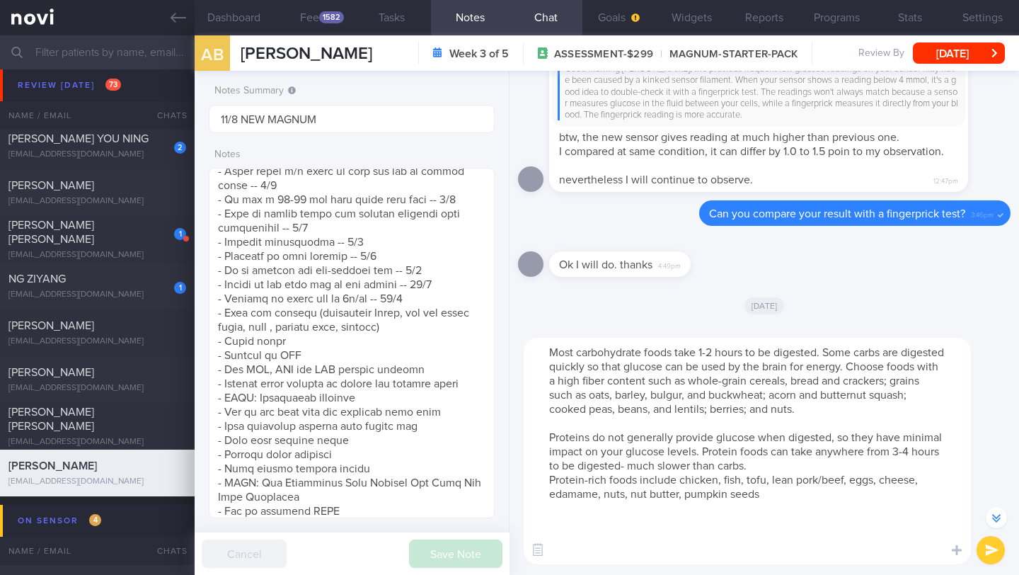
scroll to position [-515, 0]
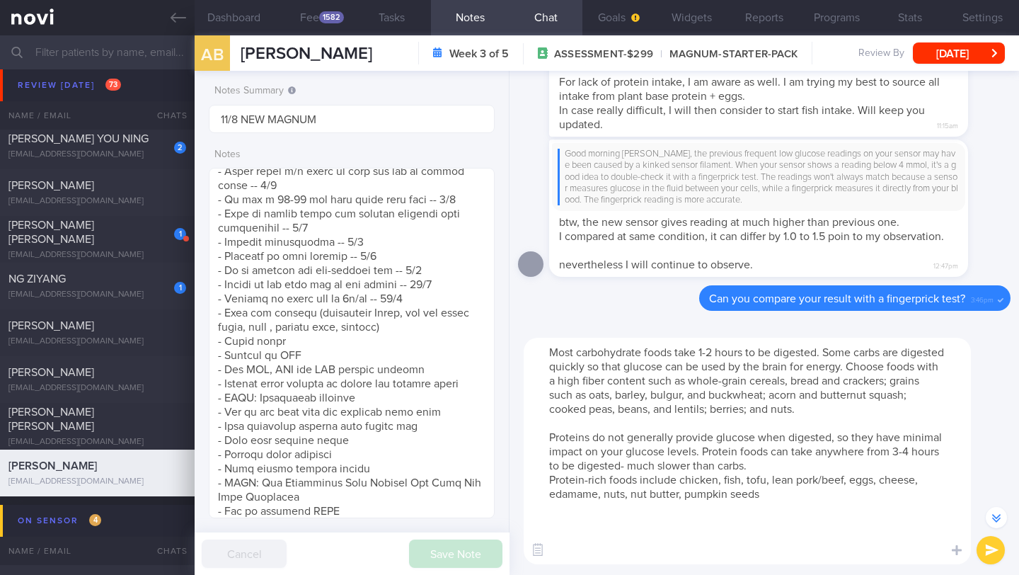
click at [756, 469] on textarea "Most carbohydrate foods take 1-2 hours to be digested. Some carbs are digested …" at bounding box center [747, 451] width 447 height 227
drag, startPoint x: 524, startPoint y: 485, endPoint x: 532, endPoint y: 483, distance: 8.1
click at [525, 485] on textarea "Most carbohydrate foods take 1-2 hours to be digested. Some carbs are digested …" at bounding box center [747, 451] width 447 height 227
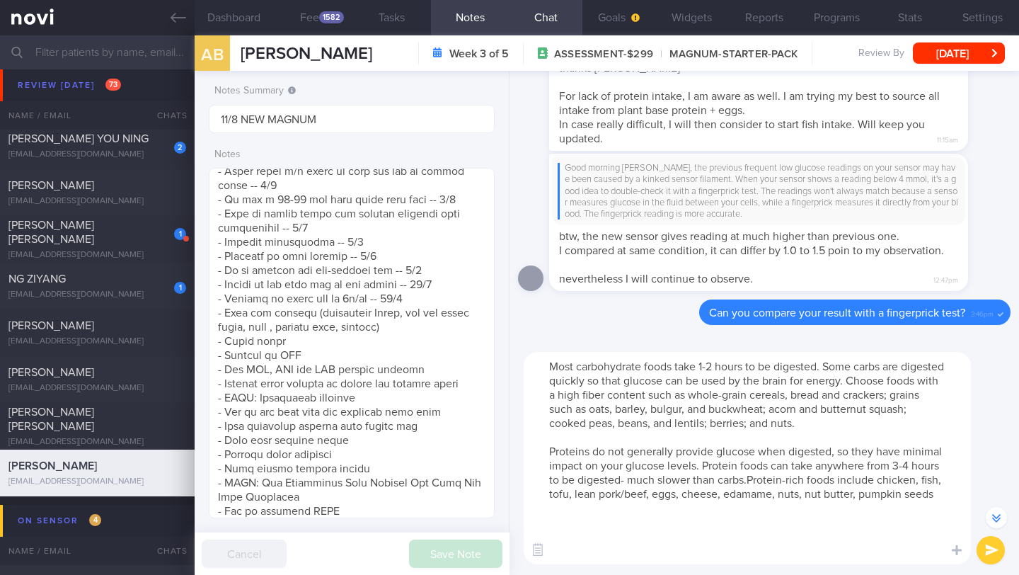
scroll to position [-500, 0]
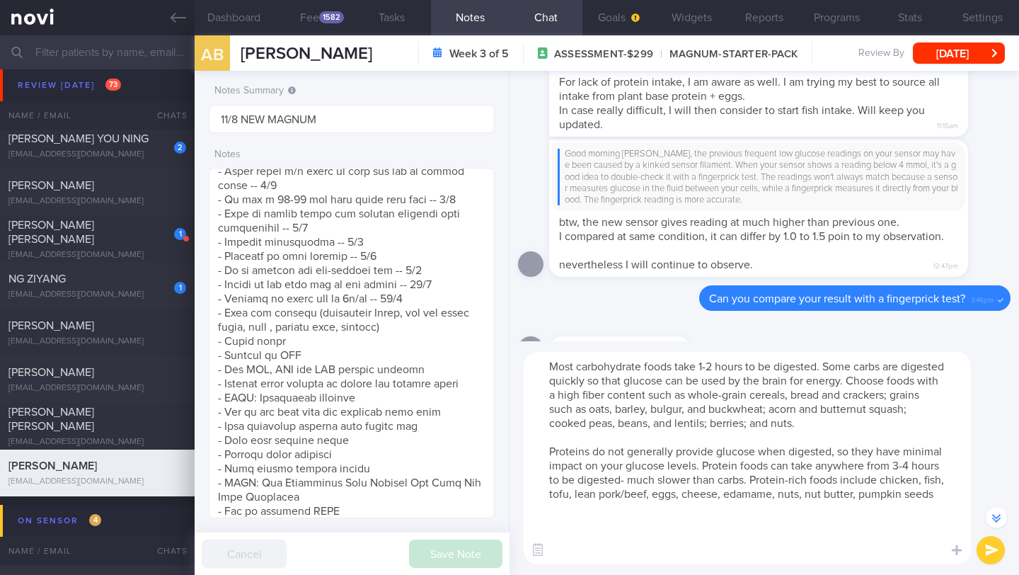
click at [579, 369] on textarea "Most carbohydrate foods take 1-2 hours to be digested. Some carbs are digested …" at bounding box center [747, 458] width 447 height 212
click at [646, 367] on textarea "Most *carbohydrate foods take 1-2 hours to be digested. Some carbs are digested…" at bounding box center [747, 458] width 447 height 212
click at [544, 454] on textarea "Most *carbohydrate* foods take 1-2 hours to be digested. Some carbs are digeste…" at bounding box center [747, 458] width 447 height 212
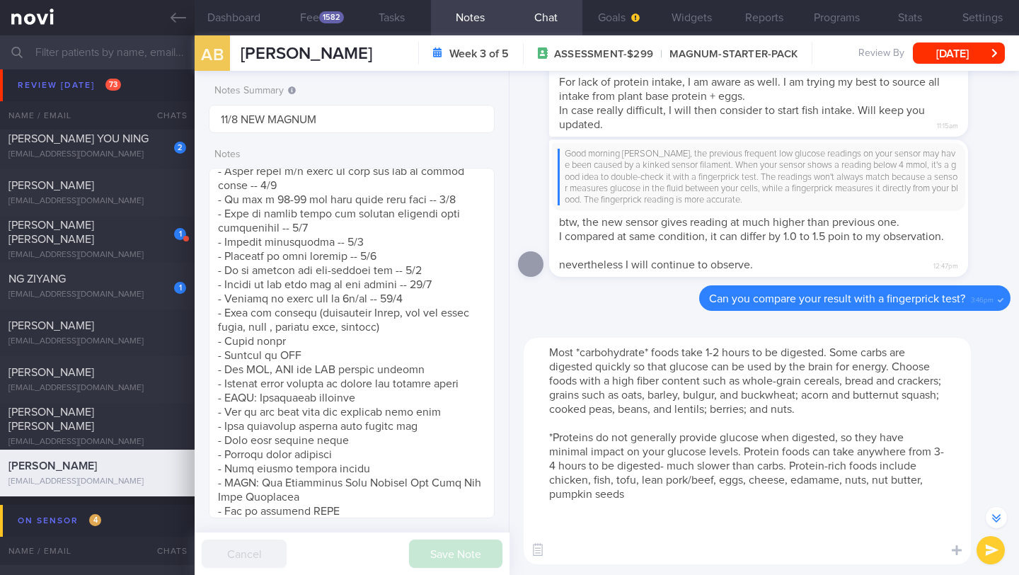
click at [593, 437] on textarea "Most *carbohydrate* foods take 1-2 hours to be digested. Some carbs are digeste…" at bounding box center [747, 451] width 447 height 227
click at [653, 506] on textarea "Most *carbohydrate* foods take 1-2 hours to be digested. Some carbs are digeste…" at bounding box center [747, 451] width 447 height 227
click at [658, 496] on textarea "Most *carbohydrate* foods take 1-2 hours to be digested. Some carbs are digeste…" at bounding box center [747, 451] width 447 height 227
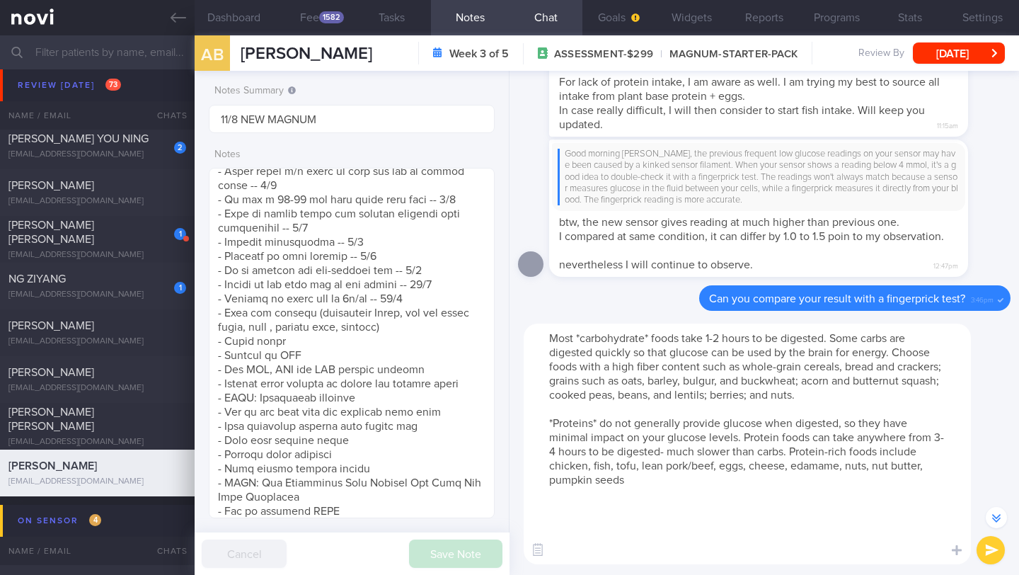
scroll to position [-543, 0]
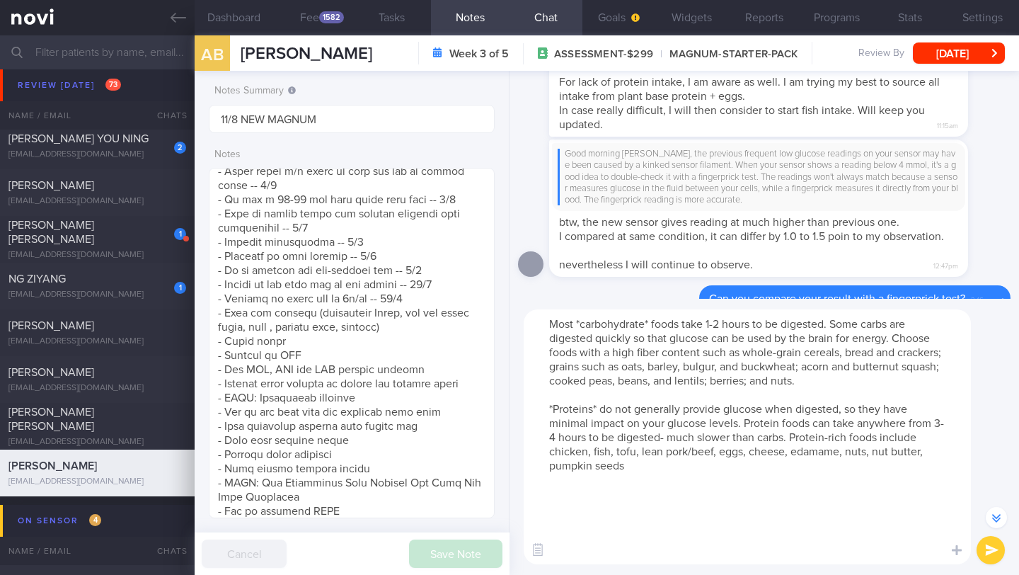
paste textarea "Similar to protein, fat does not break down into glucose. Fat slows down the di…"
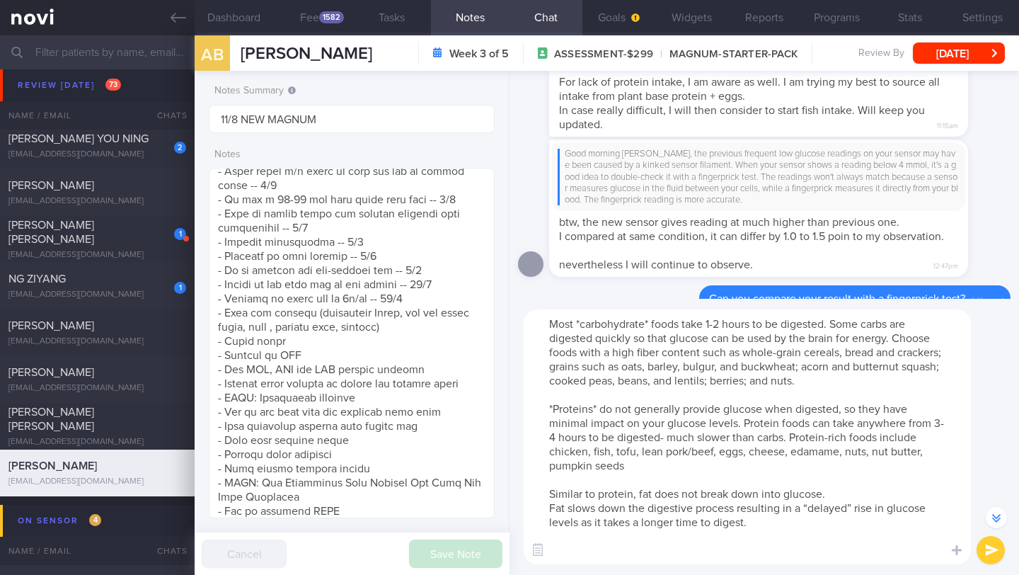
scroll to position [-585, 0]
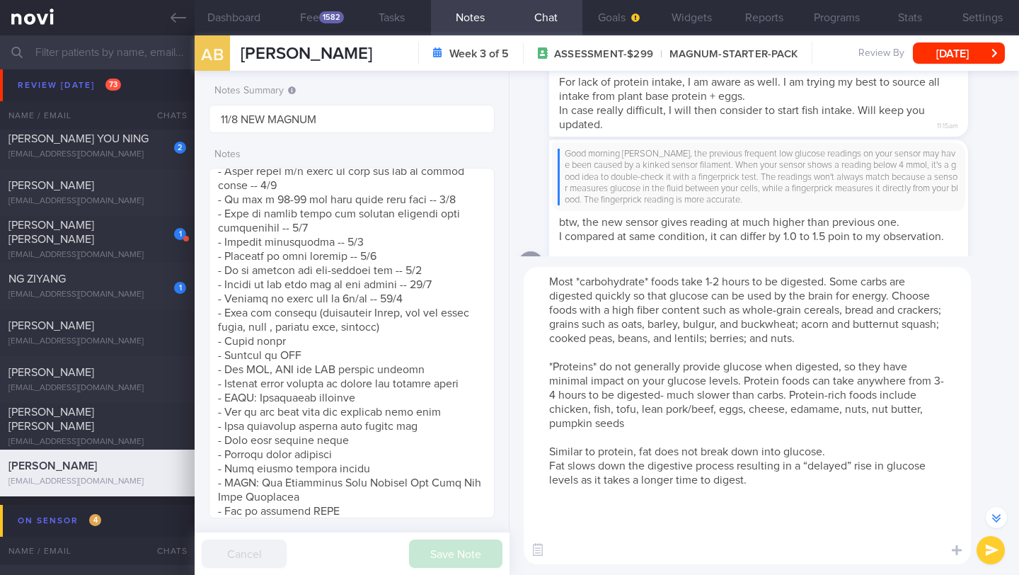
click at [653, 452] on textarea "Most *carbohydrate* foods take 1-2 hours to be digested. Some carbs are digeste…" at bounding box center [747, 415] width 447 height 297
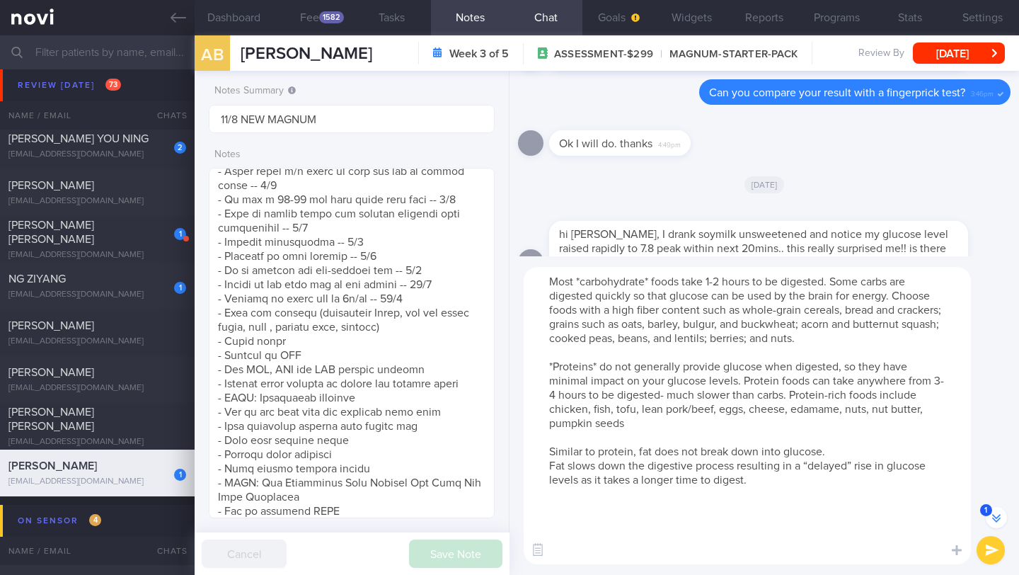
scroll to position [0, 0]
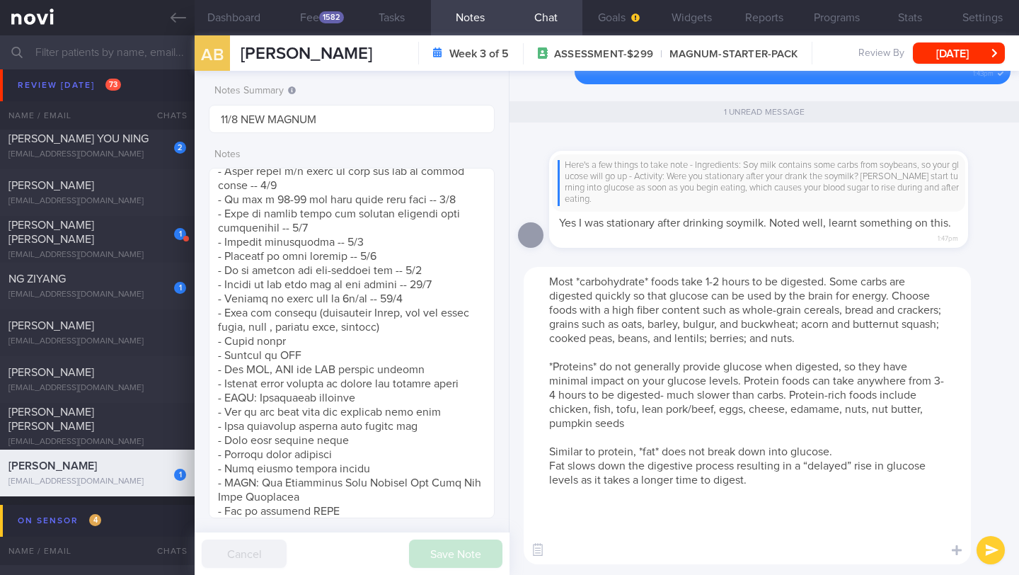
click at [545, 469] on textarea "Most *carbohydrate* foods take 1-2 hours to be digested. Some carbs are digeste…" at bounding box center [747, 415] width 447 height 297
click at [681, 483] on textarea "Most *carbohydrate* foods take 1-2 hours to be digested. Some carbs are digeste…" at bounding box center [747, 415] width 447 height 297
paste textarea "Fat when eaten in modest amounts has a minimal impact on glucose levels, howeve…"
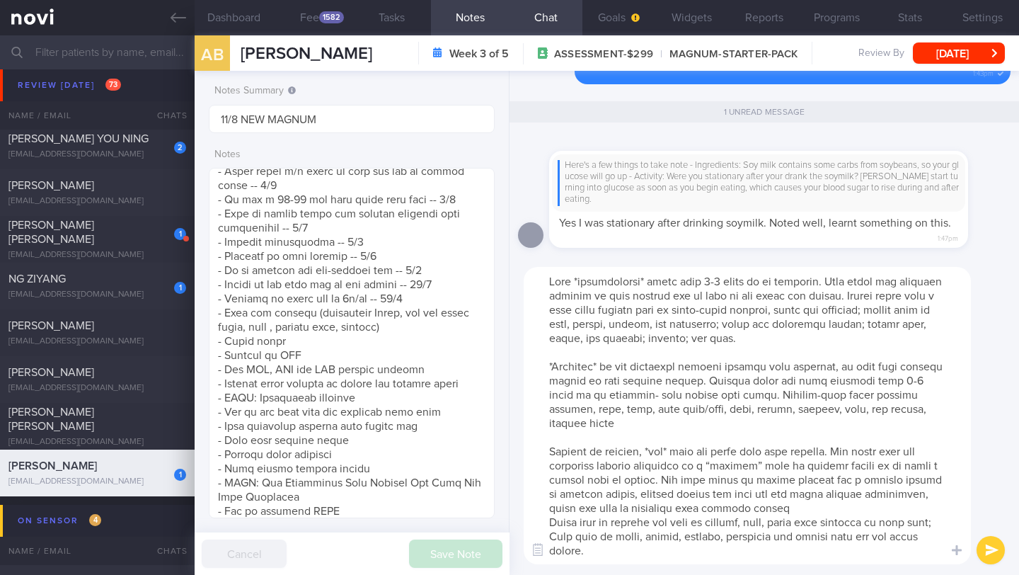
scroll to position [13, 0]
click at [876, 495] on textarea at bounding box center [747, 415] width 447 height 297
drag, startPoint x: 542, startPoint y: 282, endPoint x: 755, endPoint y: 439, distance: 264.2
click at [926, 517] on textarea at bounding box center [747, 415] width 447 height 297
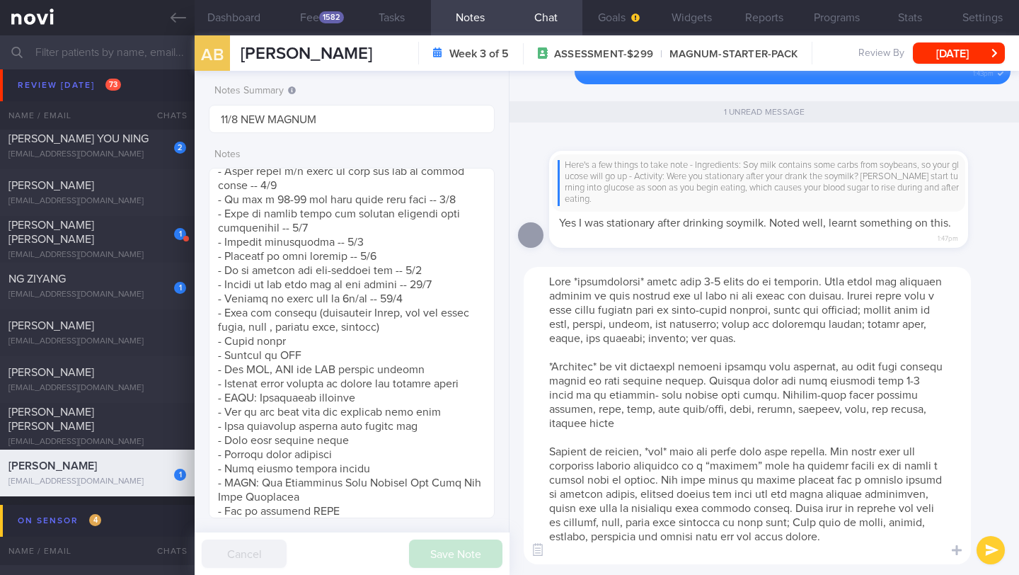
click at [568, 289] on textarea at bounding box center [747, 415] width 447 height 297
click at [549, 282] on textarea at bounding box center [747, 415] width 447 height 297
paste textarea "Carbs with more fiber are digested slower than carbs that do not contain adequa…"
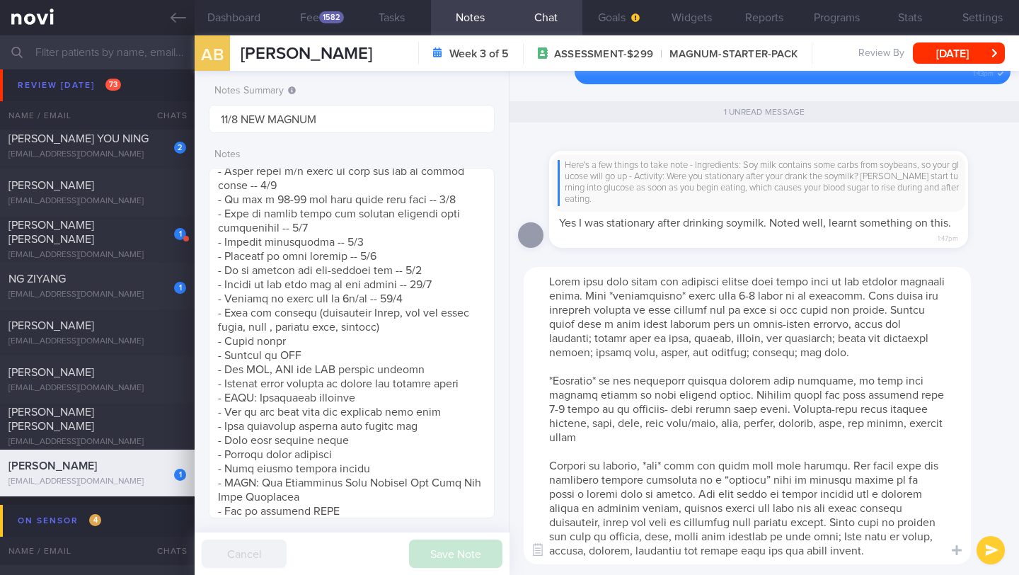
click at [574, 280] on textarea at bounding box center [747, 415] width 447 height 297
click at [578, 280] on textarea at bounding box center [747, 415] width 447 height 297
click at [547, 280] on textarea at bounding box center [747, 415] width 447 height 297
click at [762, 296] on textarea at bounding box center [747, 415] width 447 height 297
click at [549, 282] on textarea at bounding box center [747, 415] width 447 height 297
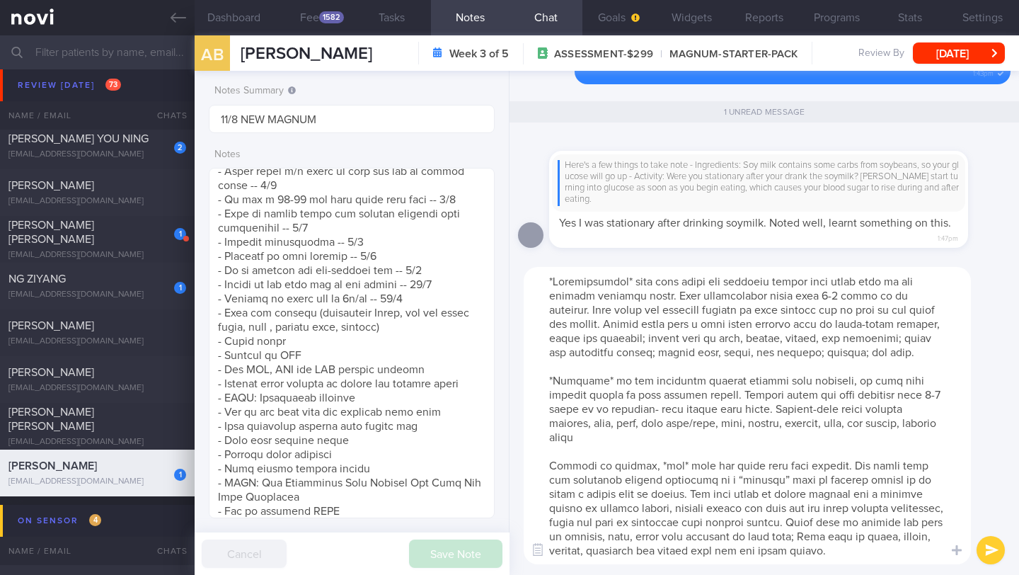
click at [544, 284] on textarea at bounding box center [747, 415] width 447 height 297
paste textarea "Carbohydrates supply the body's primary fuel or energy source, glucose The two …"
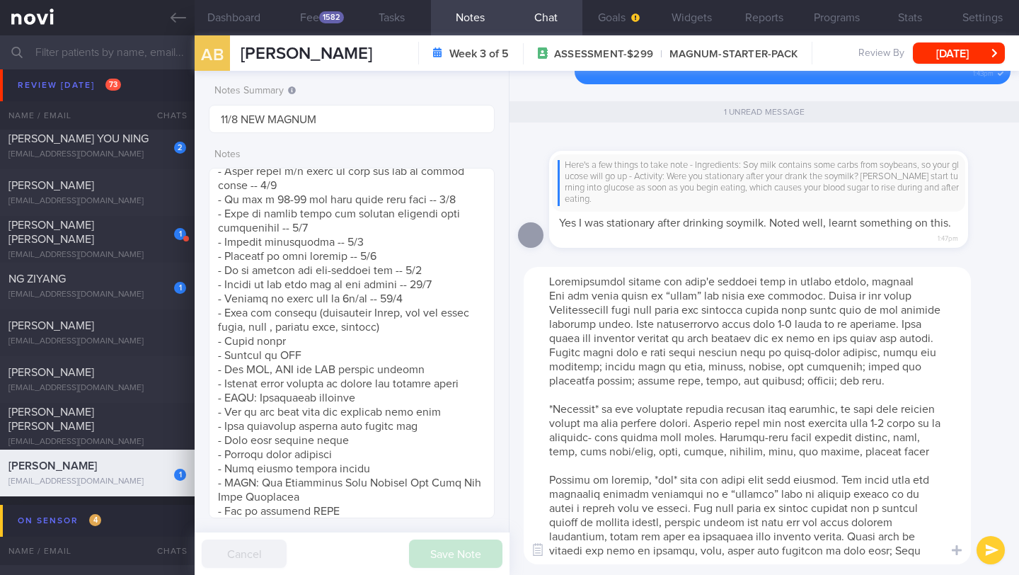
click at [534, 277] on textarea at bounding box center [747, 415] width 447 height 297
drag, startPoint x: 624, startPoint y: 284, endPoint x: 634, endPoint y: 267, distance: 19.3
click at [624, 284] on textarea at bounding box center [747, 415] width 447 height 297
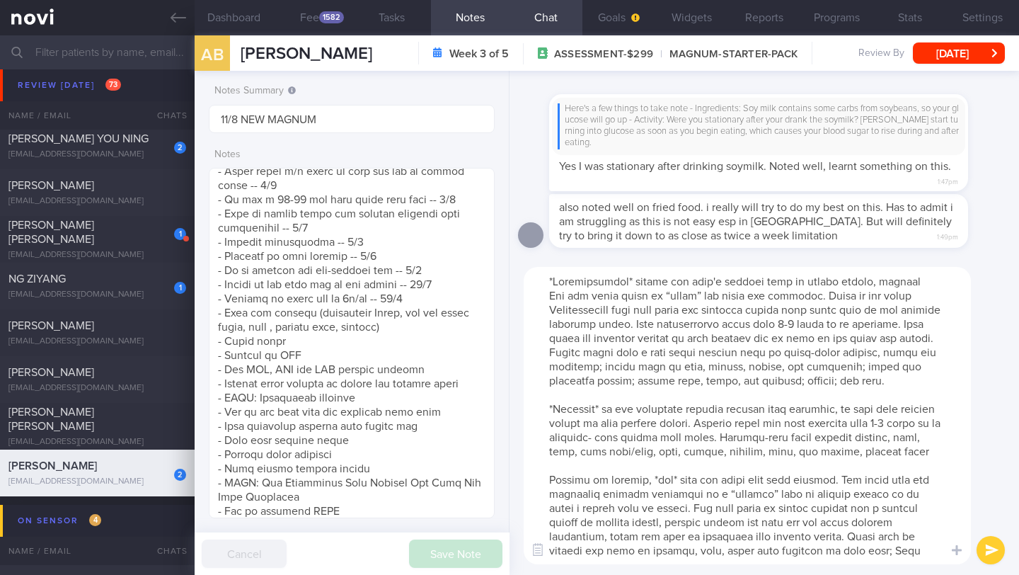
scroll to position [113, 0]
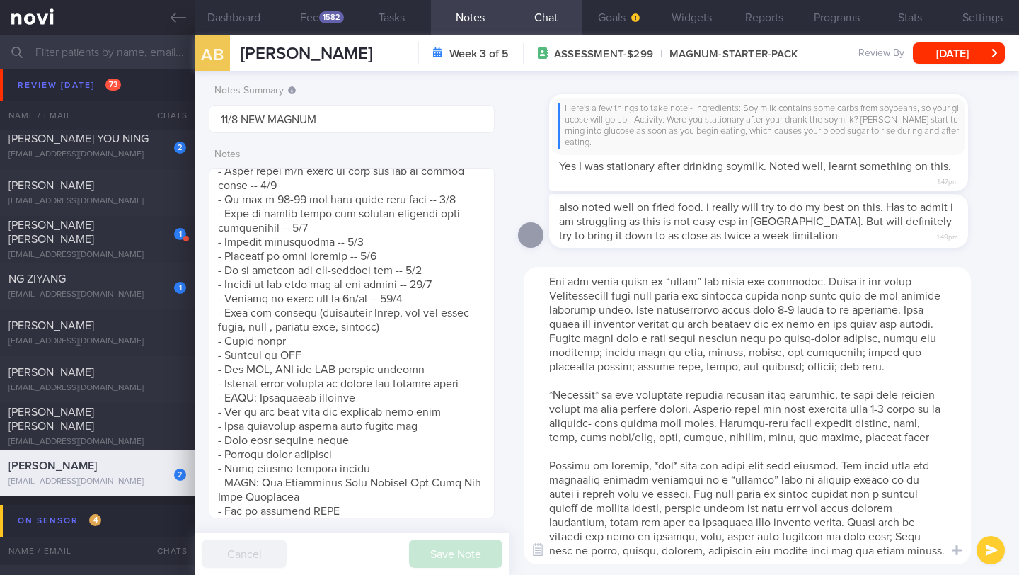
drag, startPoint x: 535, startPoint y: 275, endPoint x: 941, endPoint y: 463, distance: 447.2
click at [941, 463] on textarea at bounding box center [747, 415] width 447 height 297
type textarea "*Loremipsumdol* sitame con adip'e seddoei temp in utlabo etdolo, magnaal Eni ad…"
click at [999, 557] on button "submit" at bounding box center [991, 550] width 28 height 28
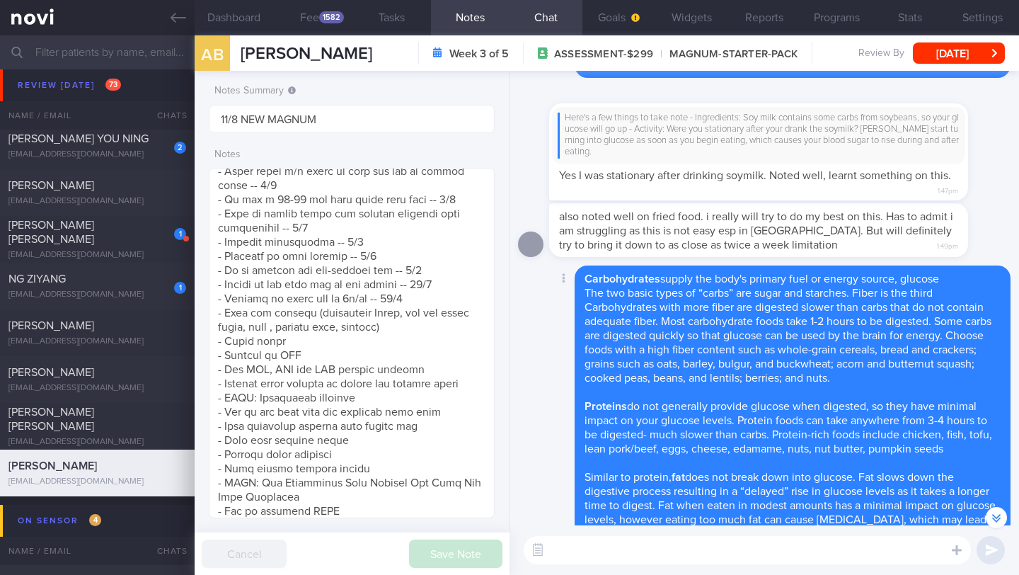
scroll to position [-72, 0]
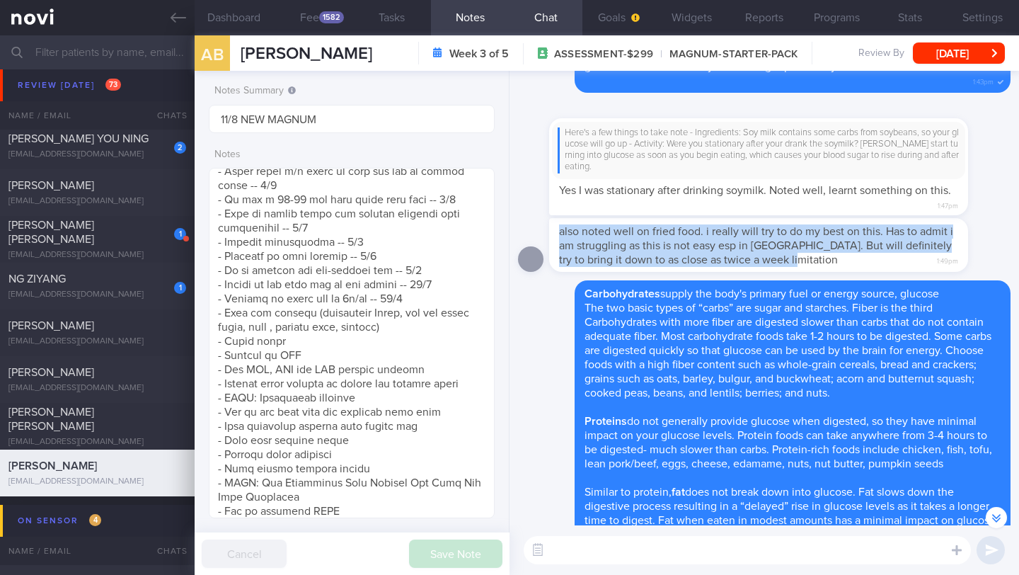
drag, startPoint x: 561, startPoint y: 233, endPoint x: 832, endPoint y: 269, distance: 274.2
click at [832, 269] on div "also noted well on fried food. i really will try to do my best on this. Has to …" at bounding box center [758, 245] width 419 height 54
copy span "also noted well on fried food. i really will try to do my best on this. Has to …"
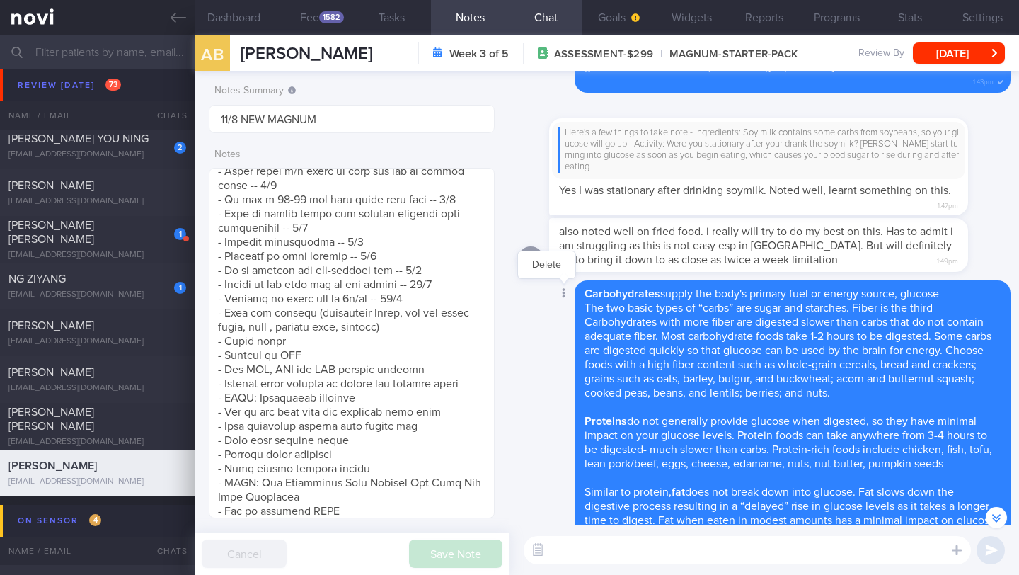
click at [562, 285] on div at bounding box center [562, 294] width 25 height 26
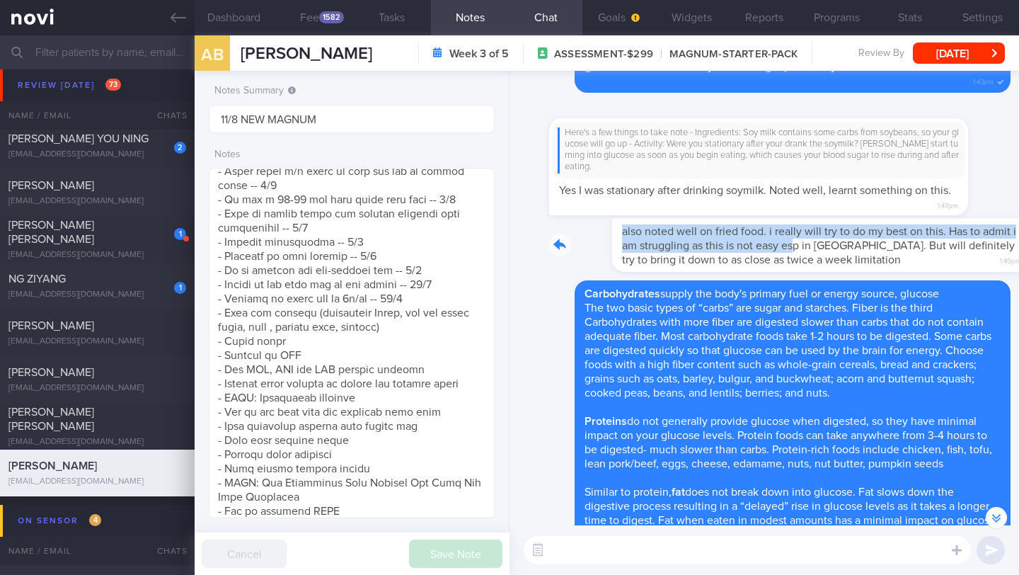
drag, startPoint x: 554, startPoint y: 234, endPoint x: 740, endPoint y: 248, distance: 186.7
click at [740, 248] on div "also noted well on fried food. i really will try to do my best on this. Has to …" at bounding box center [780, 245] width 462 height 54
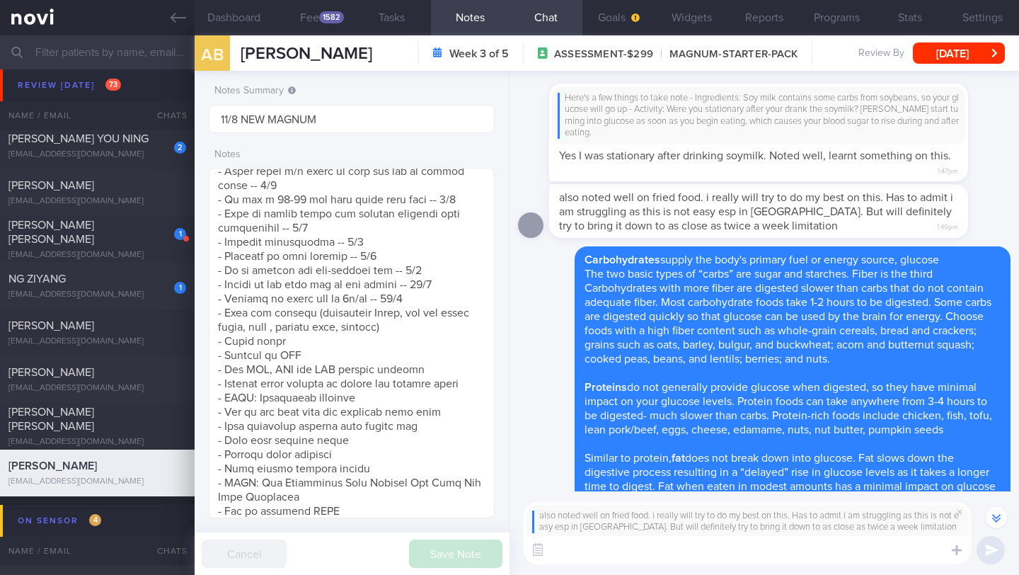
scroll to position [-106, 0]
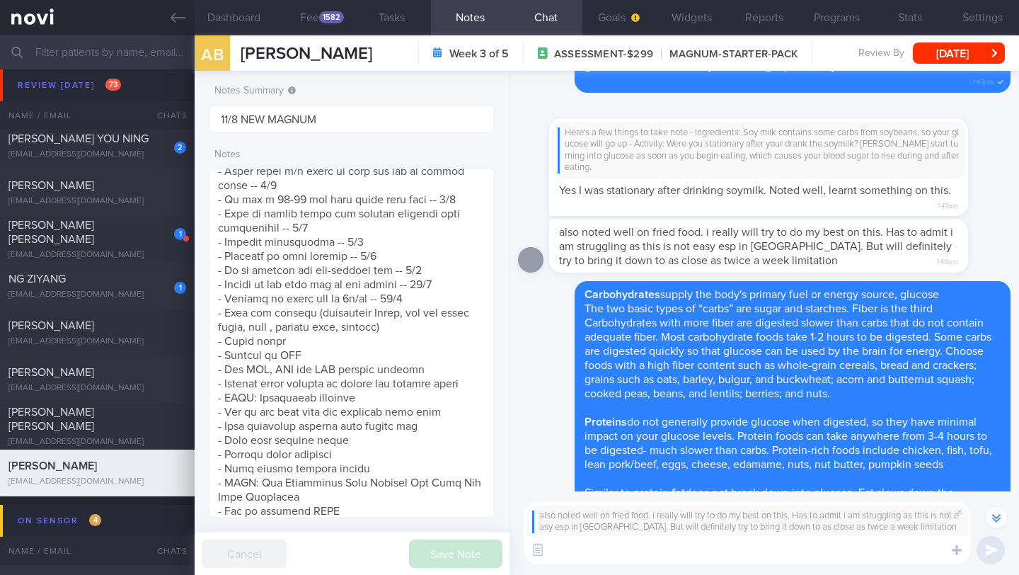
paste textarea "It's fantastic that you're making a conscious effort to tackle the amount of fr…"
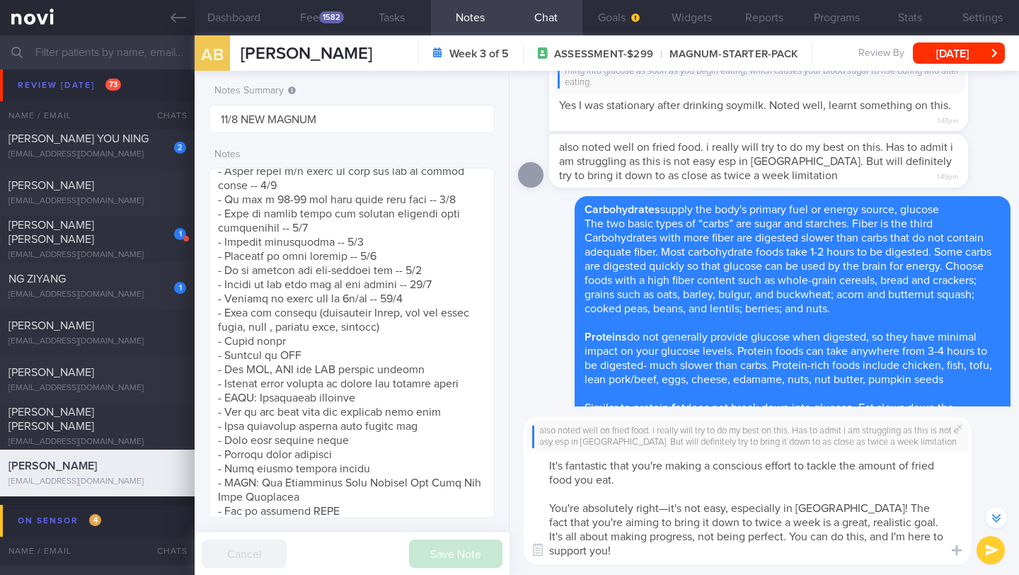
scroll to position [-191, 0]
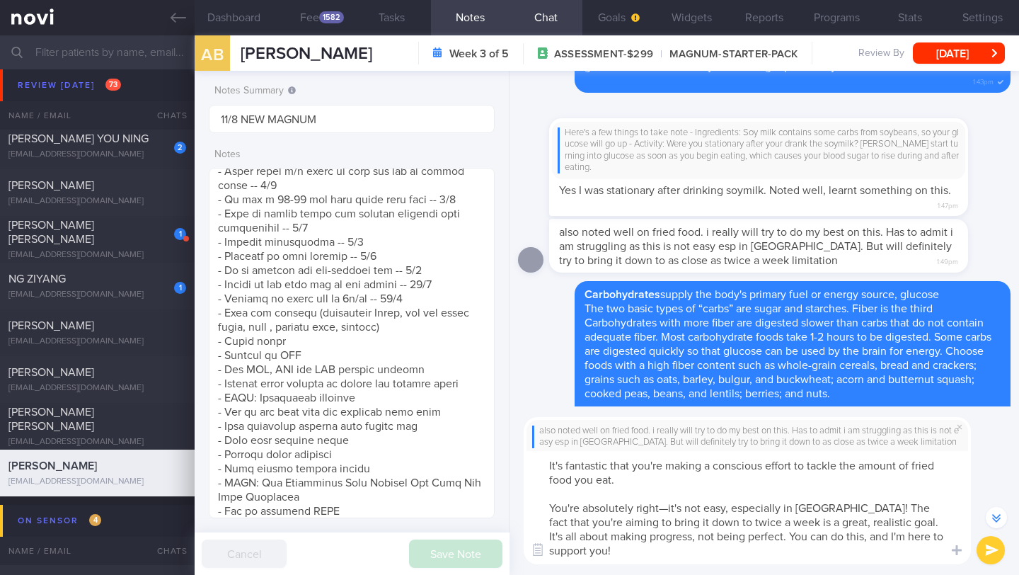
drag, startPoint x: 808, startPoint y: 539, endPoint x: 813, endPoint y: 549, distance: 10.5
click at [813, 549] on textarea "It's fantastic that you're making a conscious effort to tackle the amount of fr…" at bounding box center [747, 507] width 447 height 113
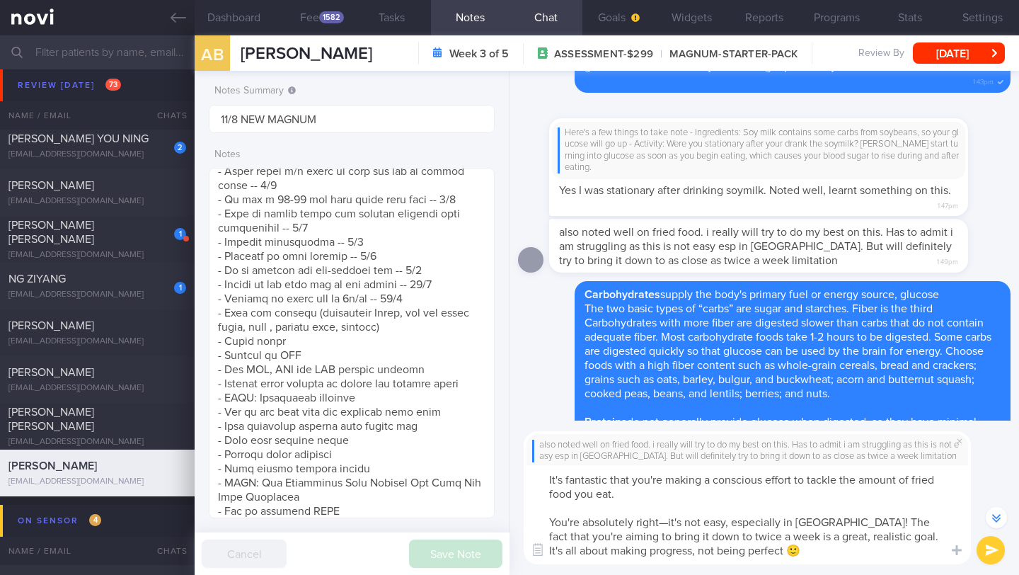
type textarea "It's fantastic that you're making a conscious effort to tackle the amount of fr…"
click at [983, 551] on button "submit" at bounding box center [991, 550] width 28 height 28
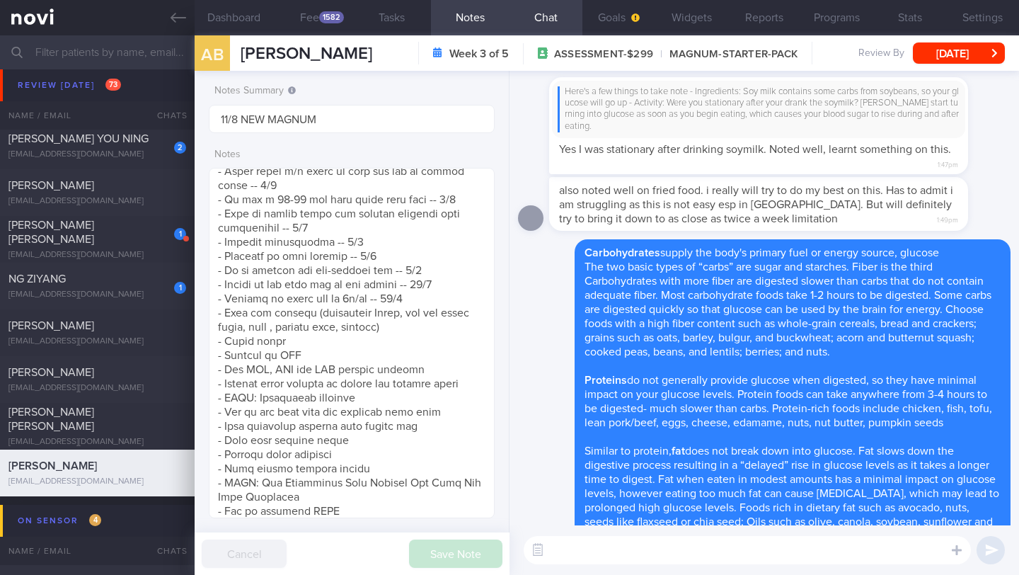
scroll to position [0, 0]
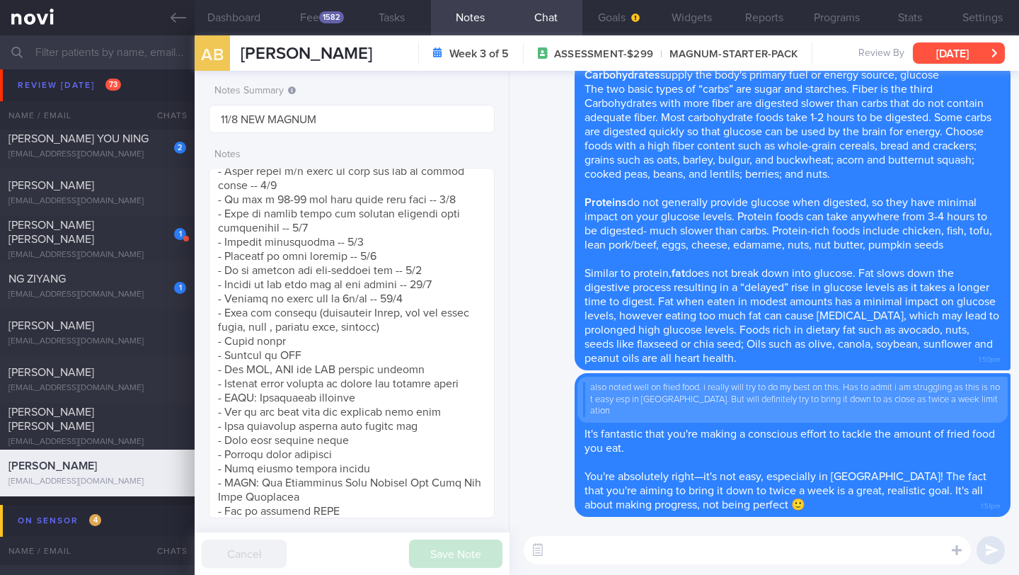
click at [957, 59] on button "[DATE]" at bounding box center [959, 52] width 92 height 21
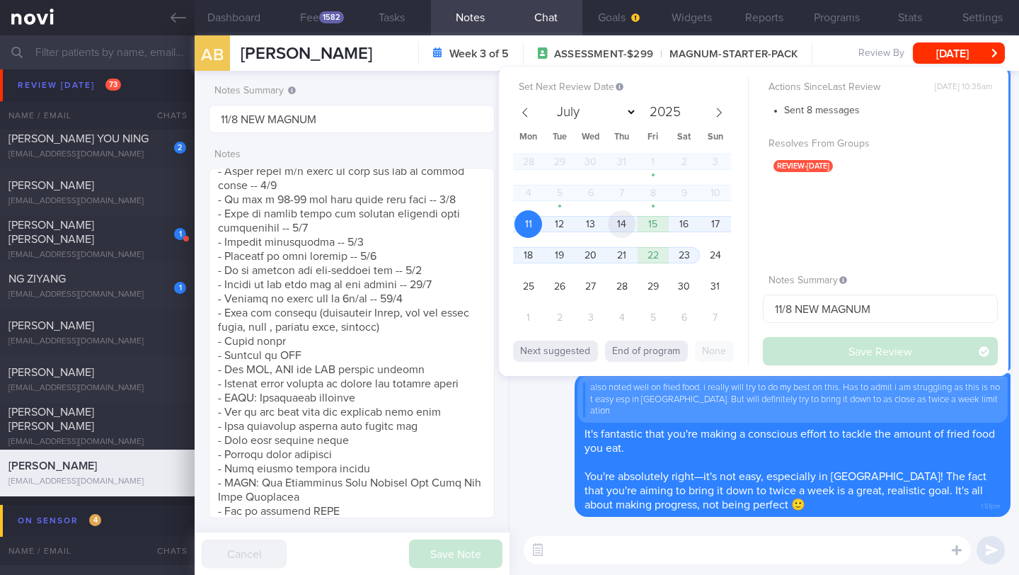
click at [613, 228] on span "14" at bounding box center [622, 224] width 28 height 28
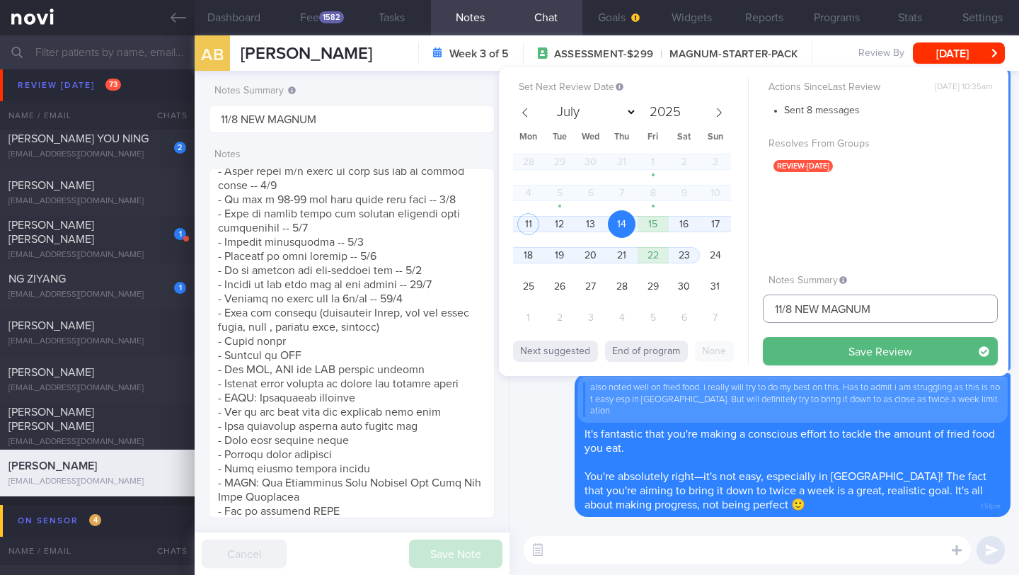
drag, startPoint x: 785, startPoint y: 310, endPoint x: 755, endPoint y: 311, distance: 30.4
click at [755, 310] on div "Set Next Review Date [DATE] July August September October November [DATE] Mon T…" at bounding box center [754, 221] width 510 height 309
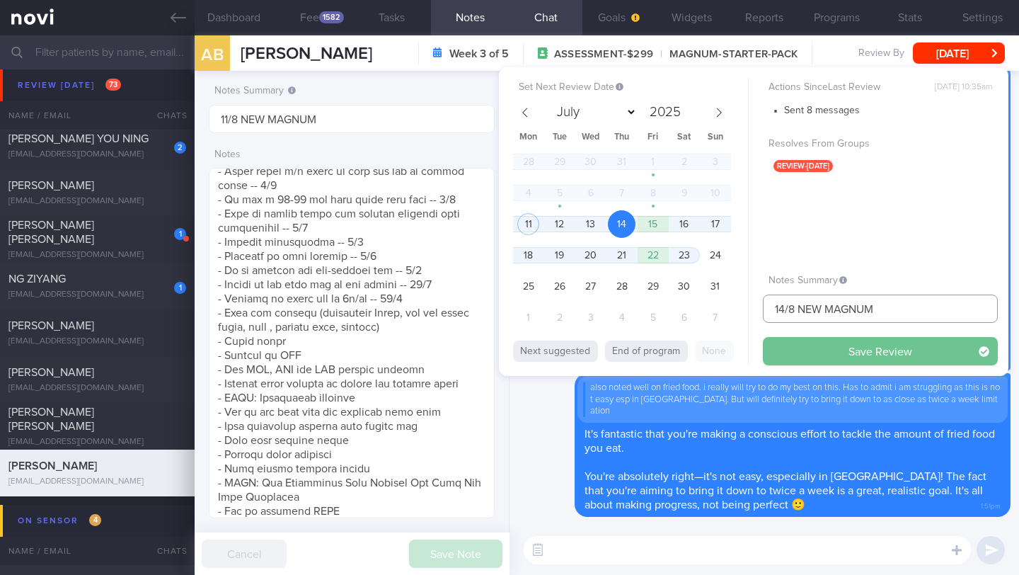
type input "14/8 NEW MAGNUM"
click at [823, 349] on button "Save Review" at bounding box center [880, 351] width 235 height 28
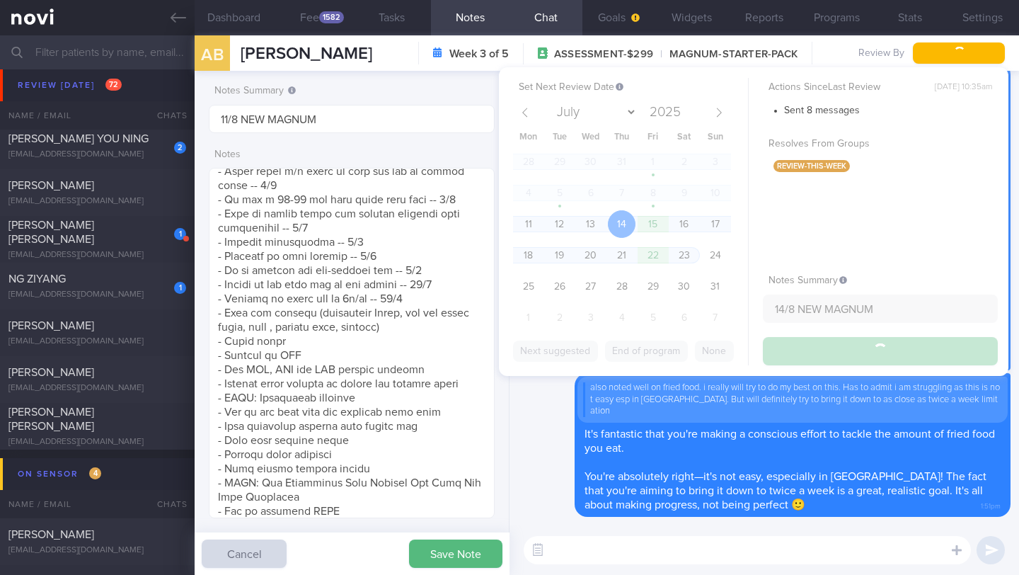
type input "14/8 NEW MAGNUM"
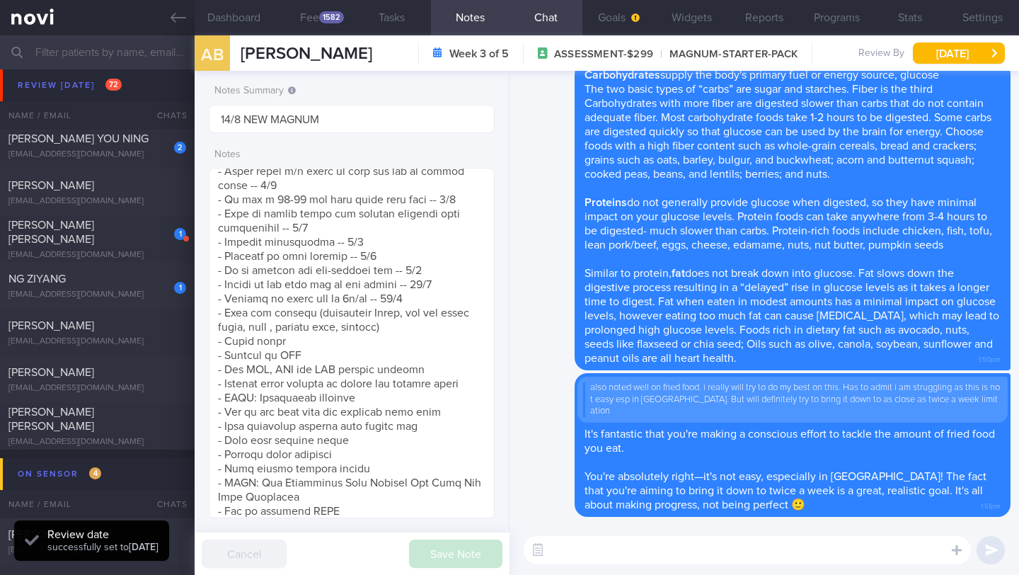
scroll to position [127, 256]
click at [134, 57] on input "text" at bounding box center [509, 52] width 1019 height 34
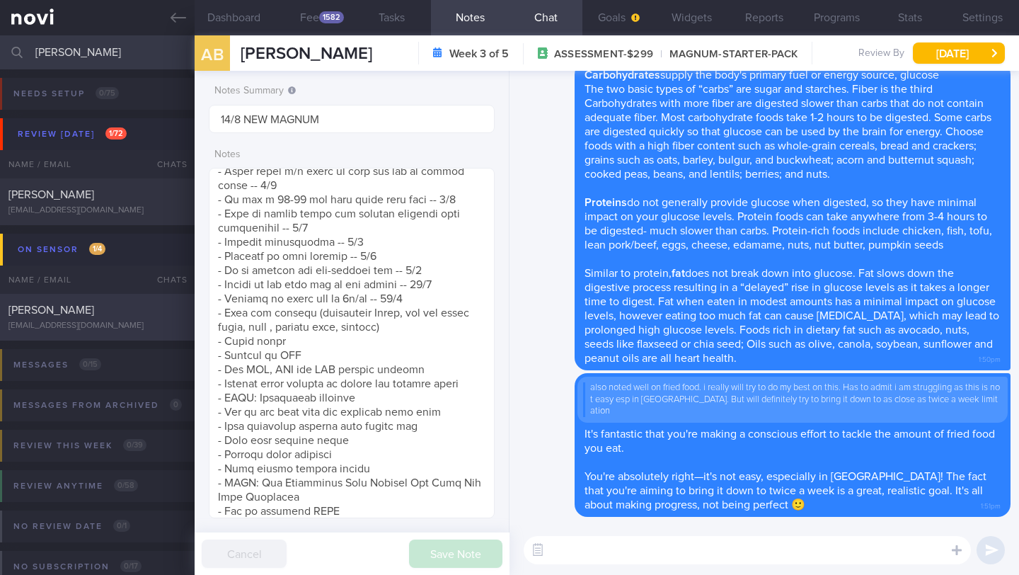
type input "[PERSON_NAME]"
click at [79, 310] on div "[PERSON_NAME]" at bounding box center [95, 310] width 174 height 14
type input "7/8 SAF"
type textarea "SUPPORT NEEDED: CHALLENGE: Tempting food Wt Targets: - Short term target wt: 92…"
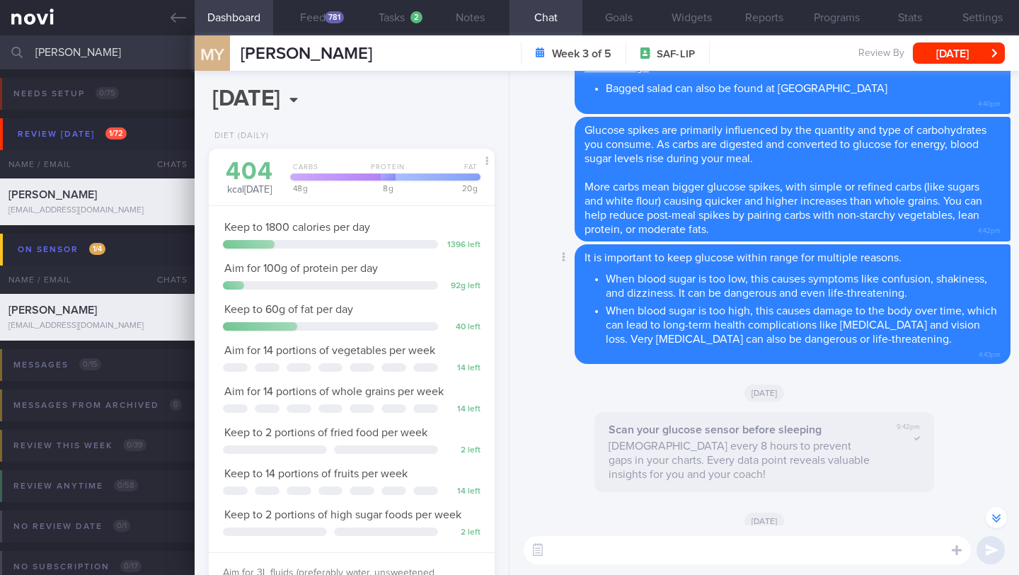
scroll to position [-413, 0]
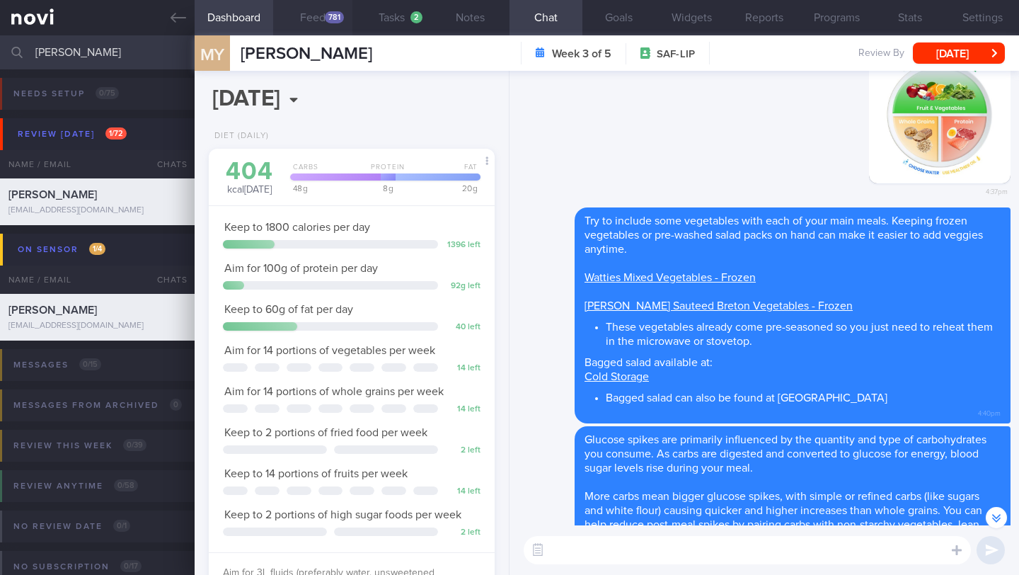
click at [318, 12] on button "Feed 781" at bounding box center [312, 17] width 79 height 35
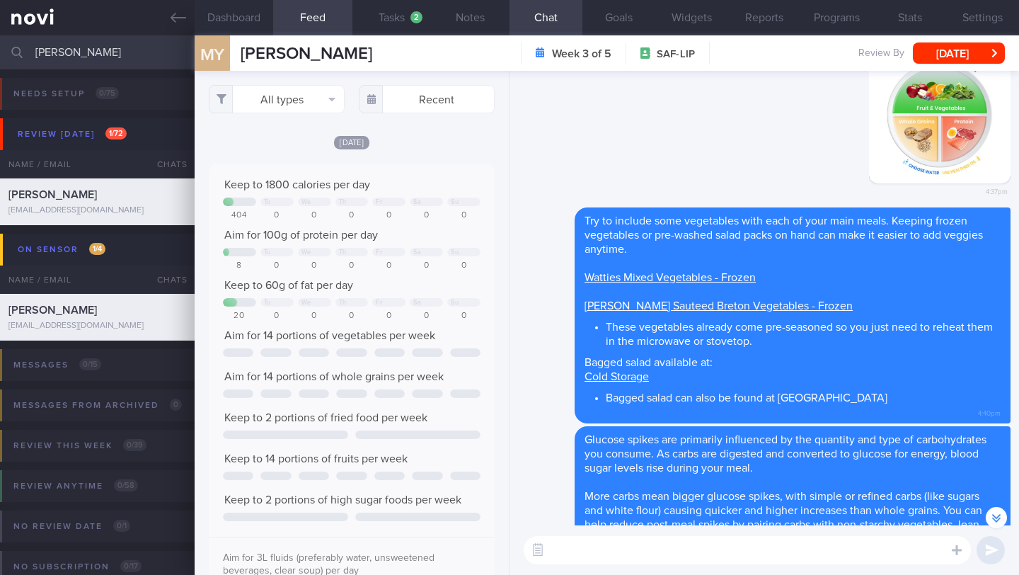
scroll to position [64, 257]
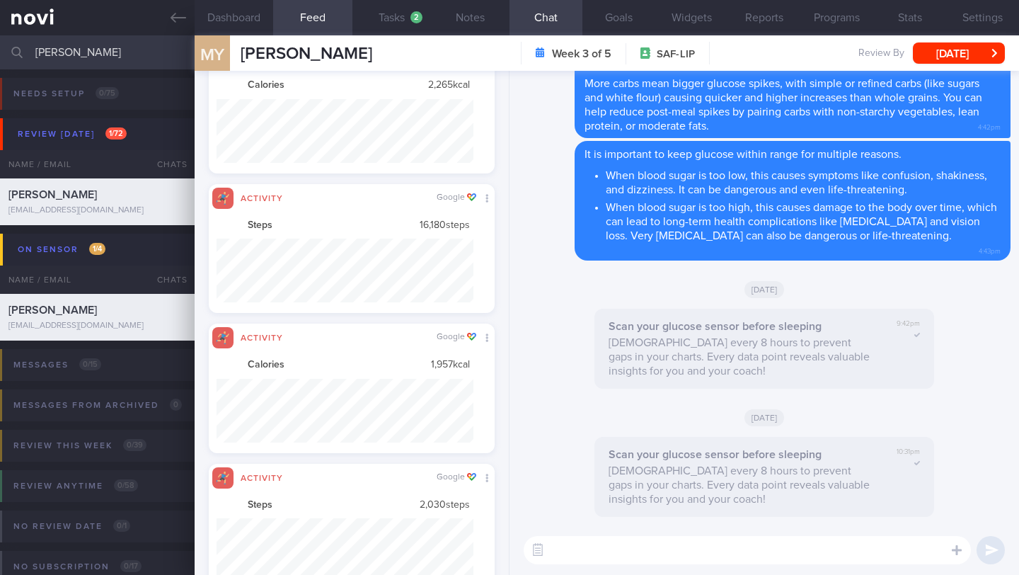
click at [582, 561] on textarea at bounding box center [747, 550] width 447 height 28
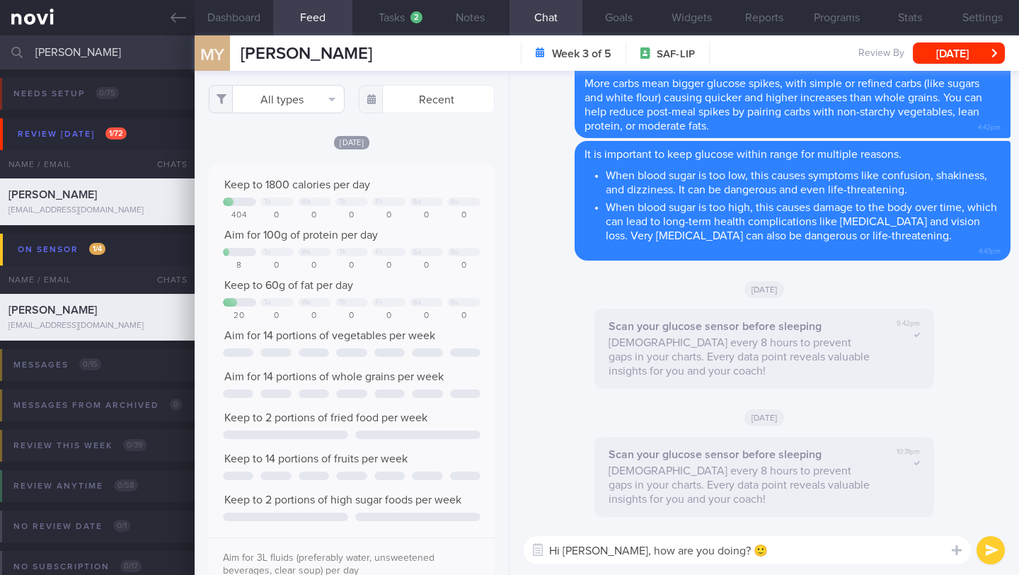
type textarea "Hi [PERSON_NAME], how are you doing? 🙂"
click at [331, 101] on button "All types" at bounding box center [277, 99] width 136 height 28
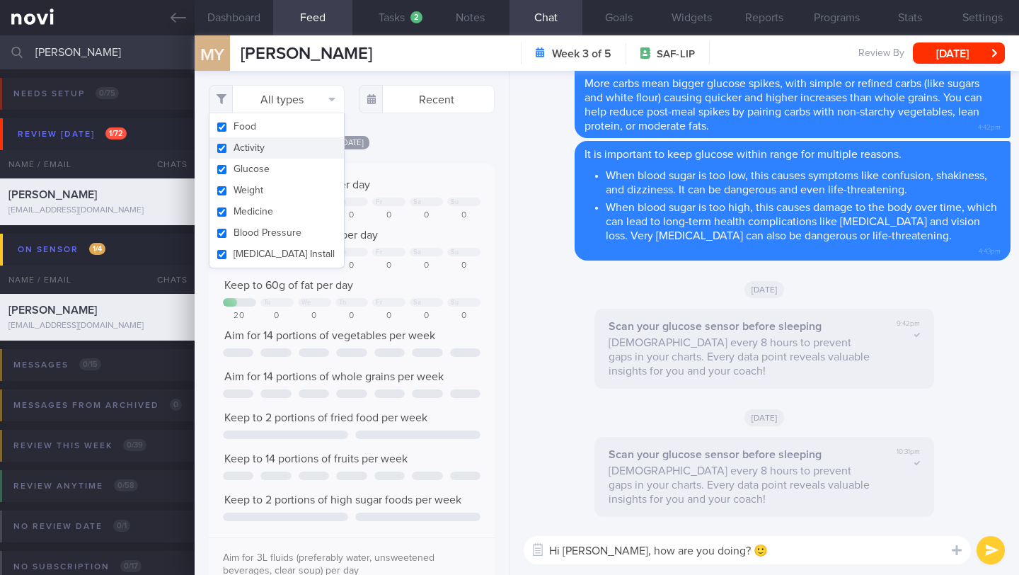
click at [297, 144] on button "Activity" at bounding box center [277, 147] width 135 height 21
checkbox input "false"
click at [418, 139] on div "Filtering type... Food Activity Glucose Weight Medicine Blood Pressure [MEDICAL…" at bounding box center [352, 323] width 314 height 504
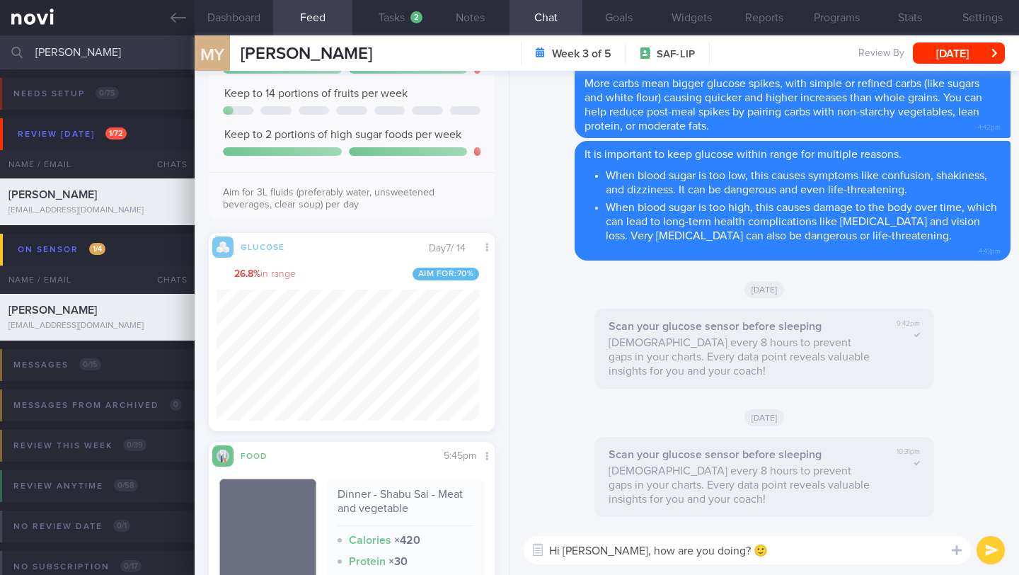
click at [604, 548] on textarea "Hi [PERSON_NAME], how are you doing? 🙂" at bounding box center [747, 550] width 447 height 28
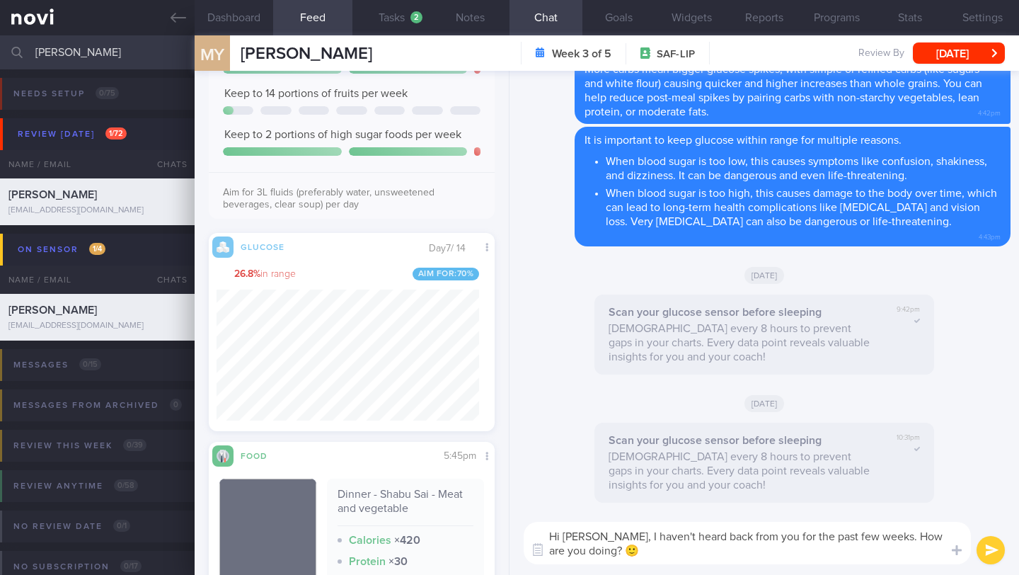
click at [869, 534] on textarea "Hi [PERSON_NAME], I haven't heard back from you for the past few weeks. How are…" at bounding box center [747, 543] width 447 height 42
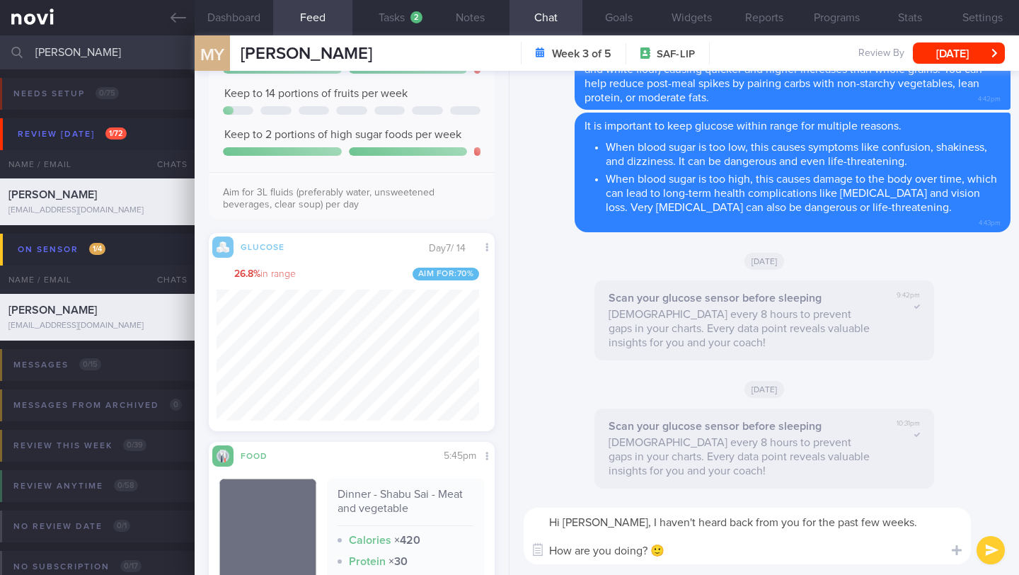
click at [861, 554] on textarea "Hi [PERSON_NAME], I haven't heard back from you for the past few weeks. How are…" at bounding box center [747, 536] width 447 height 57
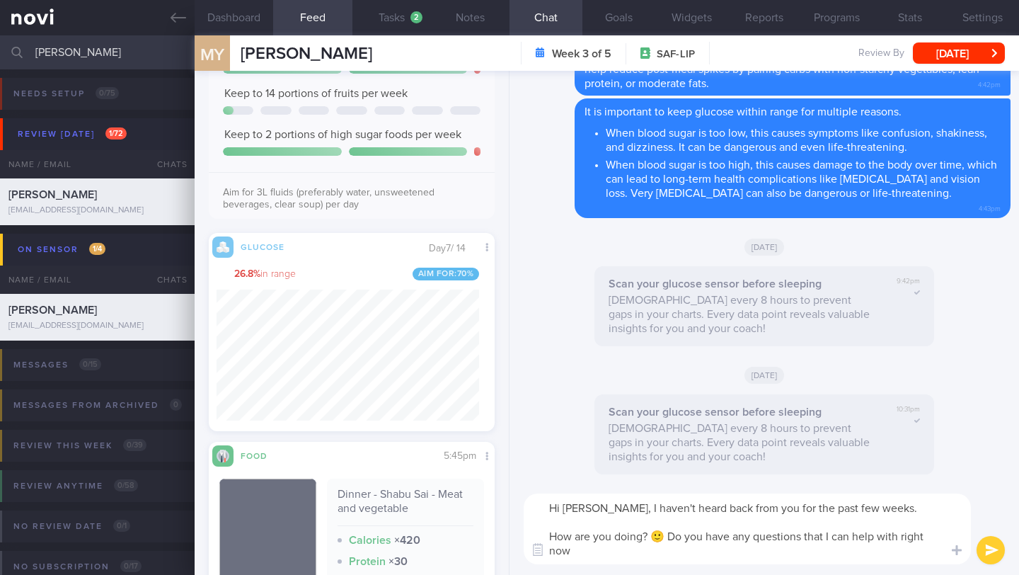
type textarea "Hi [PERSON_NAME], I haven't heard back from you for the past few weeks. How are…"
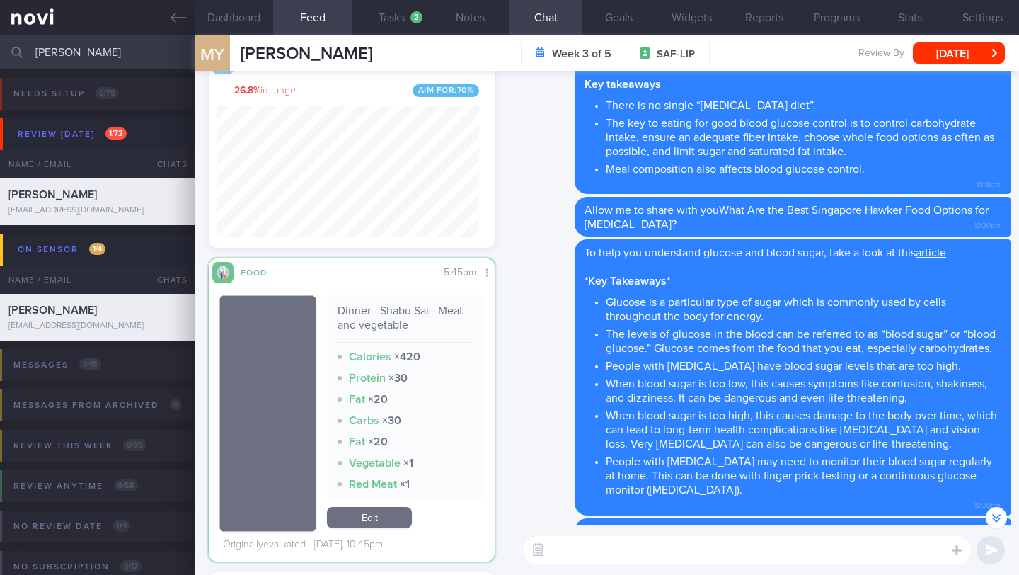
scroll to position [-2526, 0]
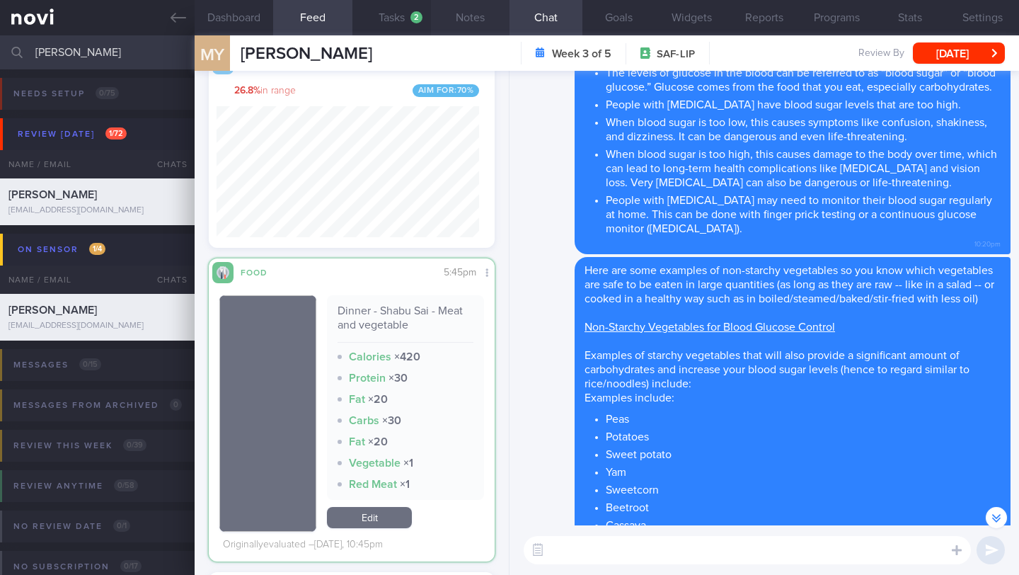
click at [465, 17] on button "Notes" at bounding box center [470, 17] width 79 height 35
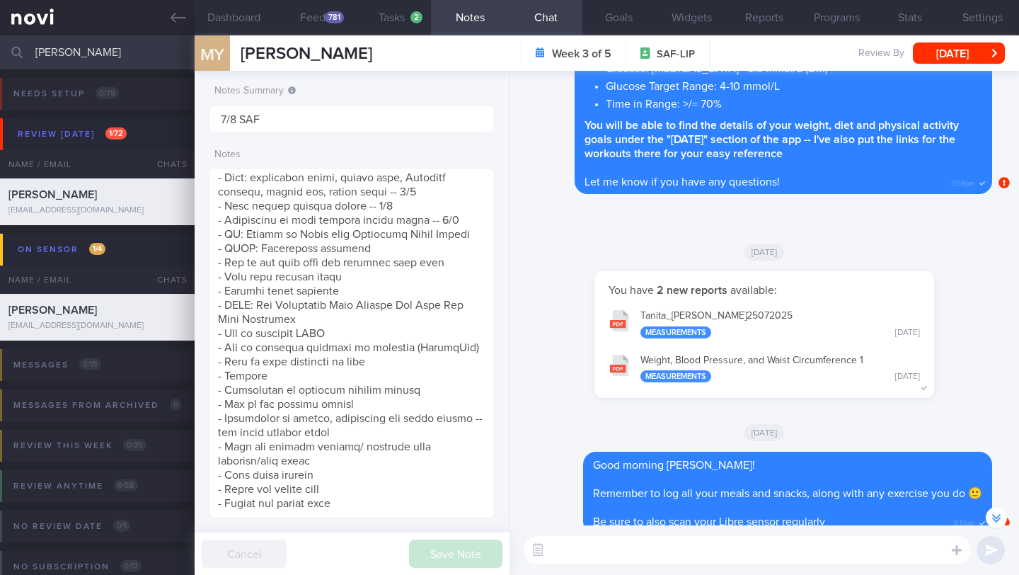
scroll to position [-4664, 0]
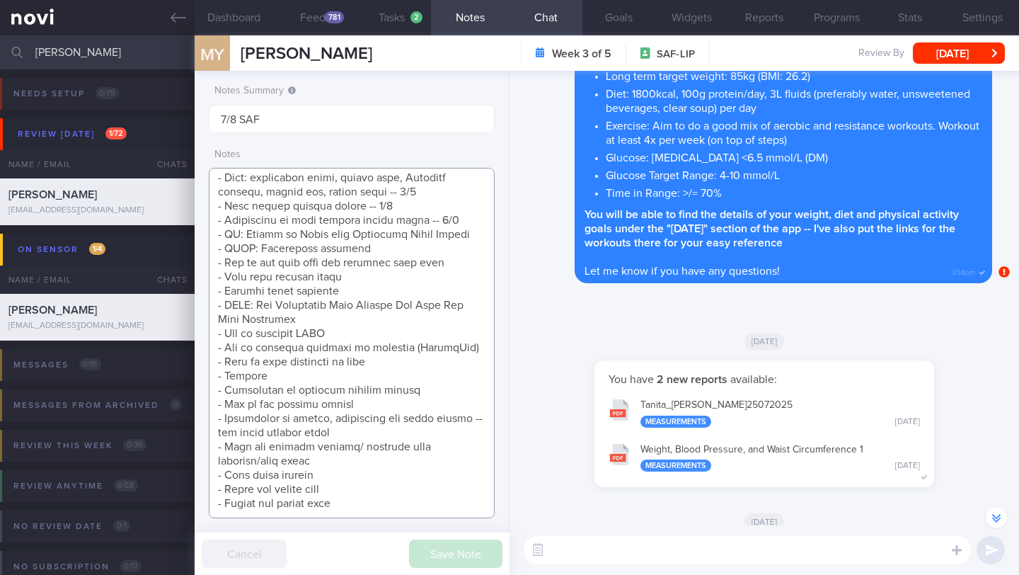
click at [457, 221] on textarea at bounding box center [352, 343] width 286 height 350
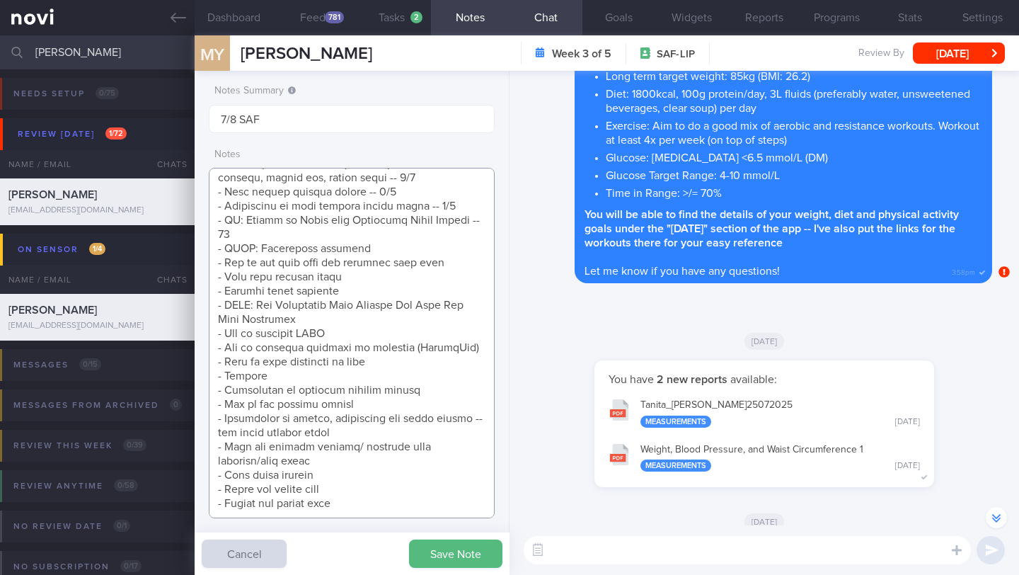
scroll to position [670, 0]
drag, startPoint x: 247, startPoint y: 214, endPoint x: 208, endPoint y: 205, distance: 40.2
click at [208, 205] on div "Notes Summary 7/8 SAF Notes Save Note Cancel" at bounding box center [352, 323] width 315 height 504
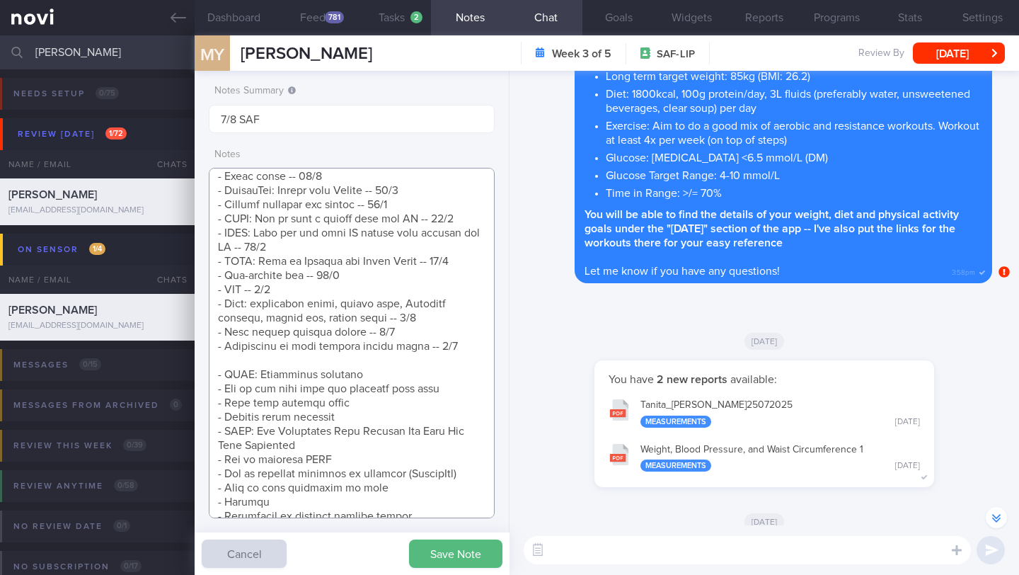
scroll to position [456, 0]
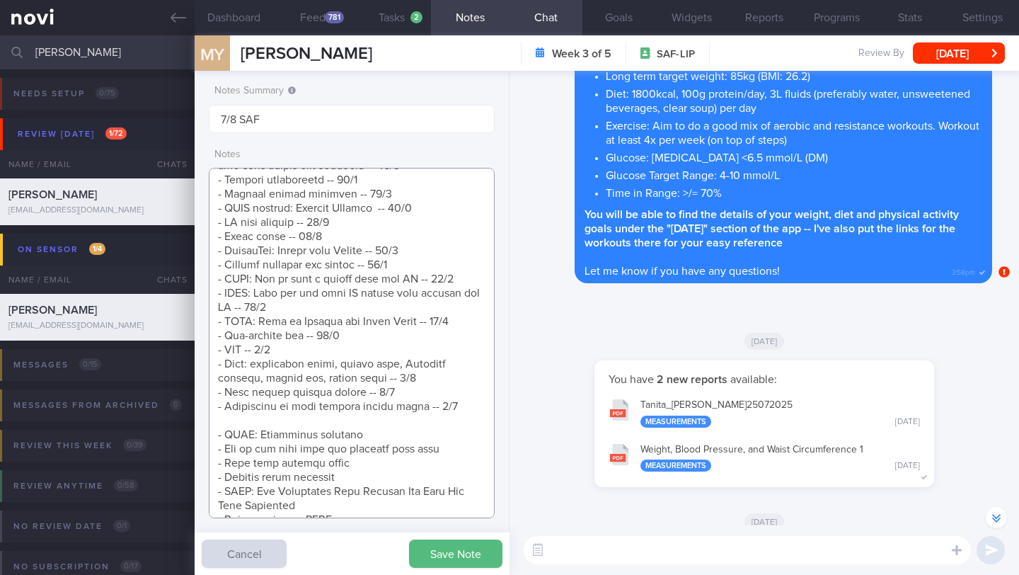
click at [413, 264] on textarea at bounding box center [352, 343] width 286 height 350
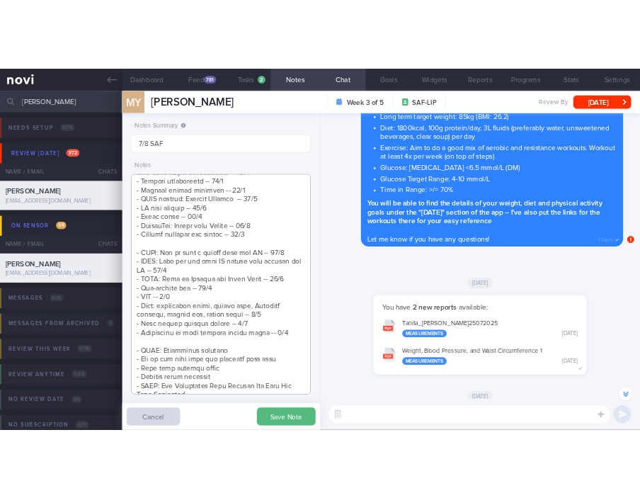
scroll to position [561, 0]
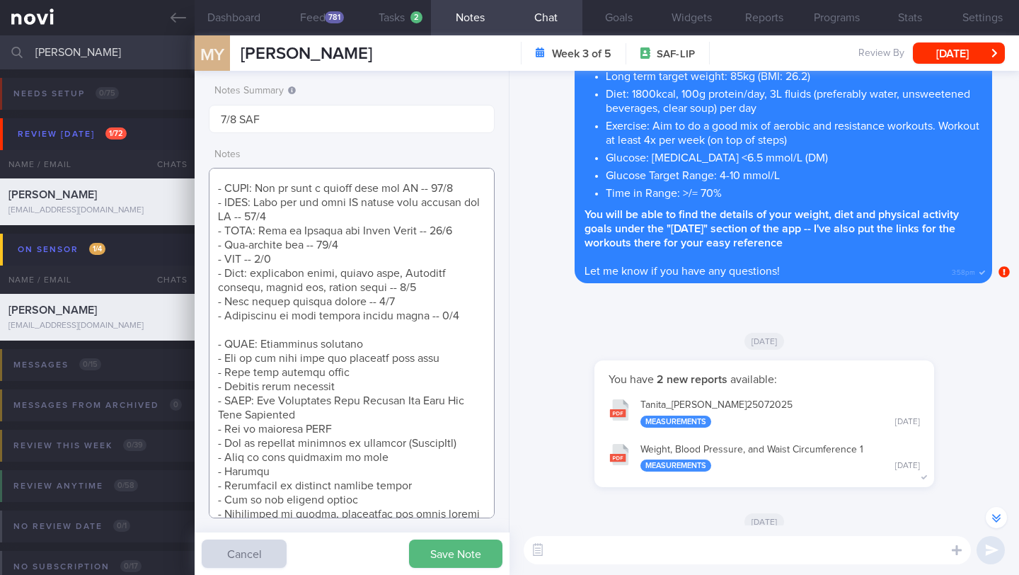
paste textarea "- AI: Basics of Using your Freestyle Libre Sensor -- 28/7"
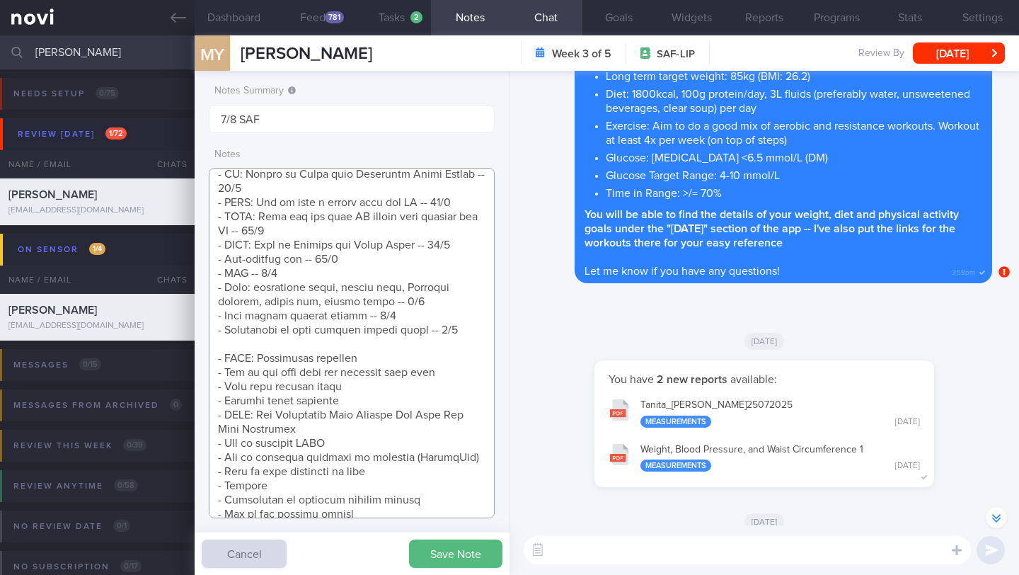
click at [396, 343] on textarea at bounding box center [352, 343] width 286 height 350
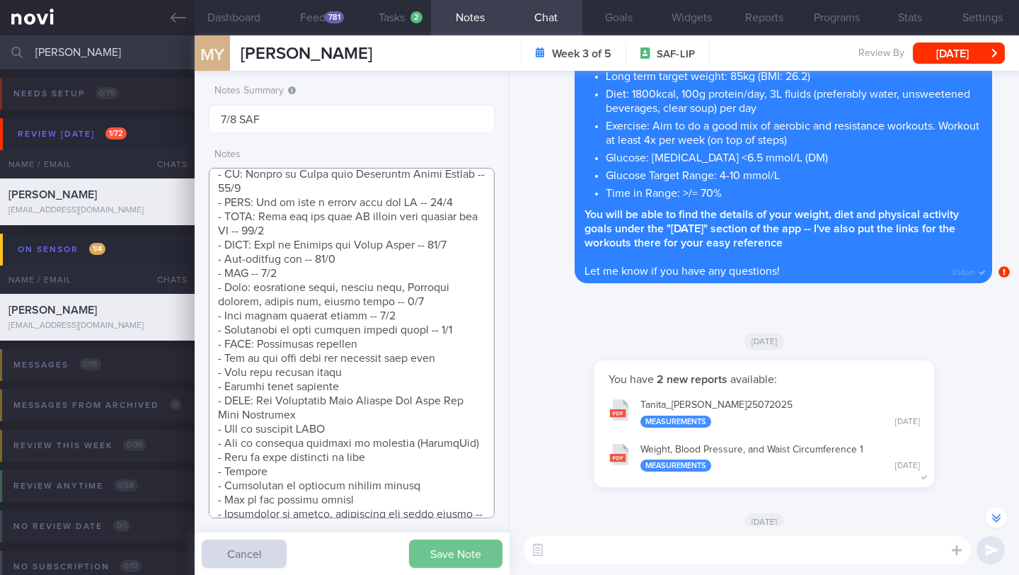
type textarea "SUPPORT NEEDED: CHALLENGE: Tempting food Wt Targets: - Short term target wt: 92…"
click at [445, 555] on button "Save Note" at bounding box center [455, 553] width 93 height 28
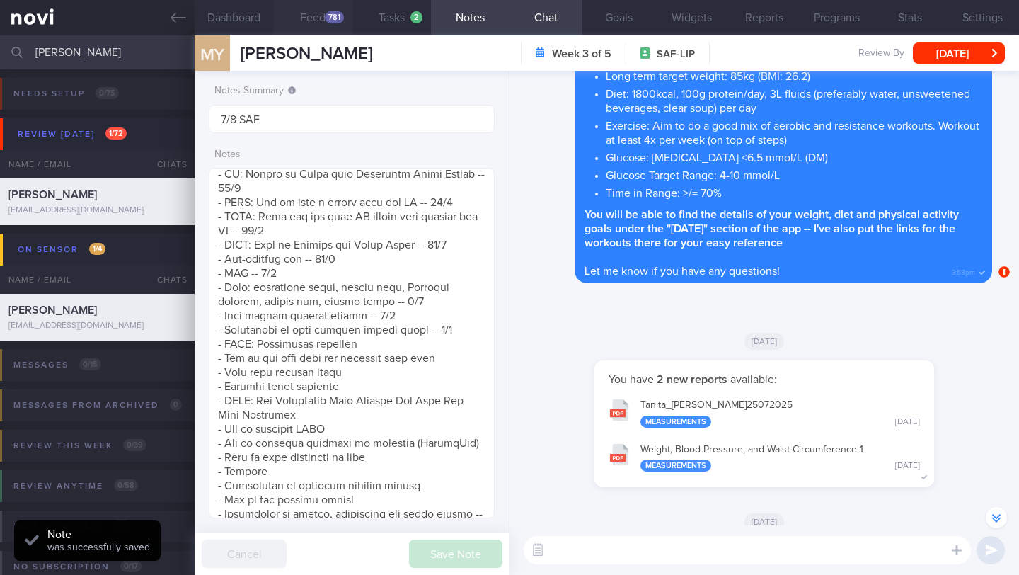
click at [321, 22] on button "Feed 781" at bounding box center [312, 17] width 79 height 35
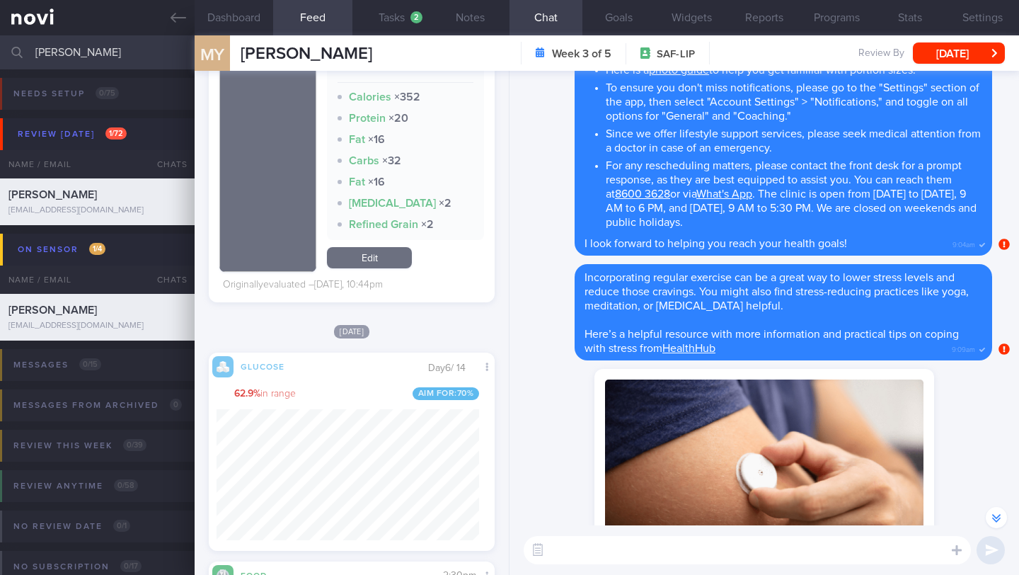
scroll to position [2264, 0]
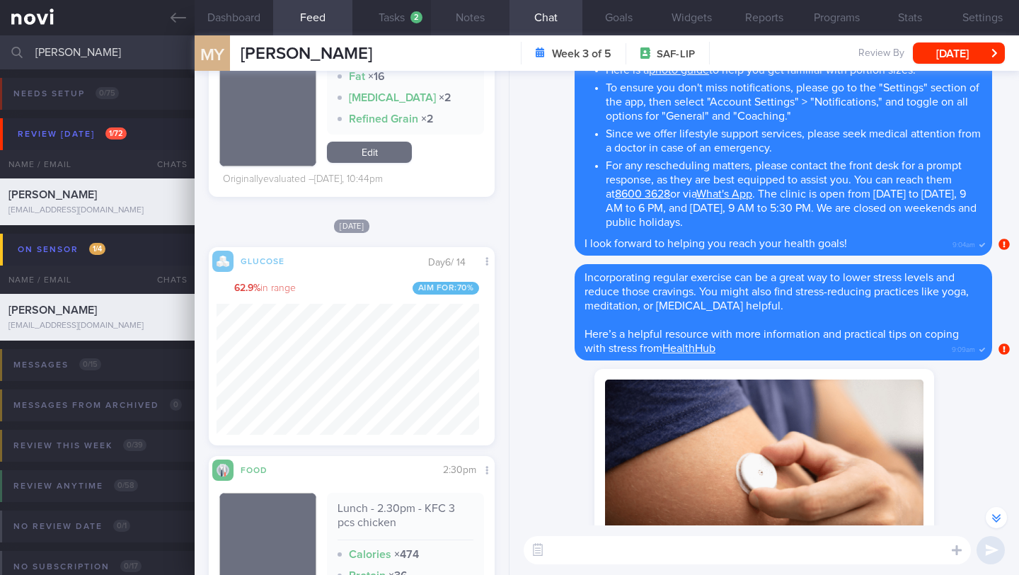
click at [454, 23] on button "Notes" at bounding box center [470, 17] width 79 height 35
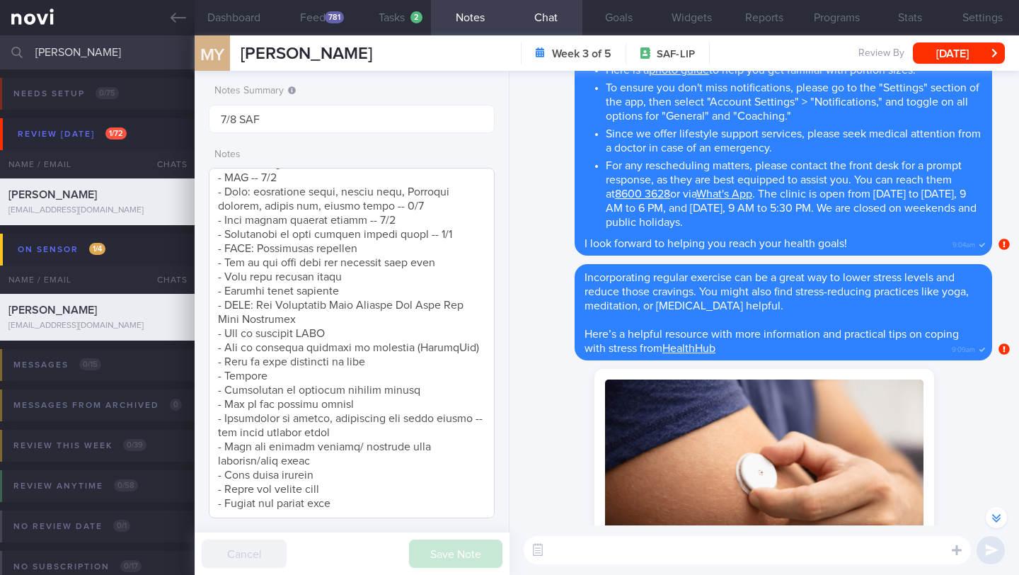
scroll to position [372, 0]
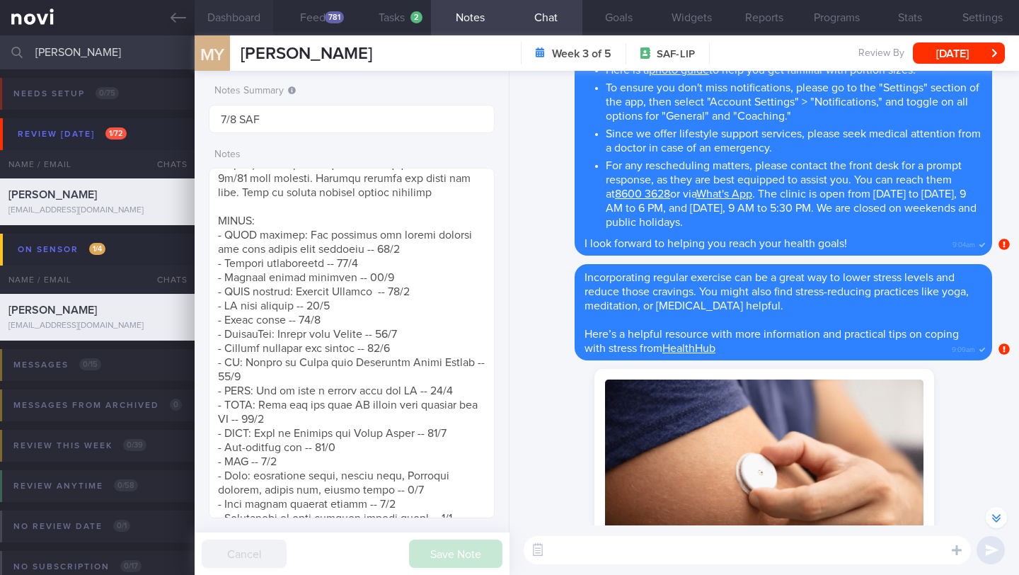
click at [239, 19] on button "Dashboard" at bounding box center [234, 17] width 79 height 35
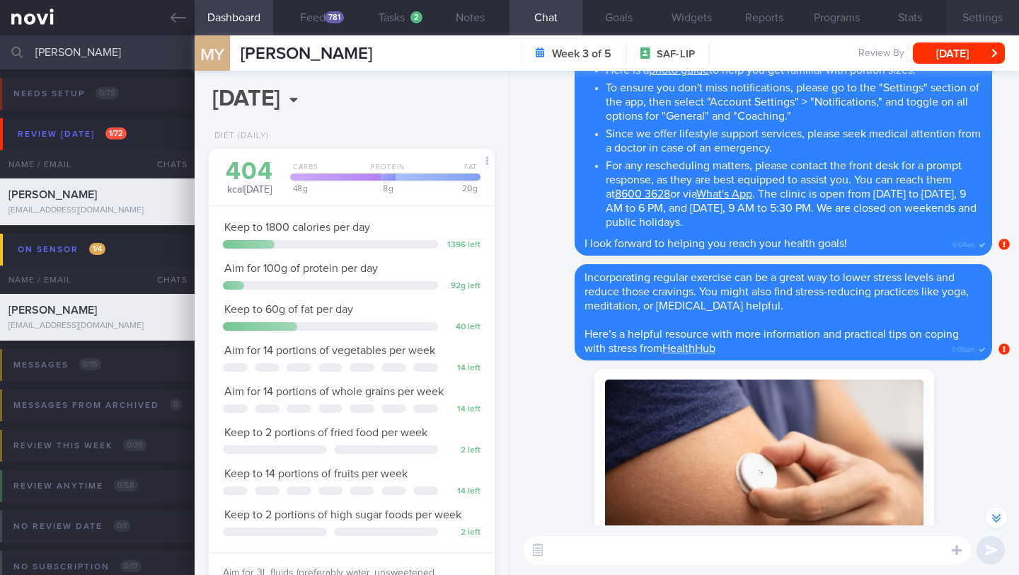
click at [980, 12] on button "Settings" at bounding box center [982, 17] width 73 height 35
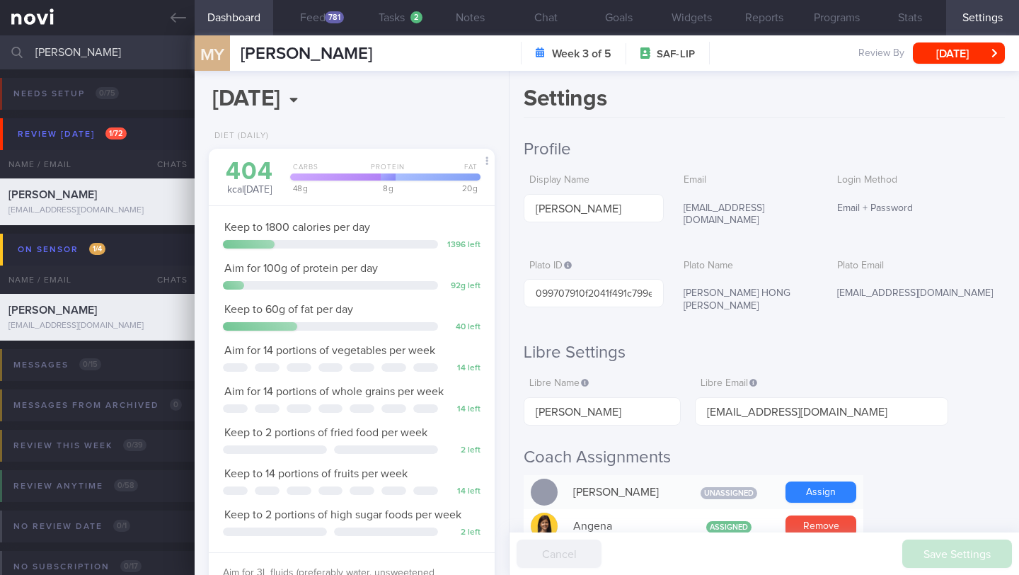
click at [237, 9] on button "Dashboard" at bounding box center [234, 17] width 79 height 35
click at [314, 22] on button "Feed 781" at bounding box center [312, 17] width 79 height 35
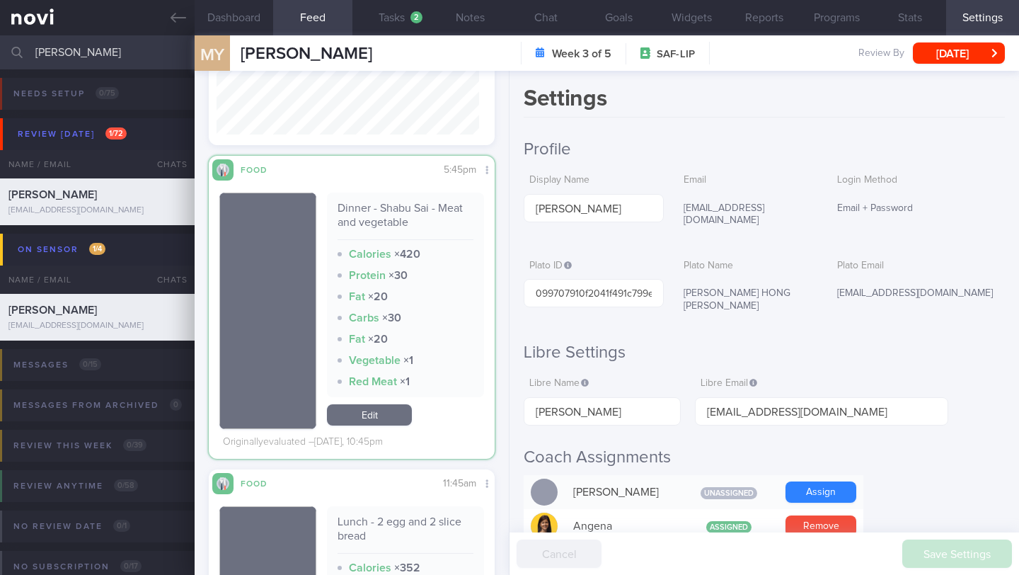
scroll to position [179, 263]
